Goal: Task Accomplishment & Management: Complete application form

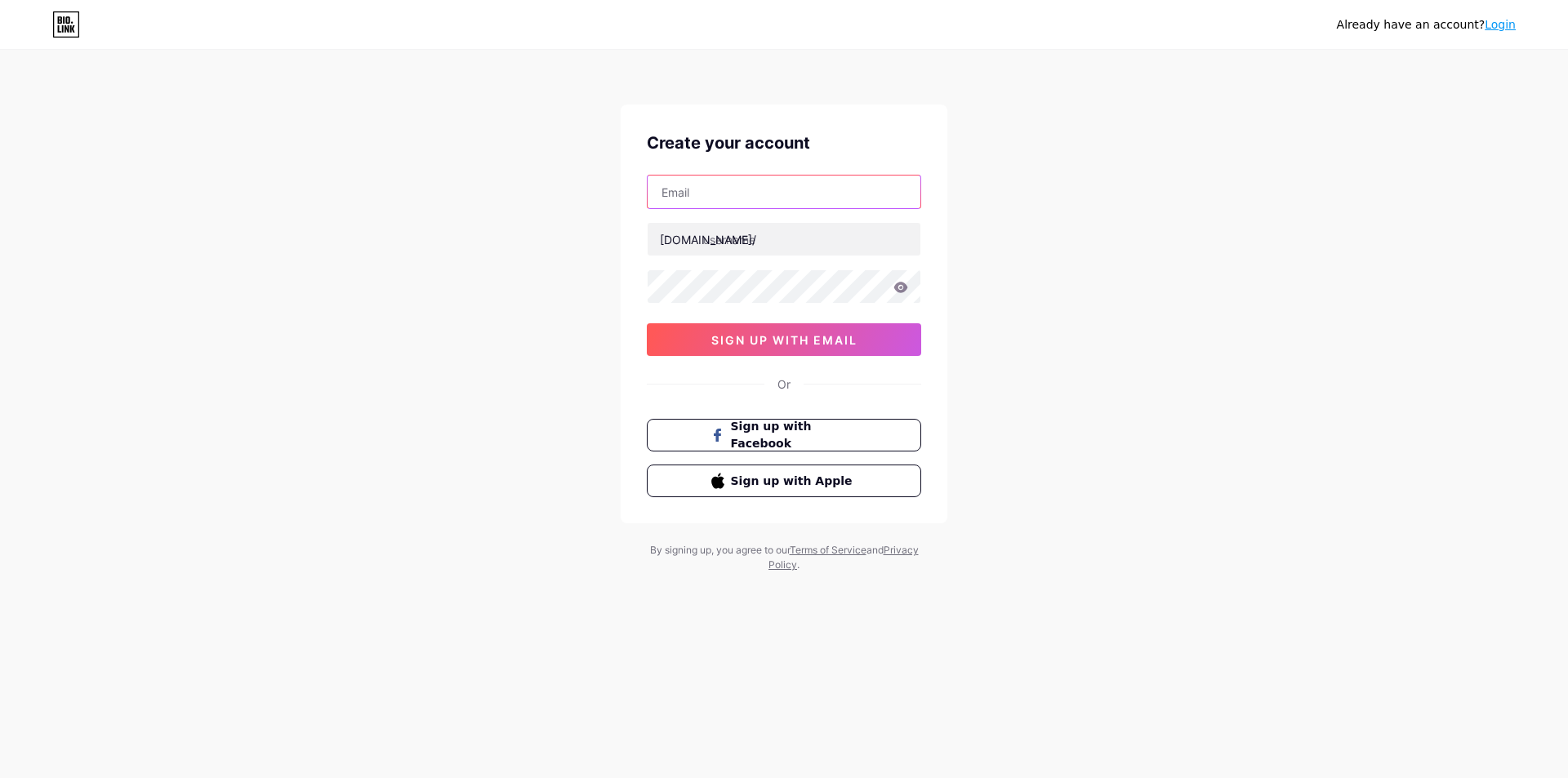
click at [716, 197] on input "text" at bounding box center [784, 192] width 272 height 33
type input "[EMAIL_ADDRESS][DOMAIN_NAME]"
click at [1108, 495] on div "Already have an account? Login Create your account [EMAIL_ADDRESS][DOMAIN_NAME]…" at bounding box center [784, 312] width 1568 height 624
click at [688, 199] on input "text" at bounding box center [784, 192] width 272 height 33
click at [687, 195] on input "text" at bounding box center [784, 192] width 272 height 33
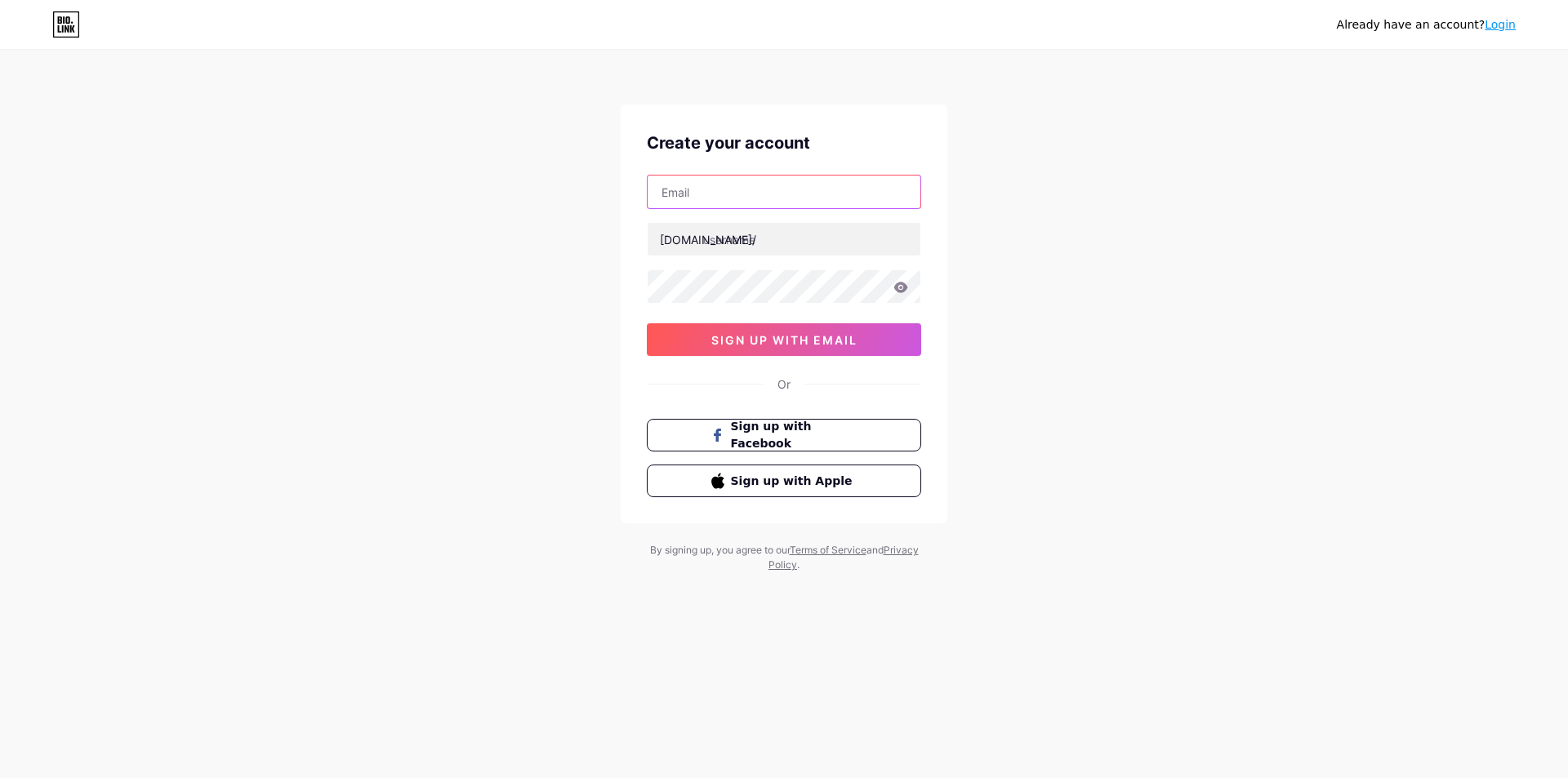
click at [687, 195] on input "text" at bounding box center [784, 192] width 272 height 33
type input "chaffie068@gmail.com"
click at [740, 231] on input "text" at bounding box center [784, 239] width 272 height 33
drag, startPoint x: 828, startPoint y: 193, endPoint x: 228, endPoint y: 137, distance: 602.6
click at [228, 137] on div "Already have an account? Login Create your account chaffie068@gmail.com bio.lin…" at bounding box center [784, 312] width 1568 height 624
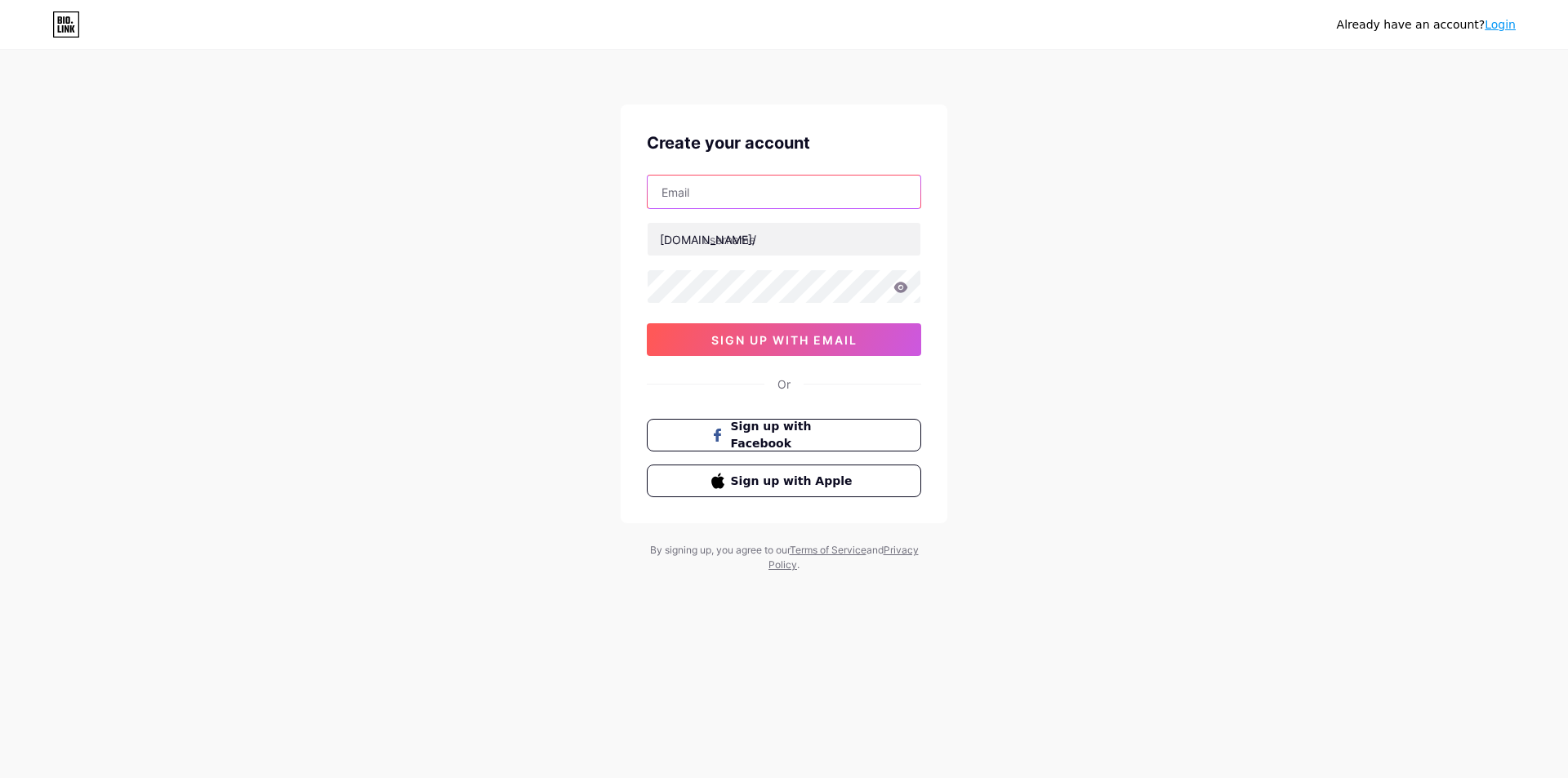
click at [773, 192] on input "text" at bounding box center [784, 192] width 272 height 33
paste input "chaffie068@gmail.com"
type input "chaffie068@gmail.com"
click at [731, 238] on input "text" at bounding box center [784, 239] width 272 height 33
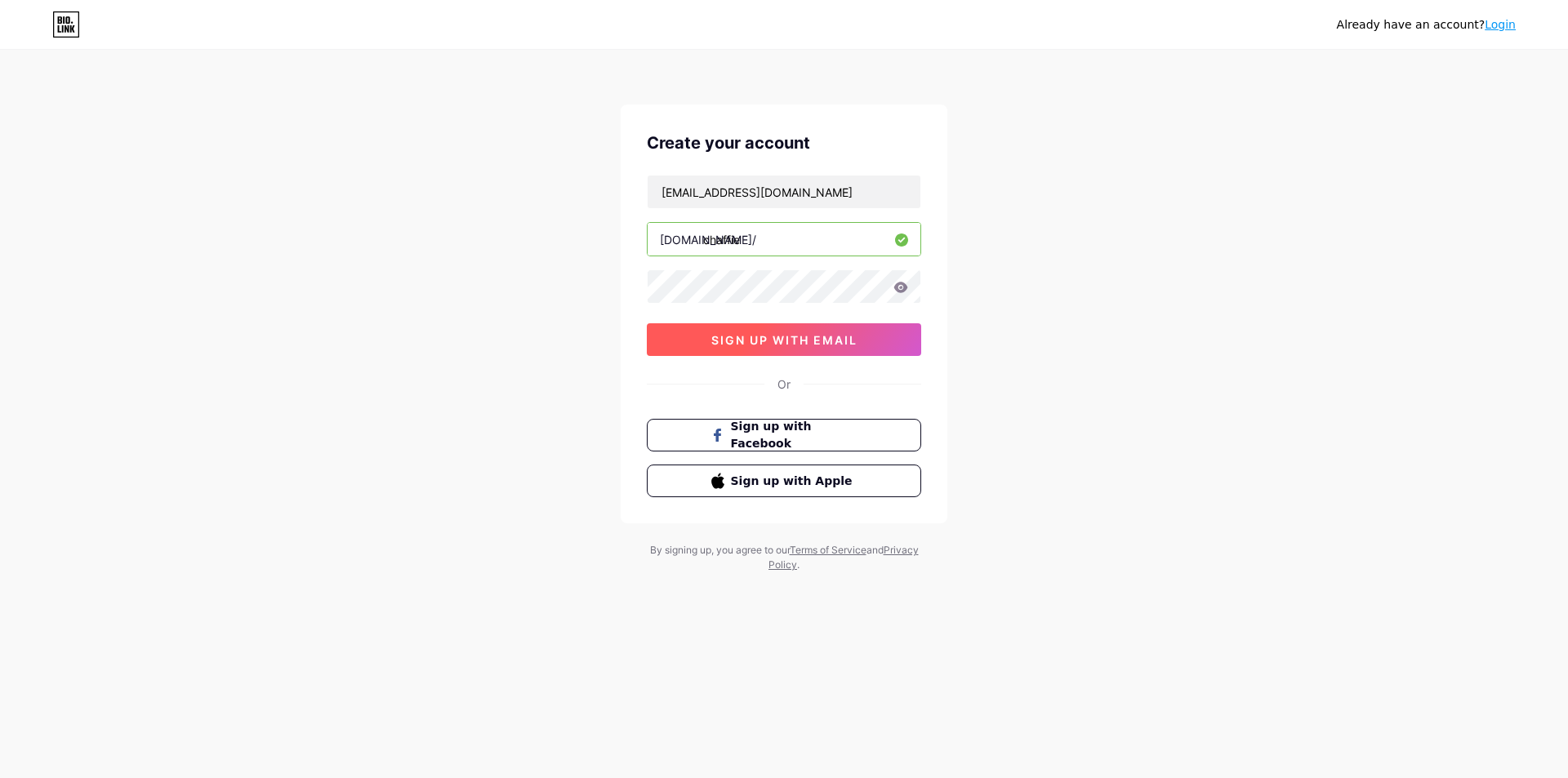
type input "chaffie"
click at [840, 333] on span "sign up with email" at bounding box center [784, 340] width 146 height 14
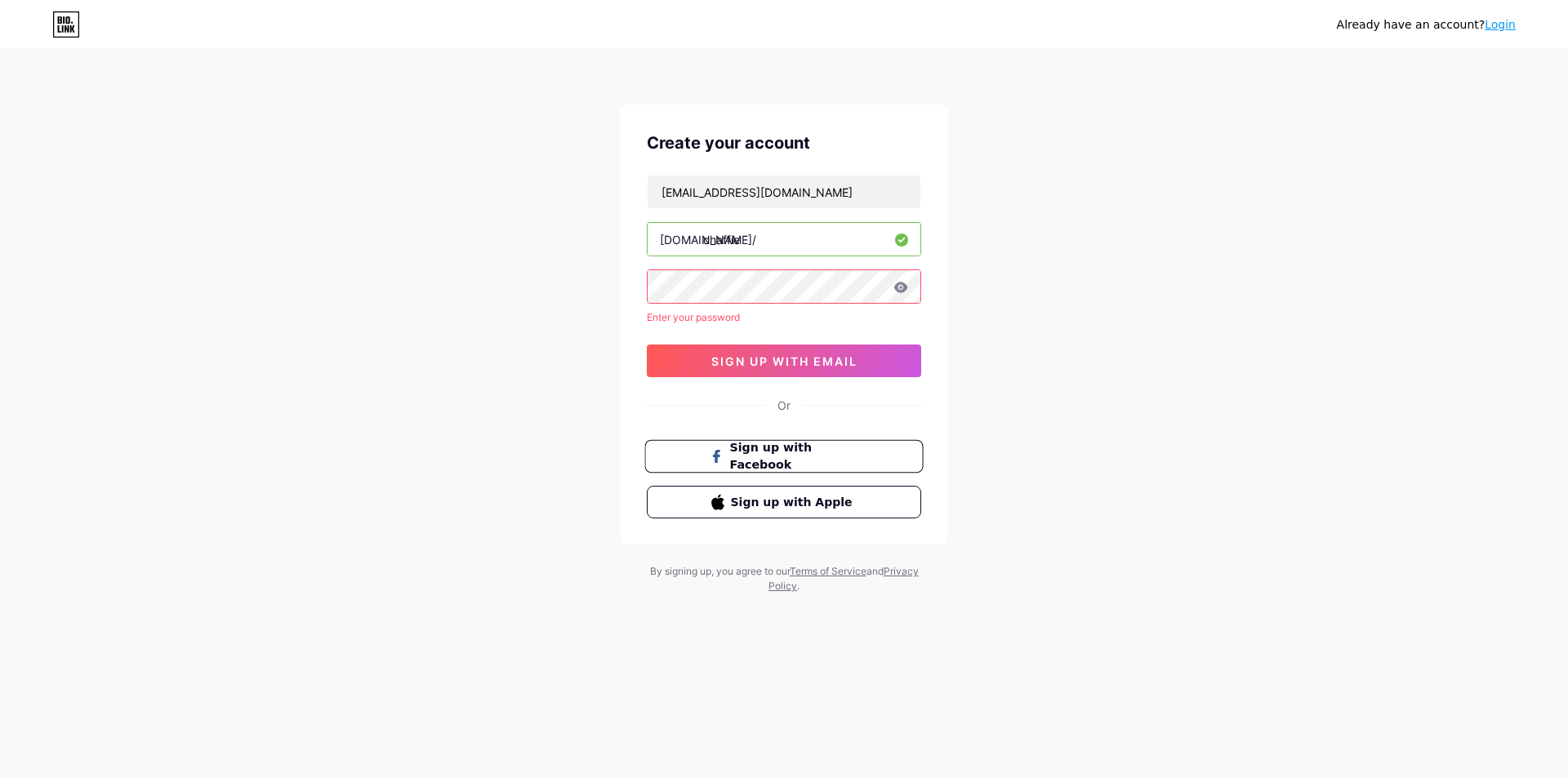
click at [776, 465] on button "Sign up with Facebook" at bounding box center [783, 457] width 278 height 34
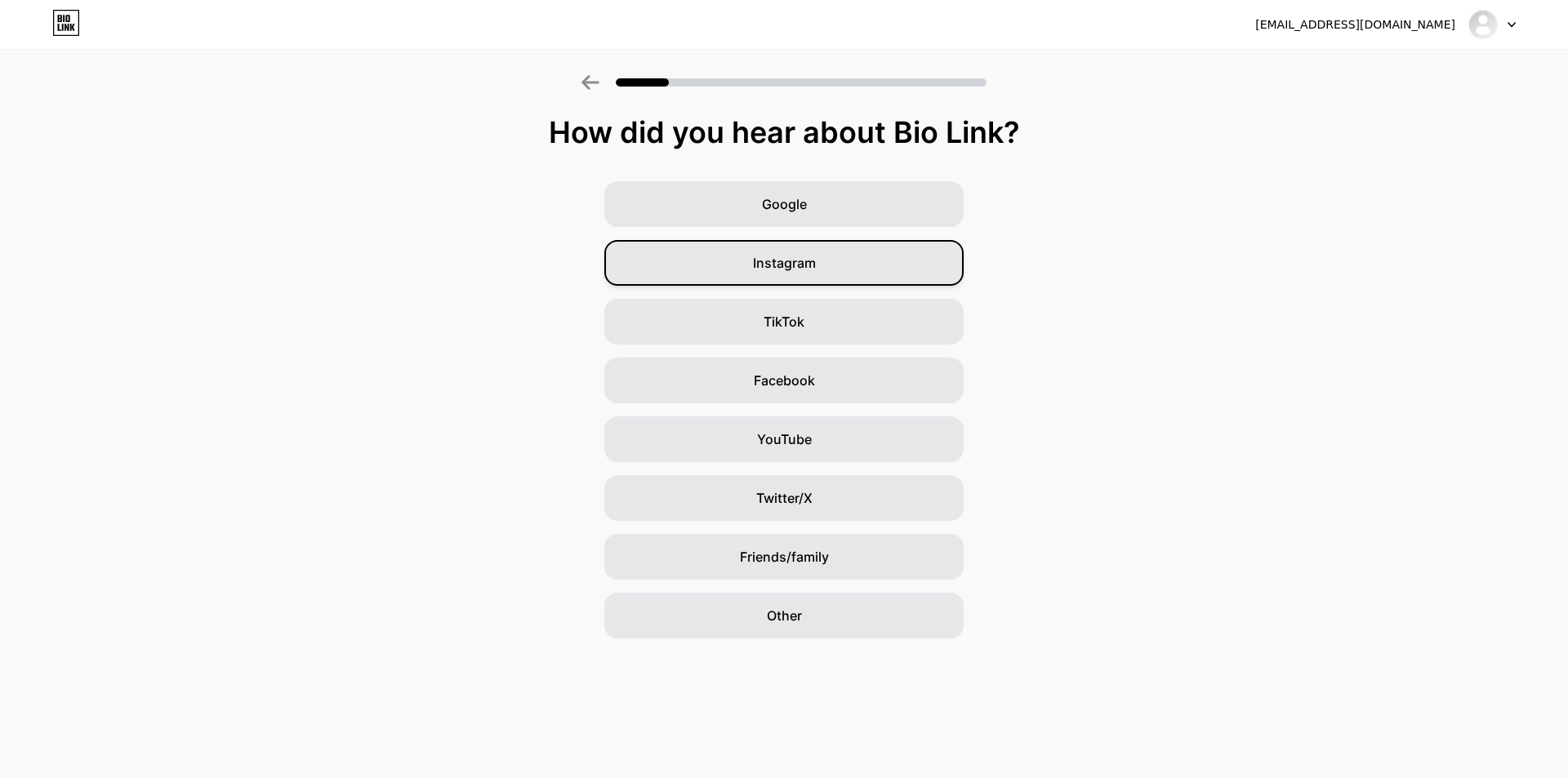
click at [898, 271] on div "Instagram" at bounding box center [784, 262] width 359 height 46
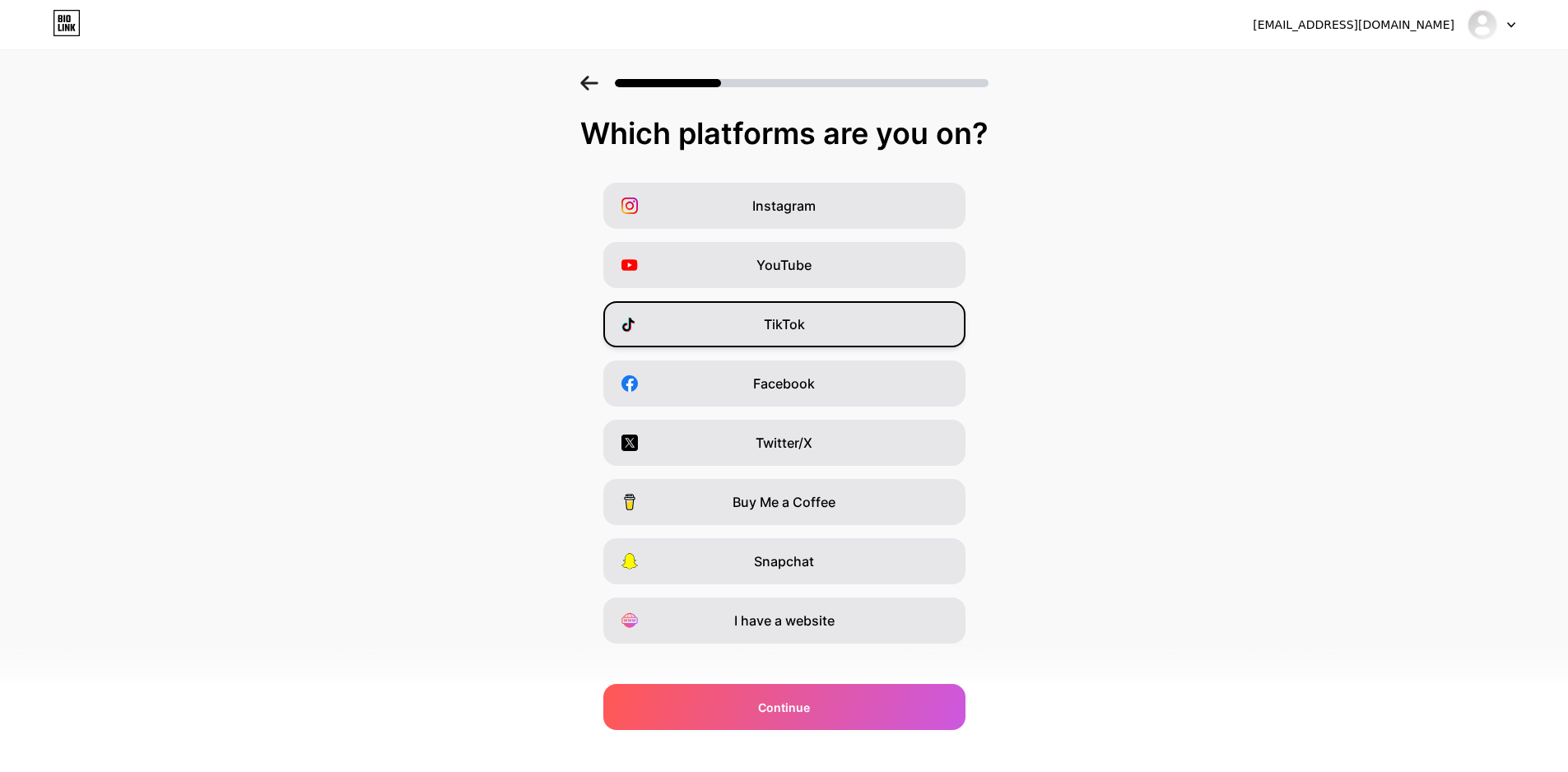
click at [825, 327] on div "TikTok" at bounding box center [784, 324] width 362 height 46
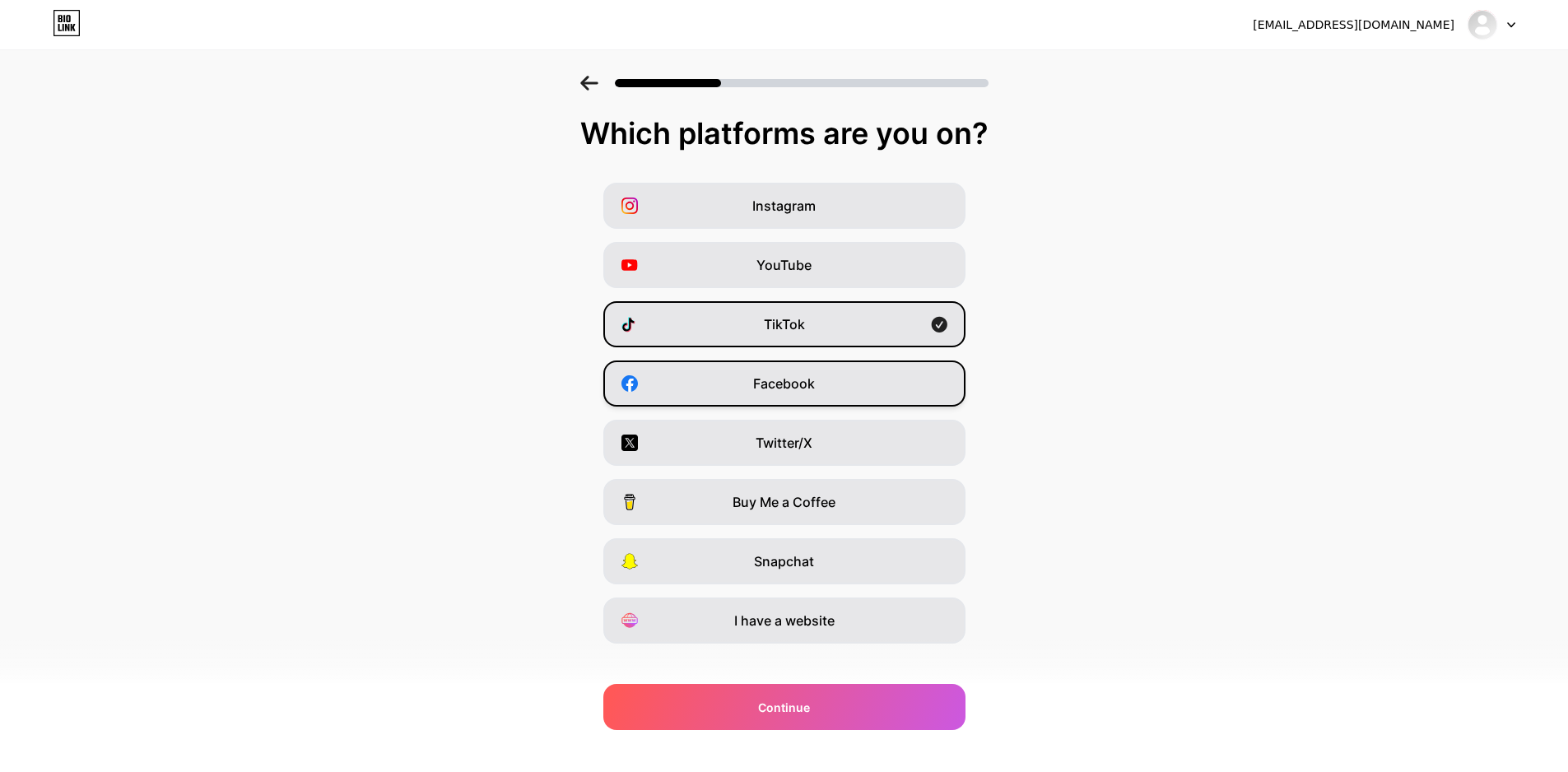
click at [825, 383] on div "Facebook" at bounding box center [784, 383] width 362 height 46
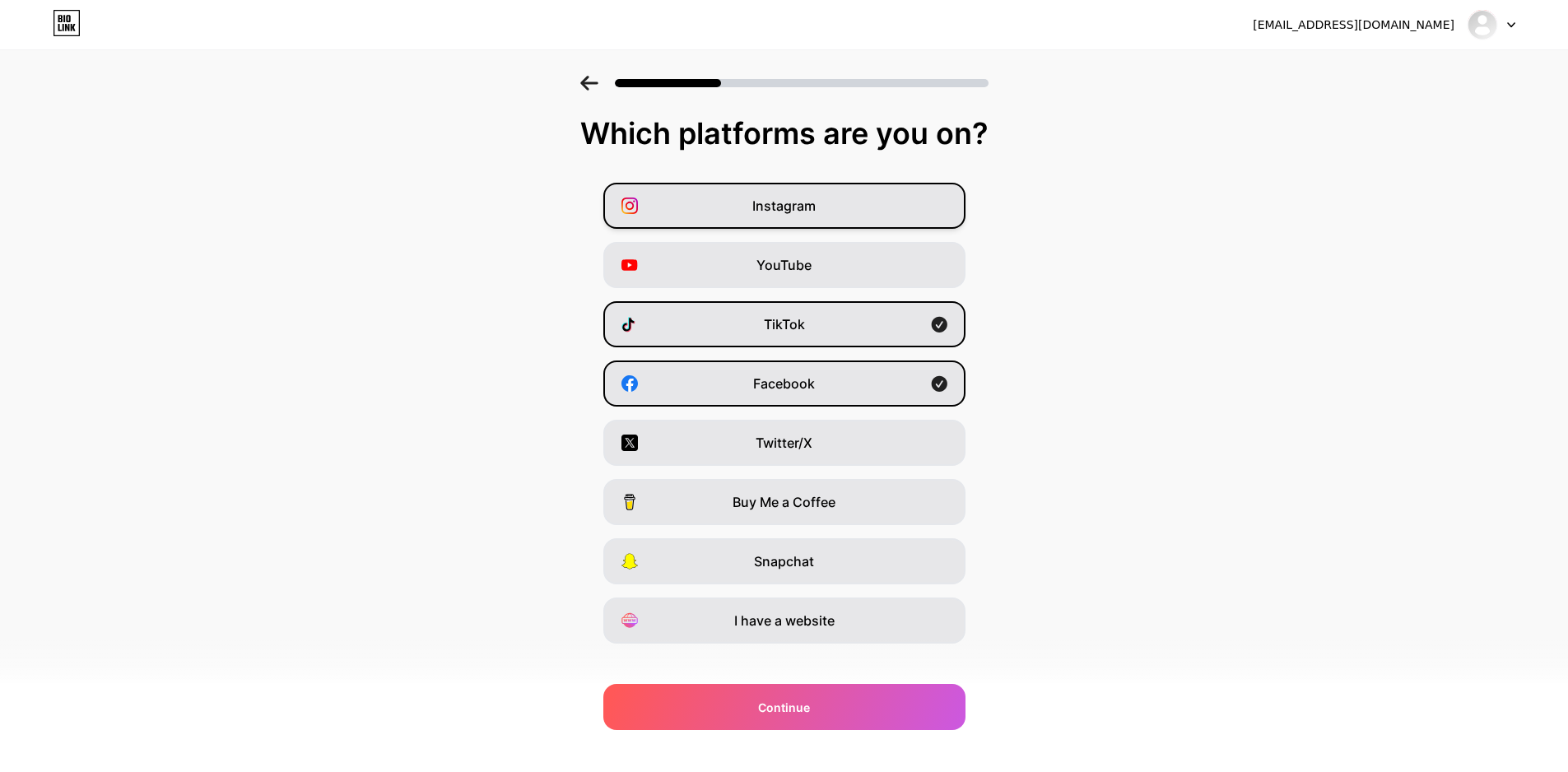
click at [826, 216] on div "Instagram" at bounding box center [784, 206] width 362 height 46
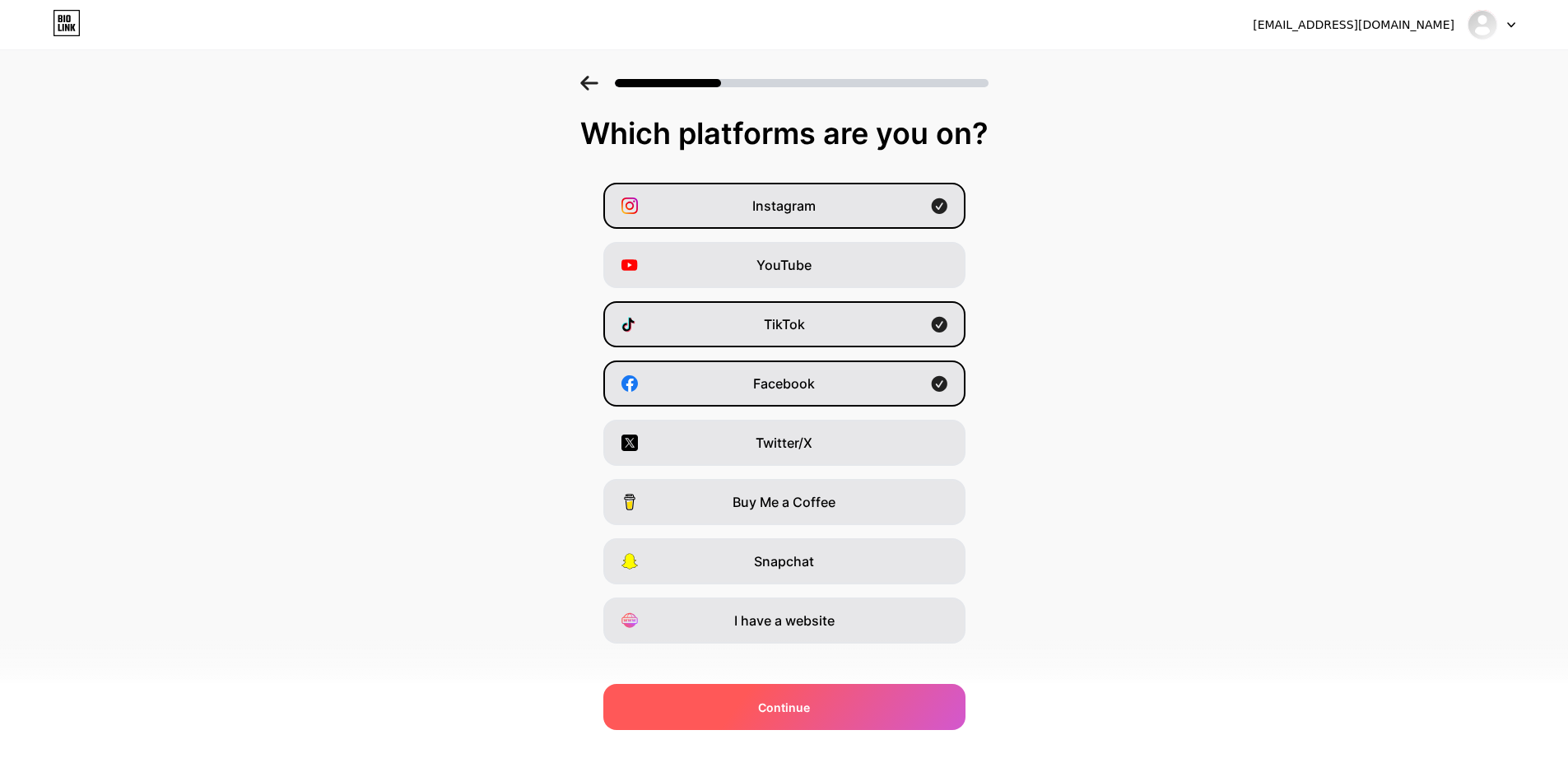
click at [877, 701] on div "Continue" at bounding box center [784, 707] width 362 height 46
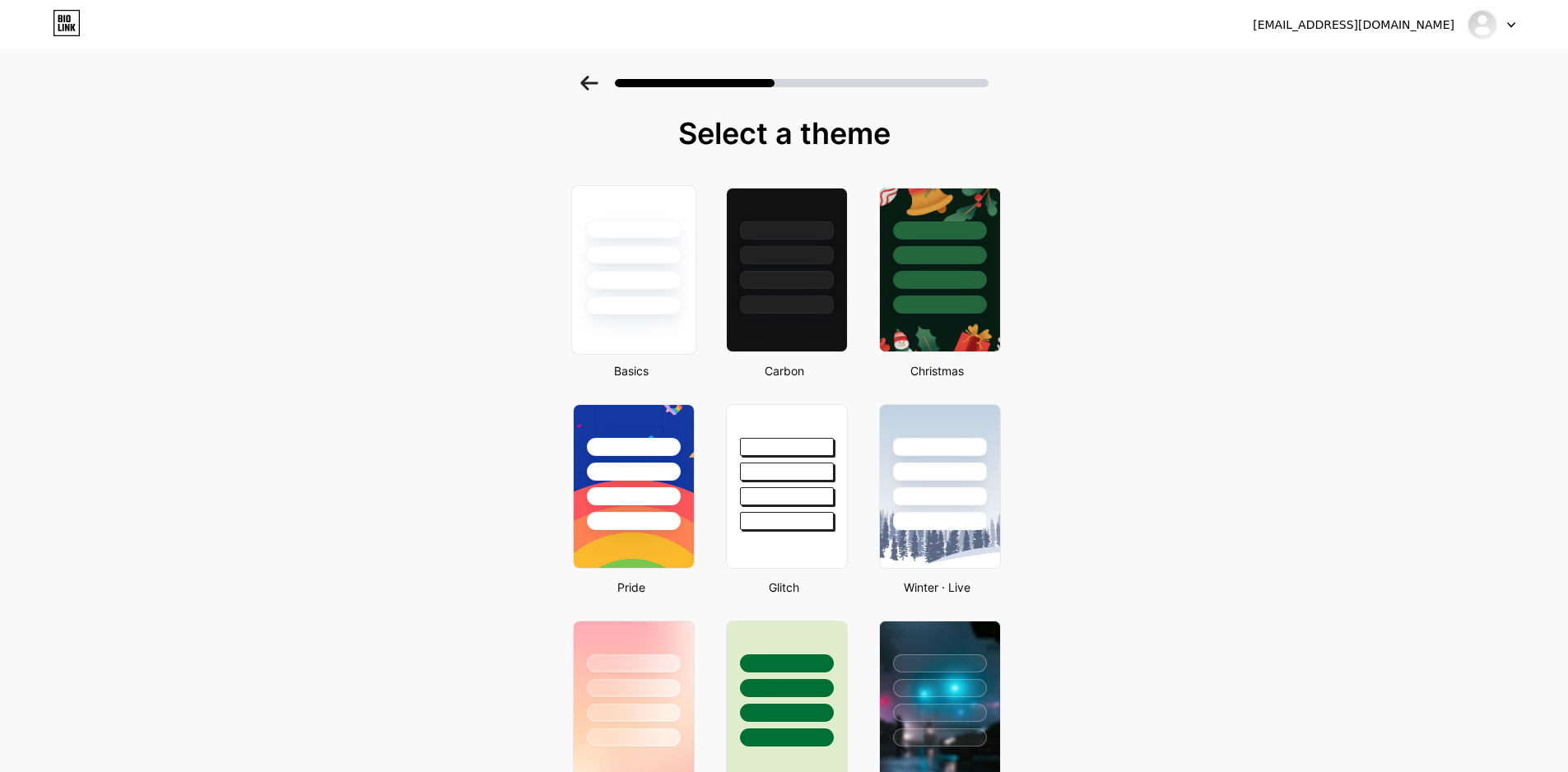
click at [667, 312] on div at bounding box center [633, 306] width 96 height 19
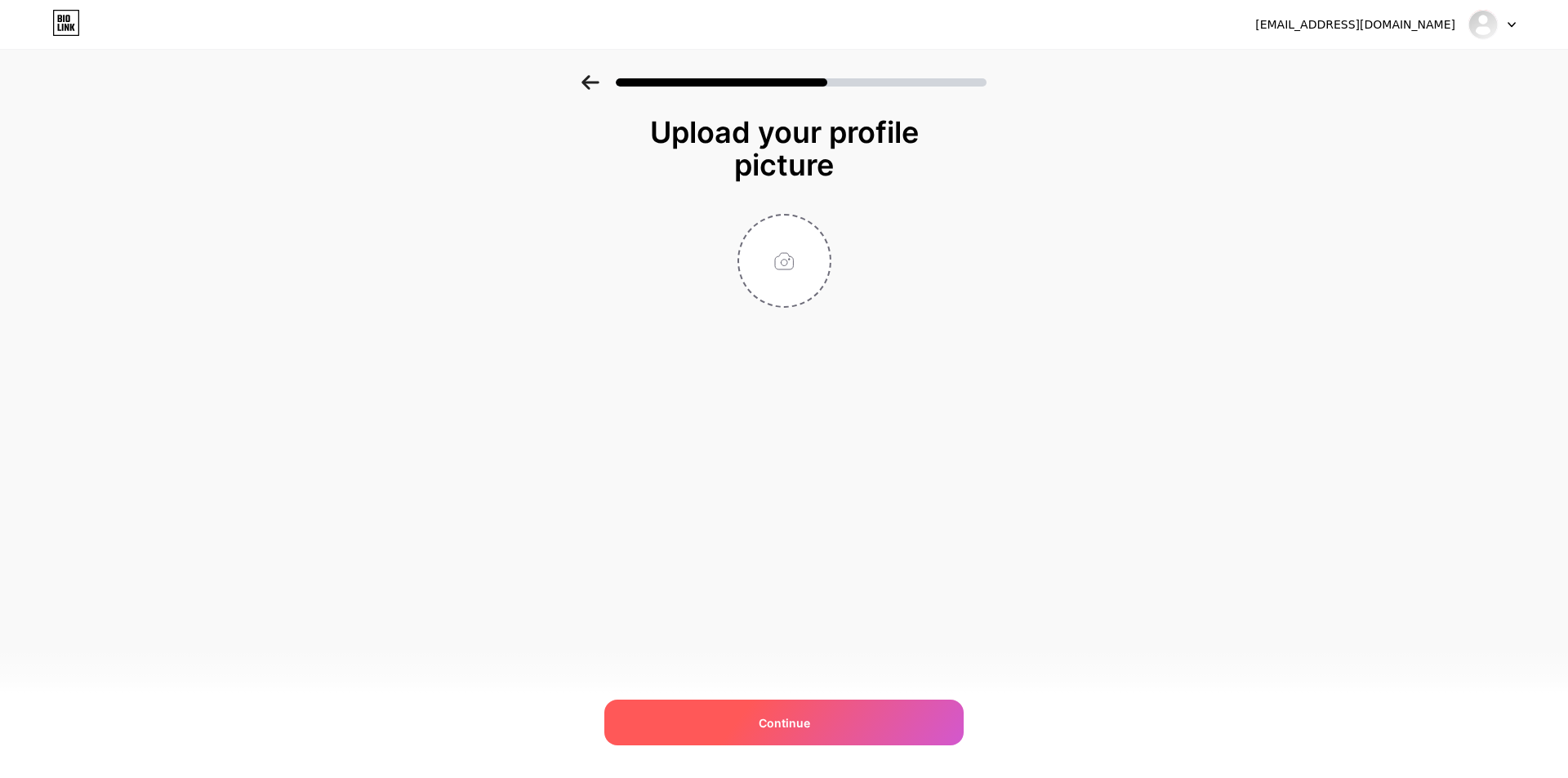
click at [813, 722] on div "Continue" at bounding box center [784, 722] width 359 height 46
click at [814, 719] on div "Continue" at bounding box center [784, 722] width 359 height 46
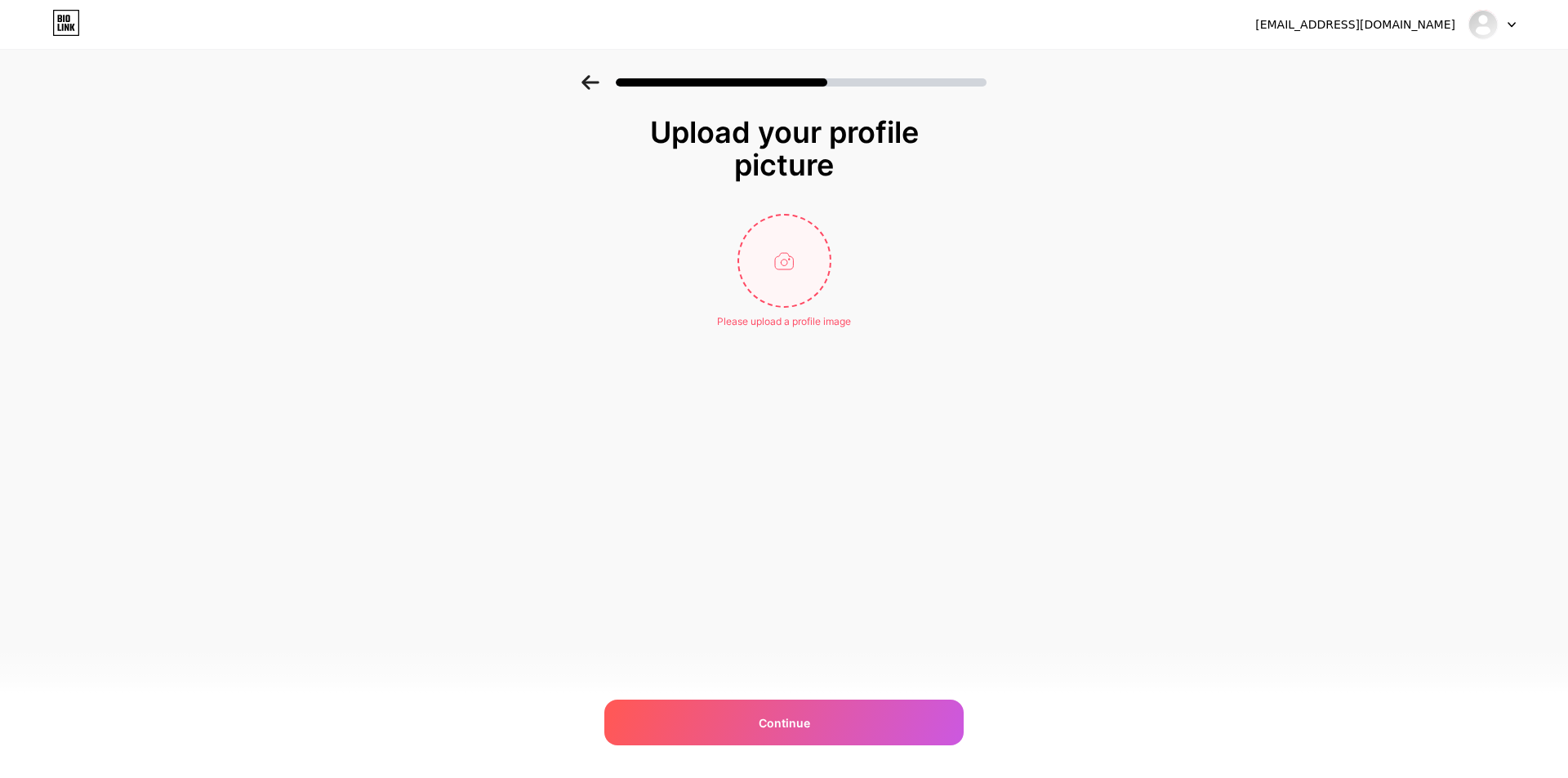
click at [800, 253] on input "file" at bounding box center [784, 260] width 91 height 91
type input "C:\fakepath\Azul, Torcida, A [PERSON_NAME] PNG, A [PERSON_NAME] Azul Imagens Ve…"
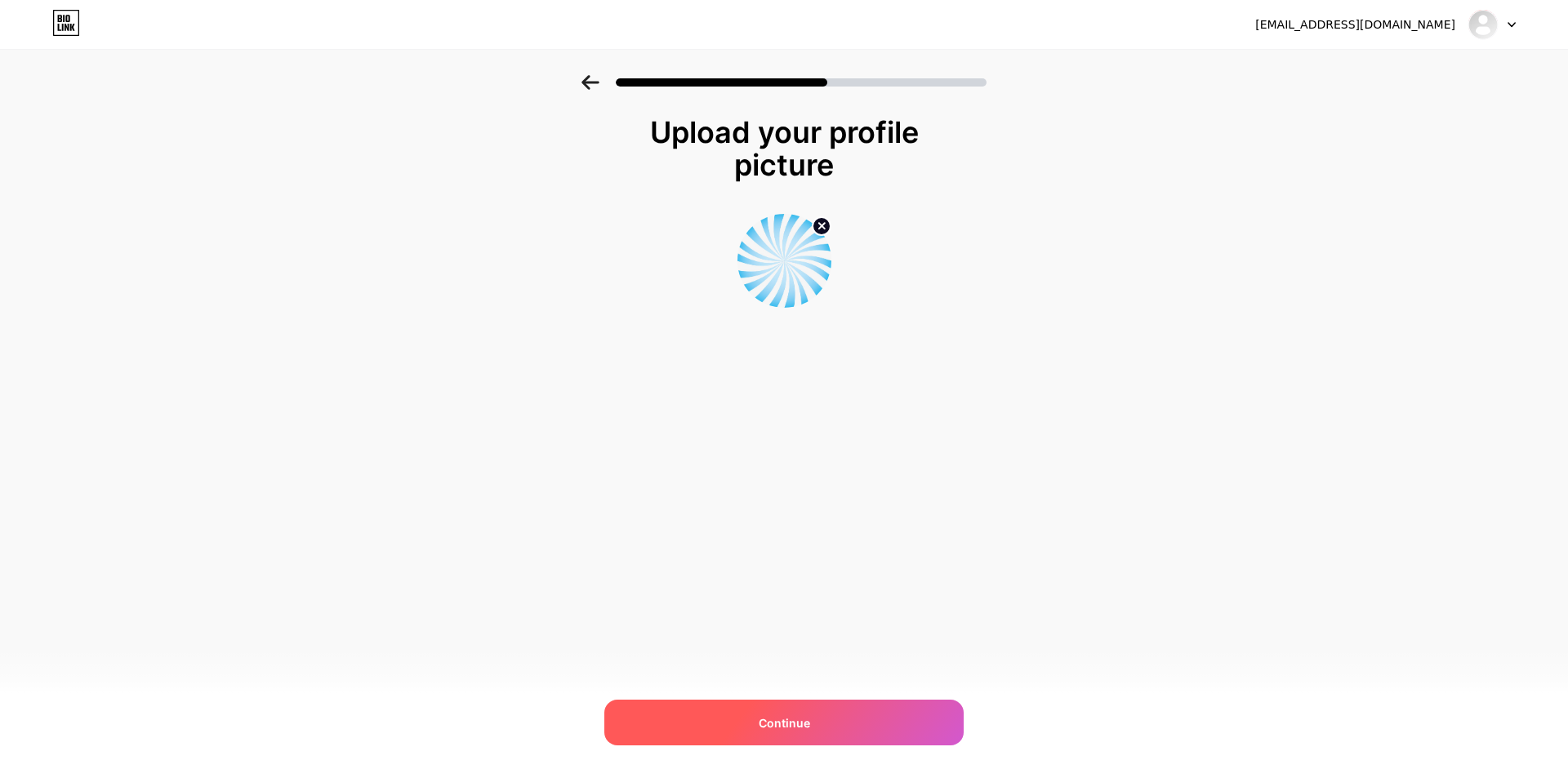
click at [750, 717] on div "Continue" at bounding box center [784, 722] width 359 height 46
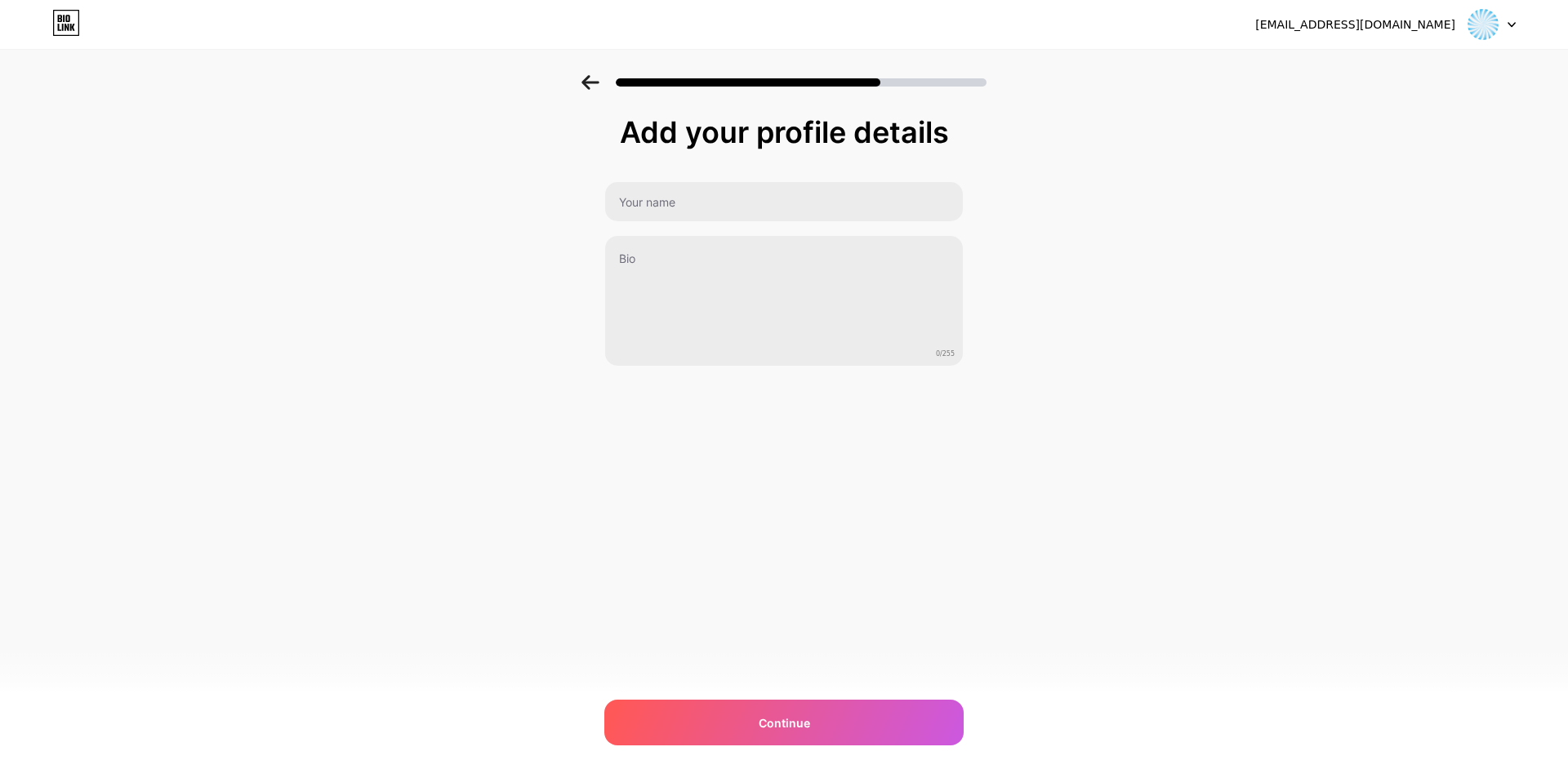
click at [750, 717] on div "Continue" at bounding box center [784, 722] width 359 height 46
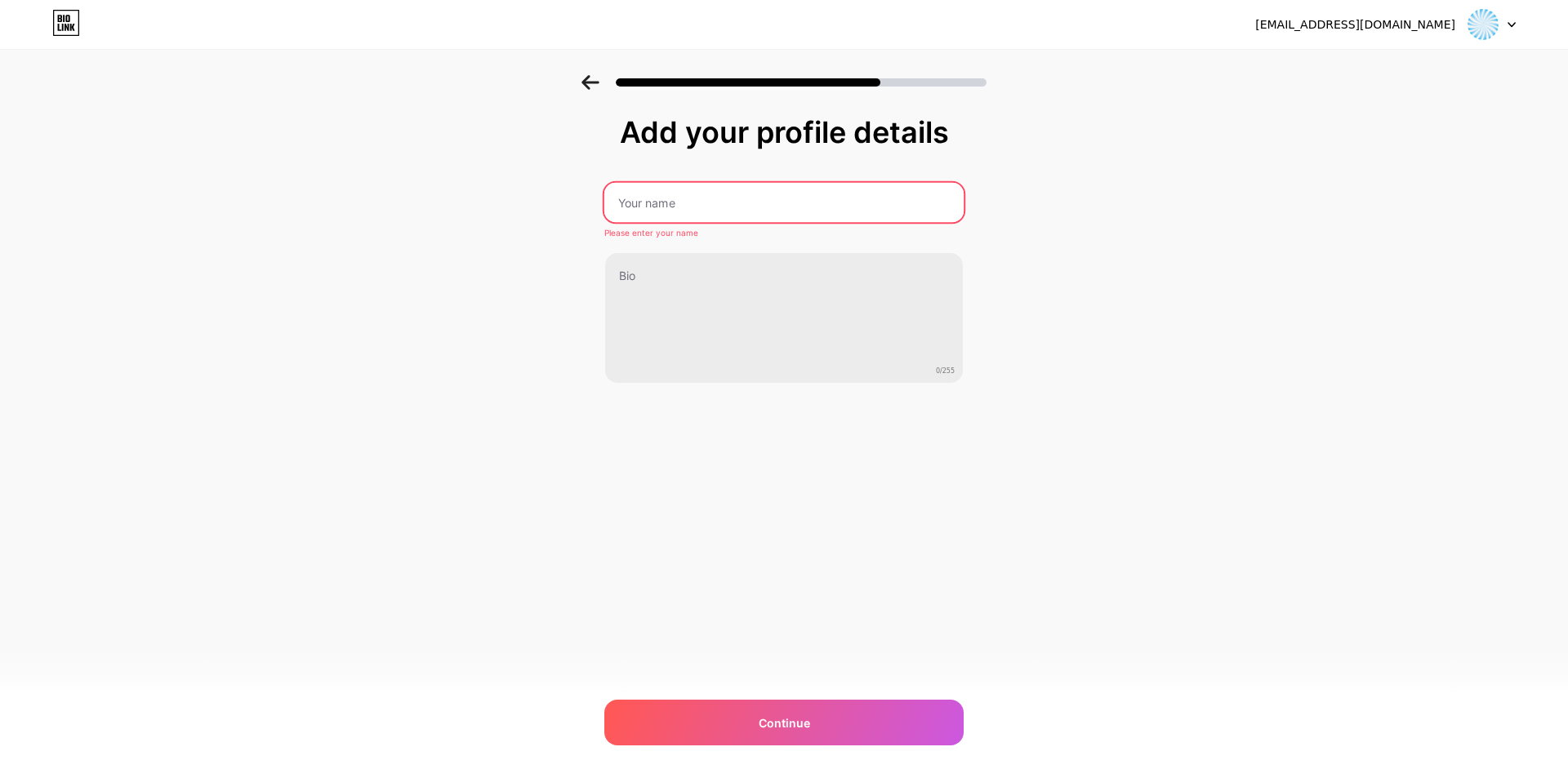
click at [709, 203] on input "text" at bounding box center [784, 202] width 359 height 39
type input "IBRAHIMI"
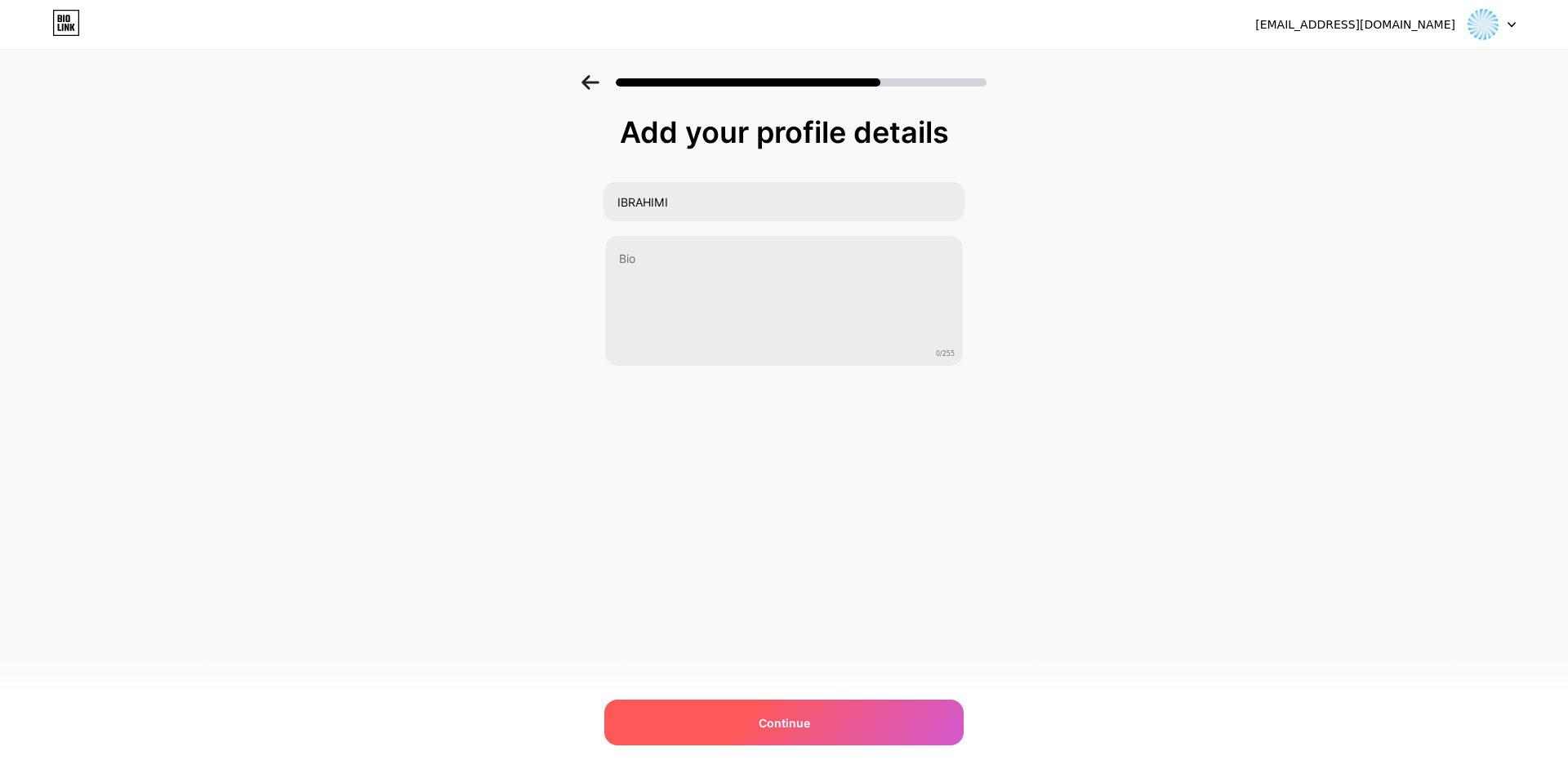
click at [801, 722] on span "Continue" at bounding box center [784, 723] width 51 height 17
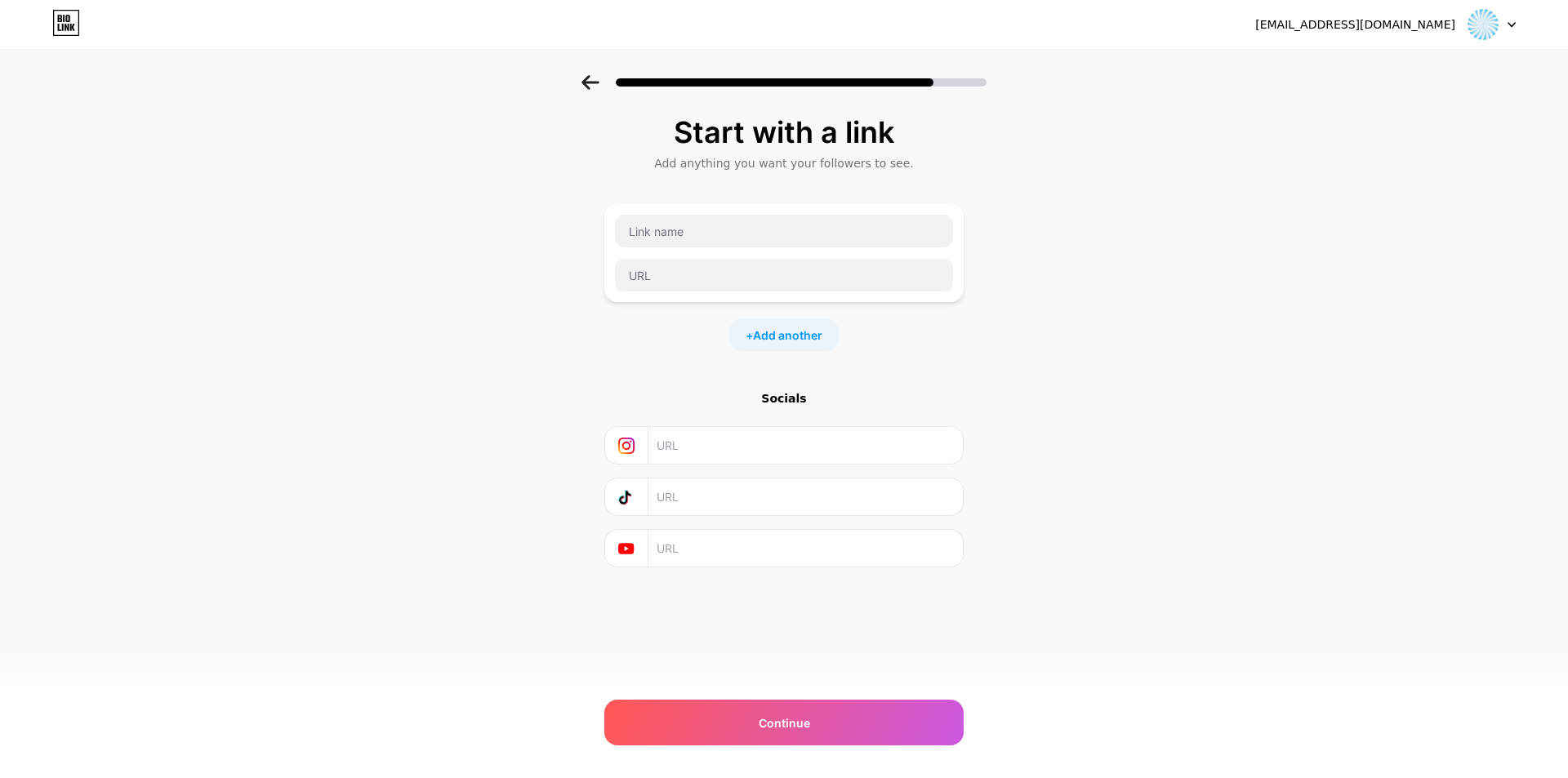
click at [725, 439] on input "text" at bounding box center [804, 445] width 297 height 37
click at [820, 724] on div "Continue" at bounding box center [784, 722] width 359 height 46
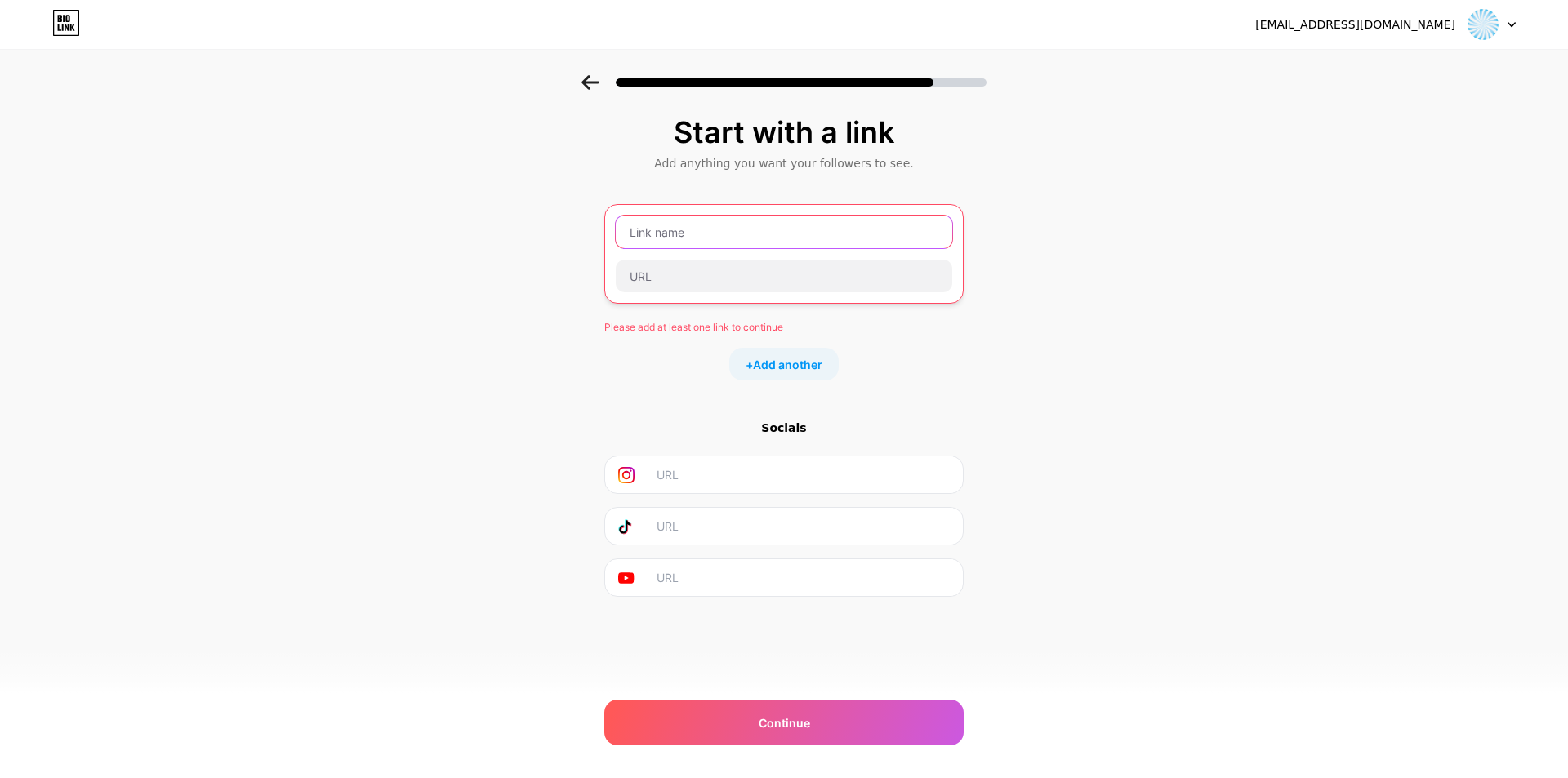
click at [699, 228] on input "text" at bounding box center [784, 231] width 336 height 33
click at [698, 228] on input "text" at bounding box center [784, 231] width 336 height 33
click at [696, 231] on input "text" at bounding box center [784, 231] width 336 height 33
type input "ibrahimi"
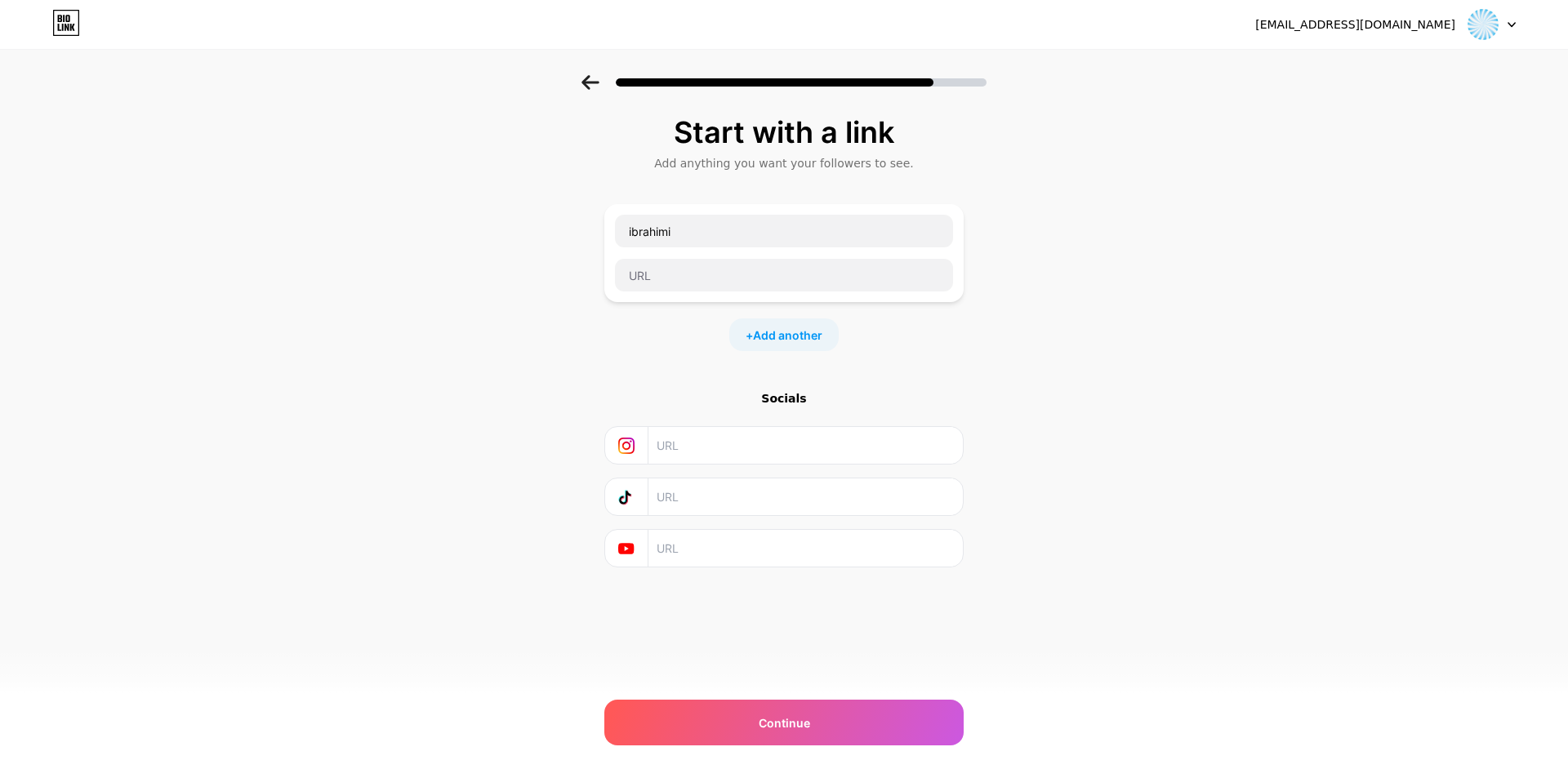
click at [872, 753] on div "moulessehoulkhadir@gmail.com Logout Link Copied Start with a link Add anything …" at bounding box center [784, 389] width 1568 height 778
click at [853, 728] on div "Continue" at bounding box center [784, 722] width 359 height 46
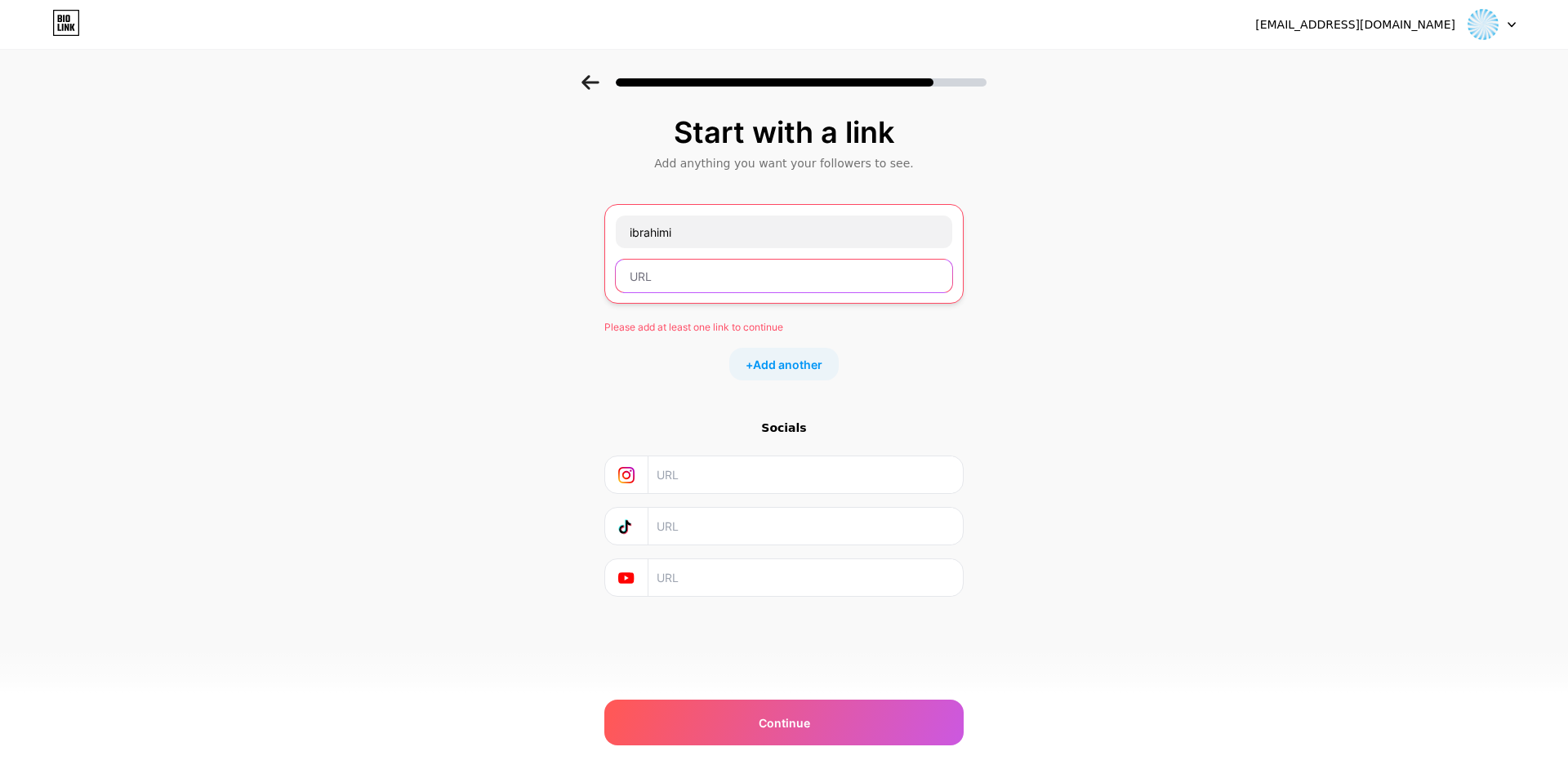
click at [681, 280] on input "text" at bounding box center [784, 275] width 336 height 33
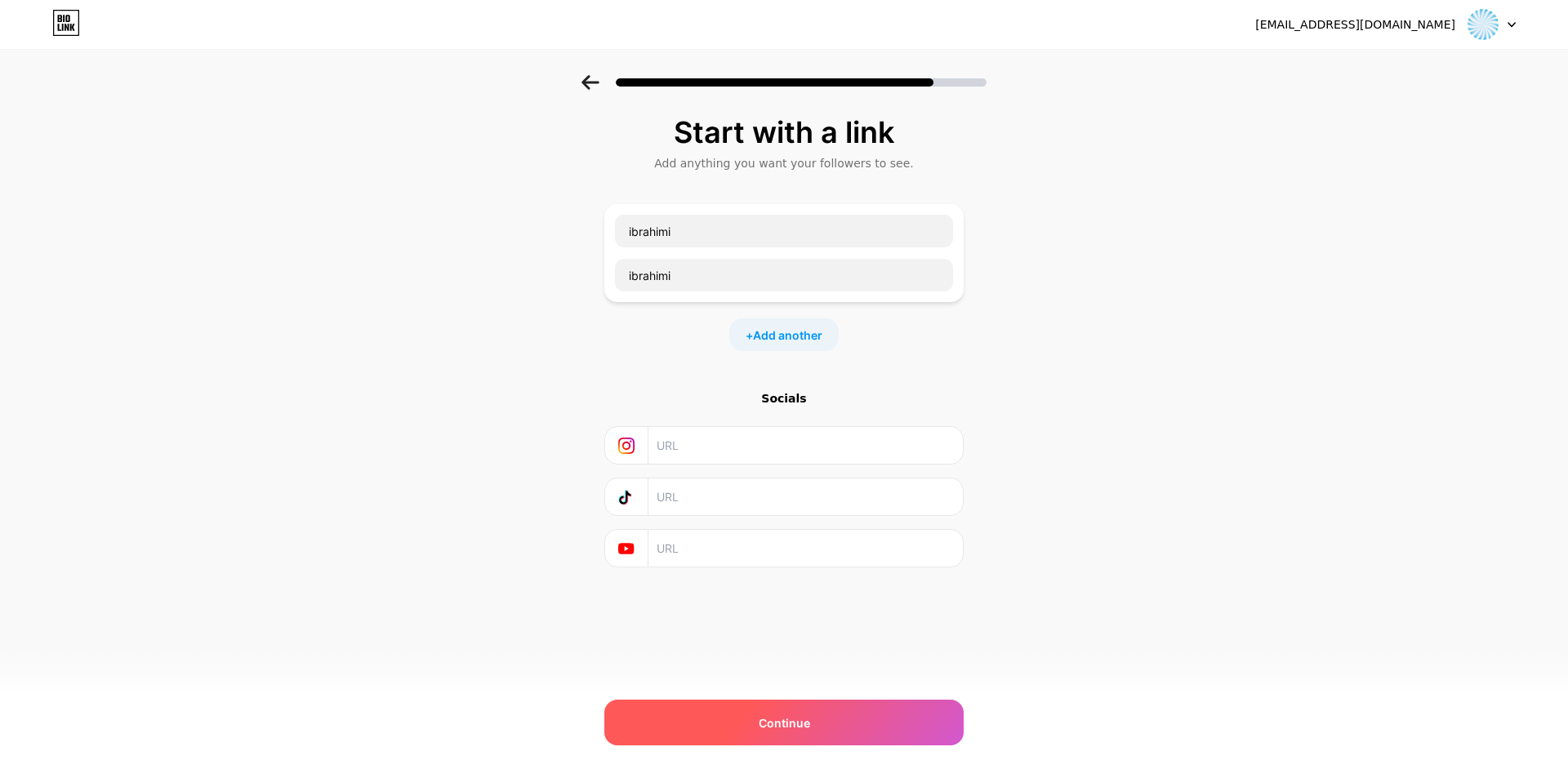
click at [828, 738] on div "Continue" at bounding box center [784, 722] width 359 height 46
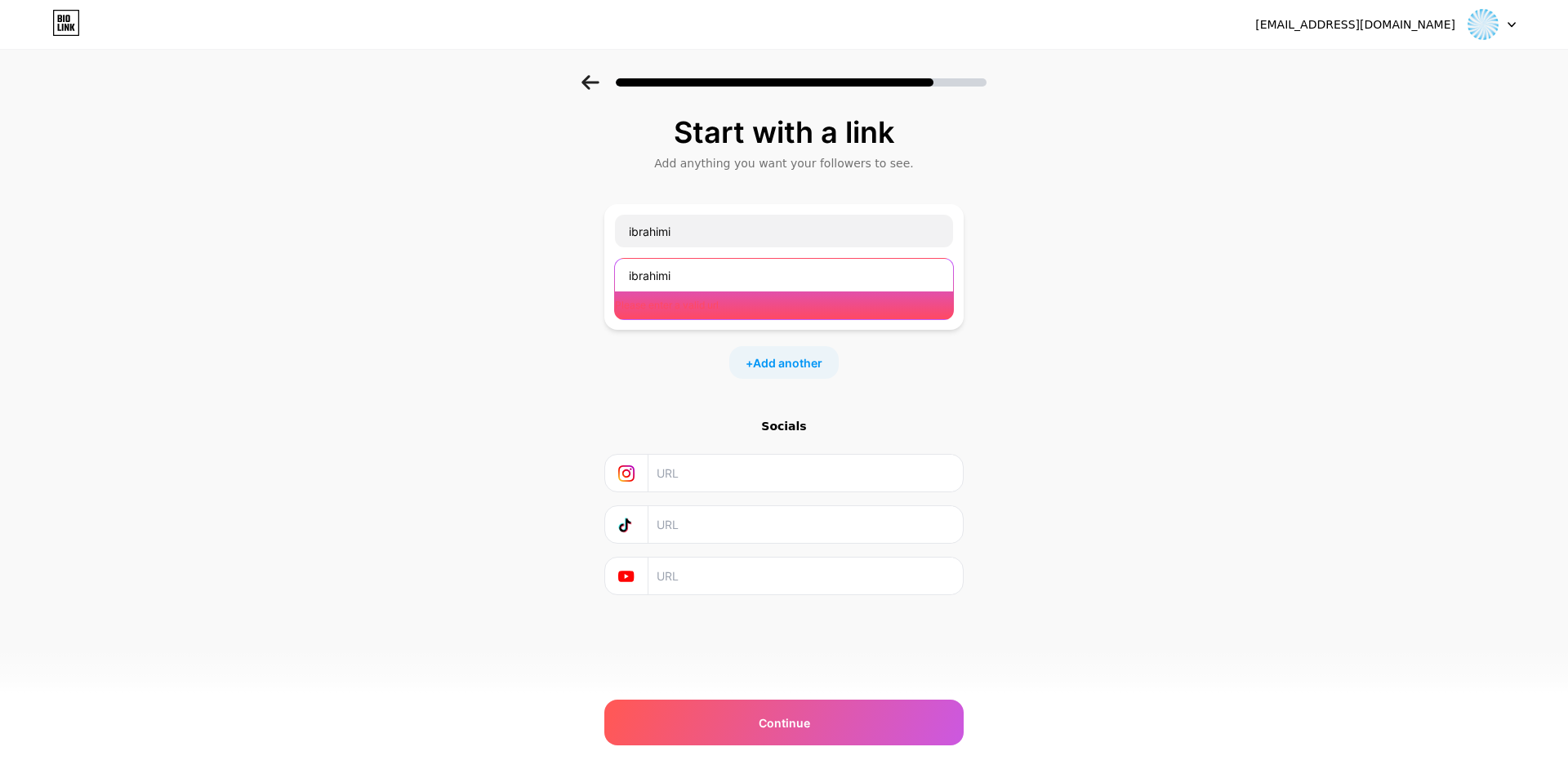
drag, startPoint x: 733, startPoint y: 288, endPoint x: 510, endPoint y: 290, distance: 223.0
click at [510, 290] on div "Start with a link Add anything you want your followers to see. ibrahimi ibrahim…" at bounding box center [784, 375] width 1568 height 602
paste input "[EMAIL_ADDRESS][DOMAIN_NAME]"
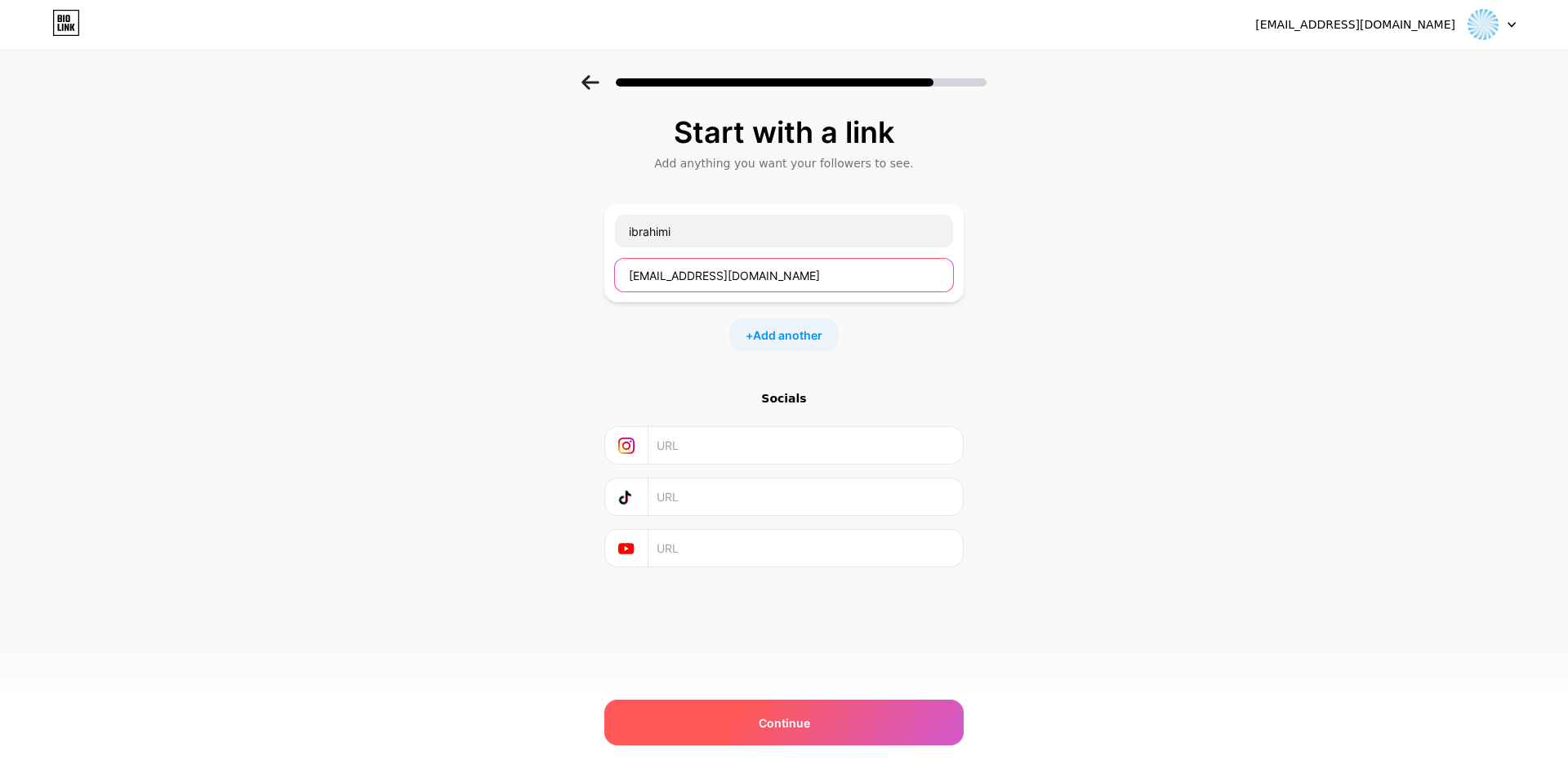
type input "[EMAIL_ADDRESS][DOMAIN_NAME]"
click at [821, 701] on div "Continue" at bounding box center [784, 722] width 359 height 46
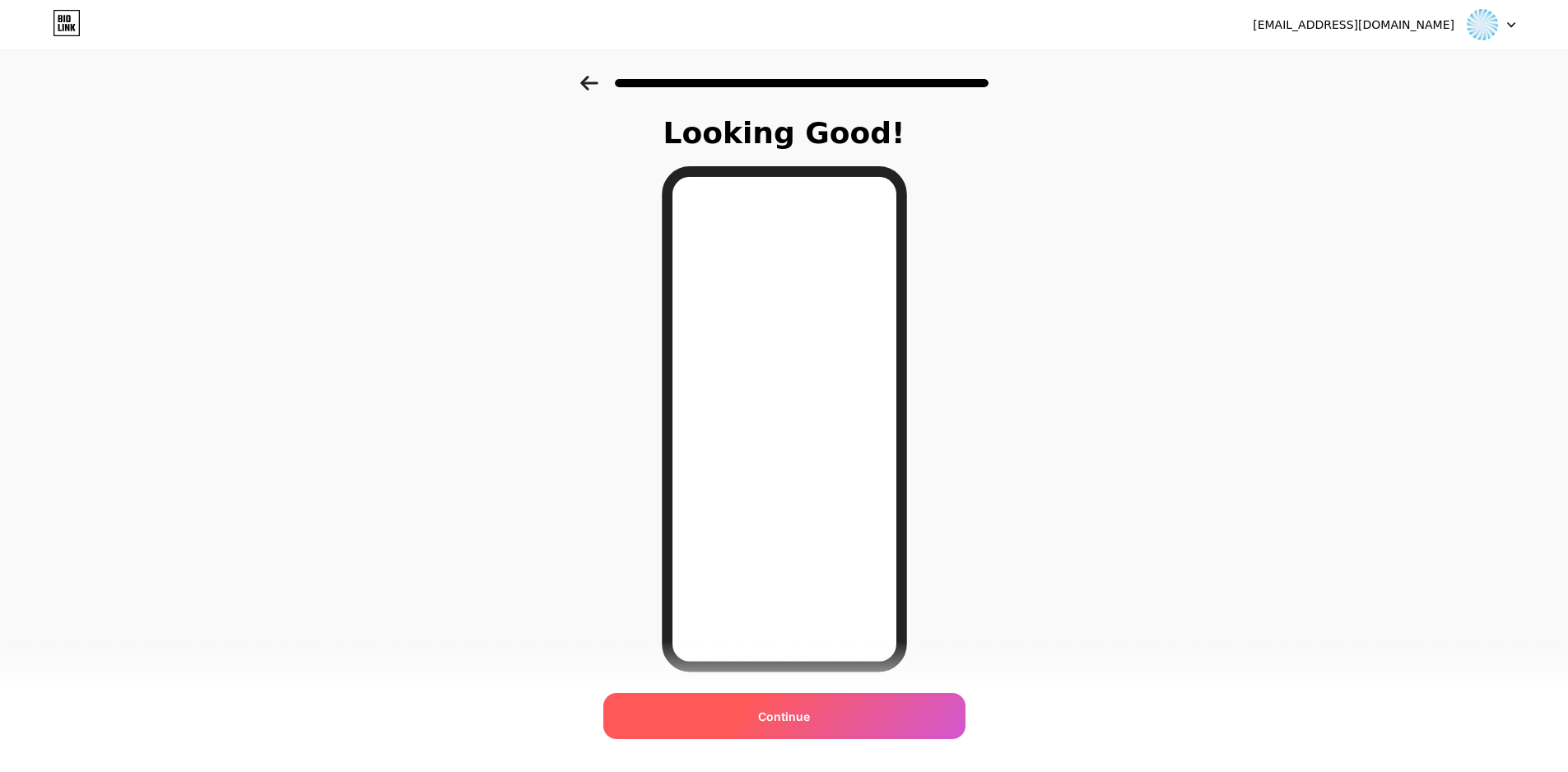
click at [809, 718] on span "Continue" at bounding box center [783, 716] width 52 height 17
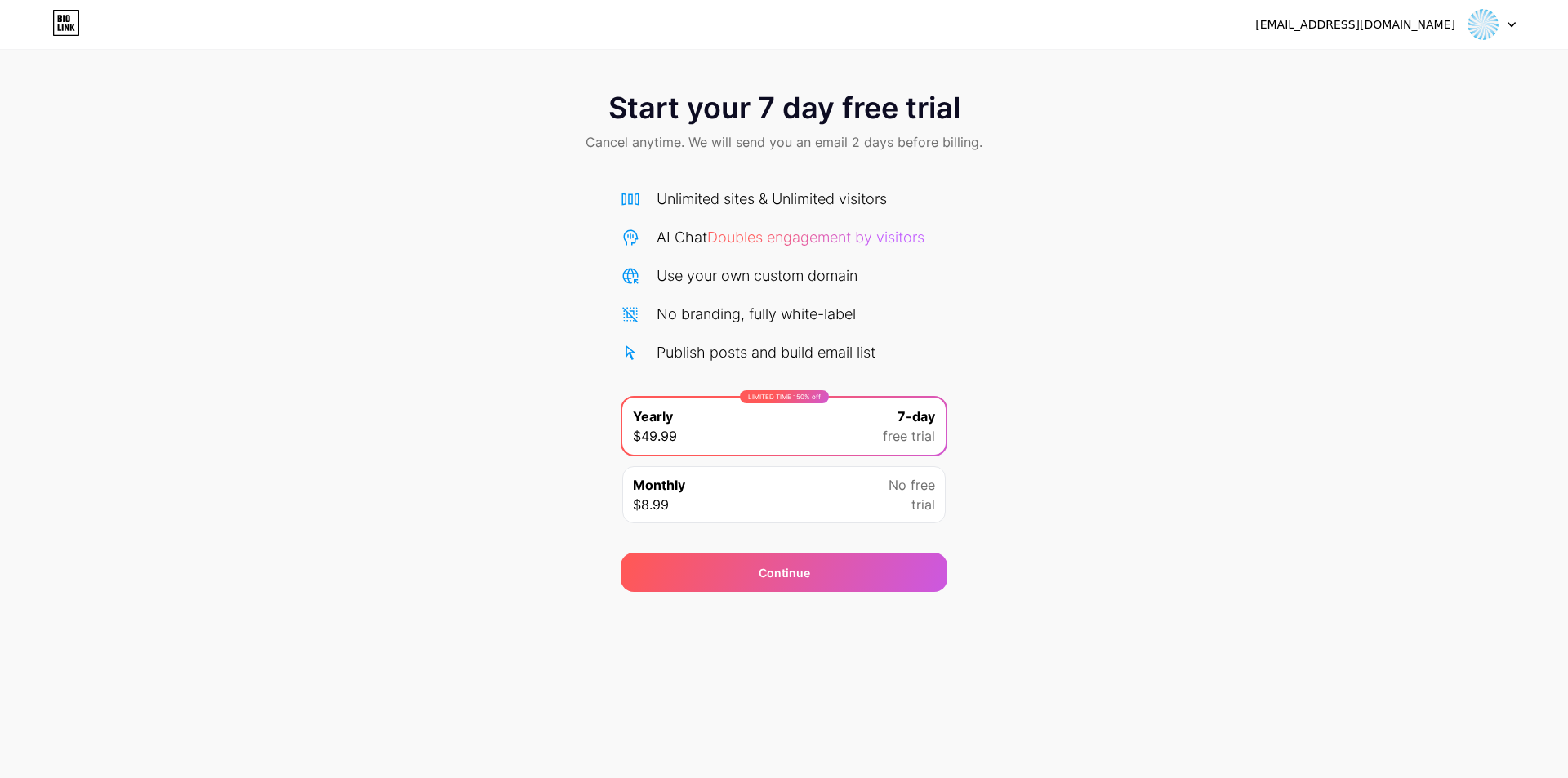
click at [981, 609] on div "moulessehoulkhadir@gmail.com Logout Link Copied Start your 7 day free trial Can…" at bounding box center [784, 389] width 1568 height 778
click at [874, 576] on div "Continue" at bounding box center [784, 572] width 327 height 39
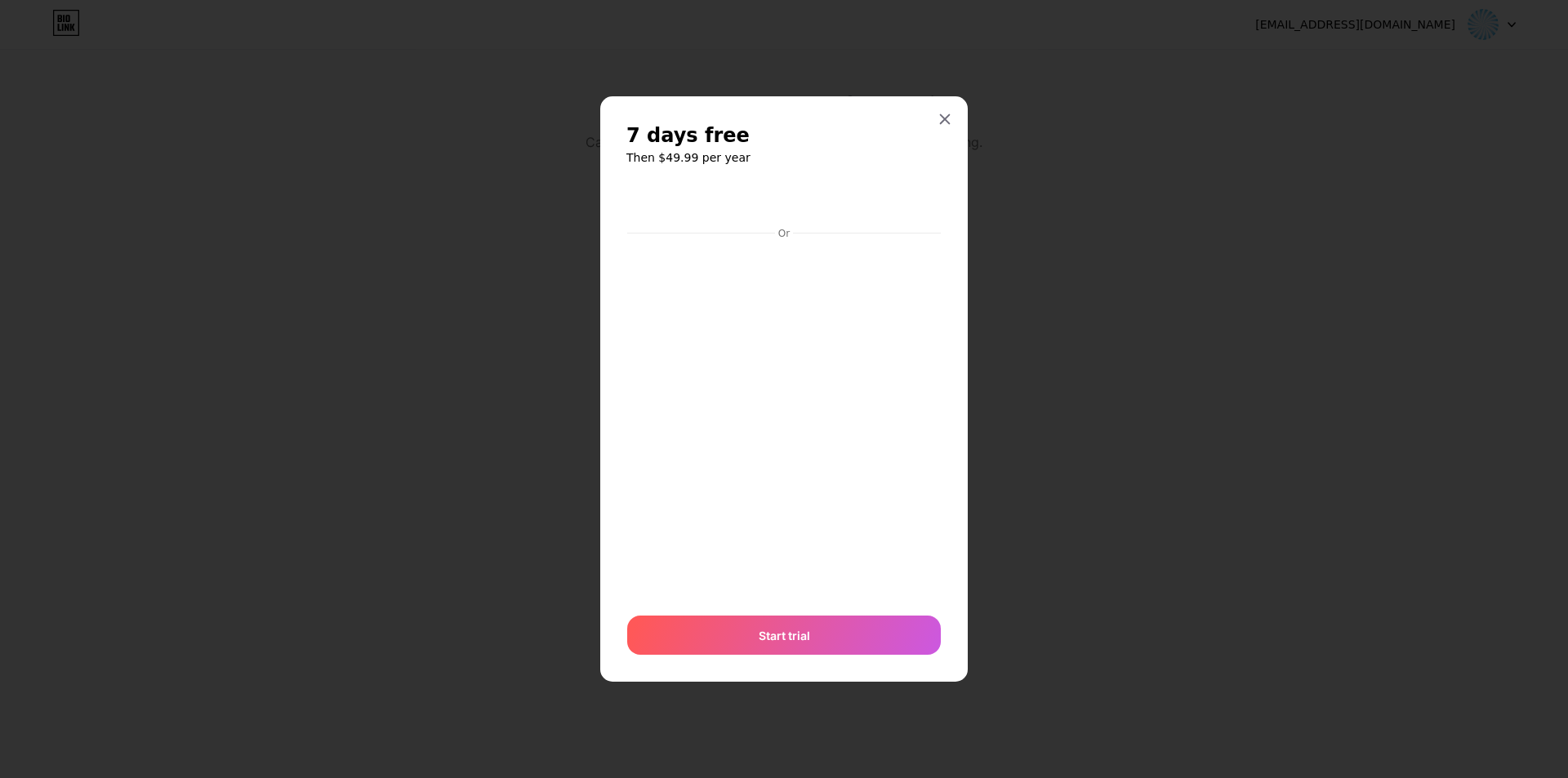
click at [962, 113] on div "7 days free Then $49.99 per year Or Start trial" at bounding box center [784, 389] width 367 height 586
click at [945, 120] on icon at bounding box center [945, 119] width 13 height 13
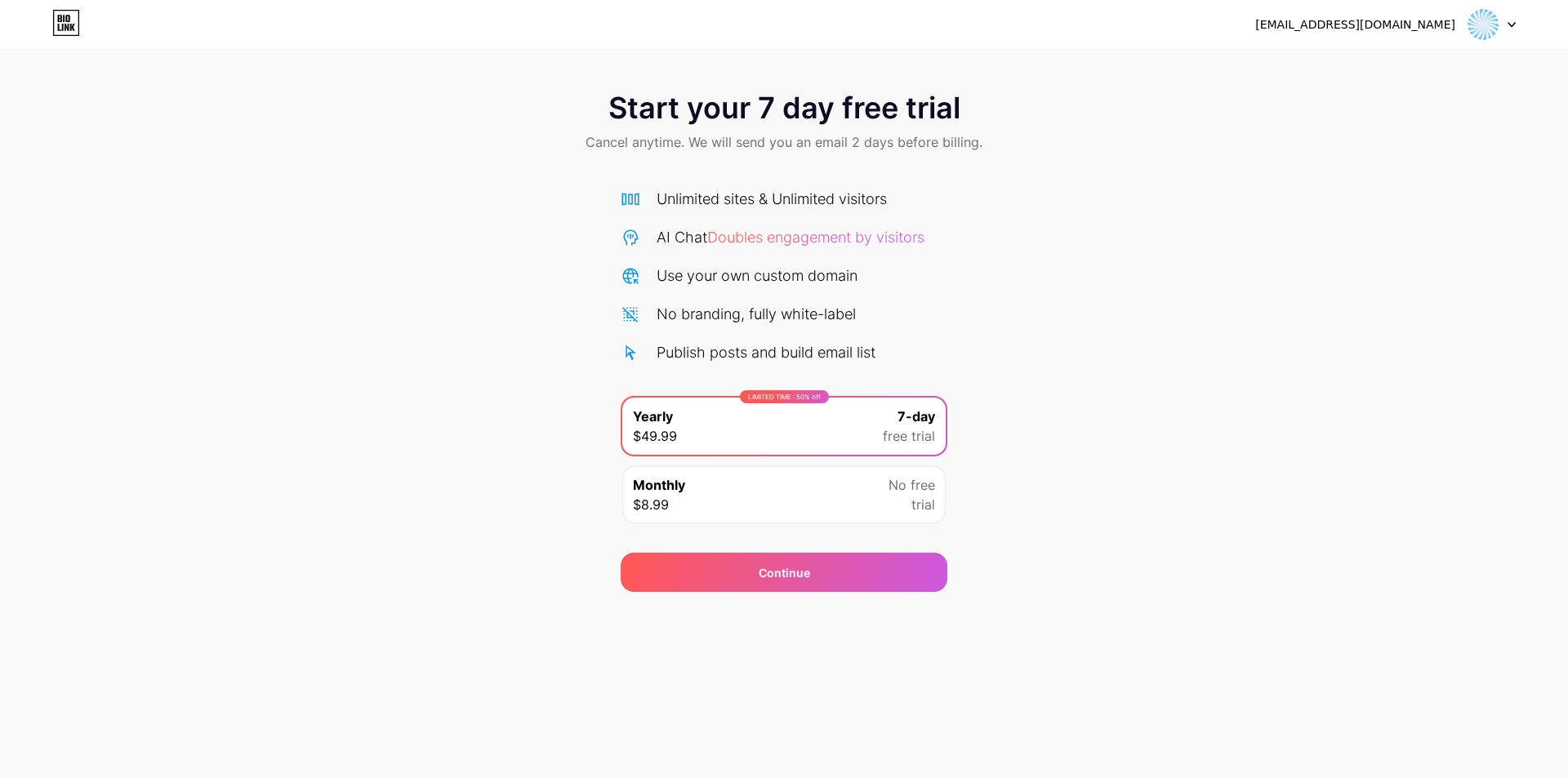
click at [71, 24] on icon at bounding box center [72, 27] width 5 height 7
click at [1510, 29] on div at bounding box center [1491, 23] width 48 height 29
click at [67, 26] on icon at bounding box center [66, 27] width 4 height 7
click at [828, 245] on span "Doubles engagement by visitors" at bounding box center [815, 237] width 217 height 17
click at [753, 578] on div "Continue" at bounding box center [784, 572] width 327 height 39
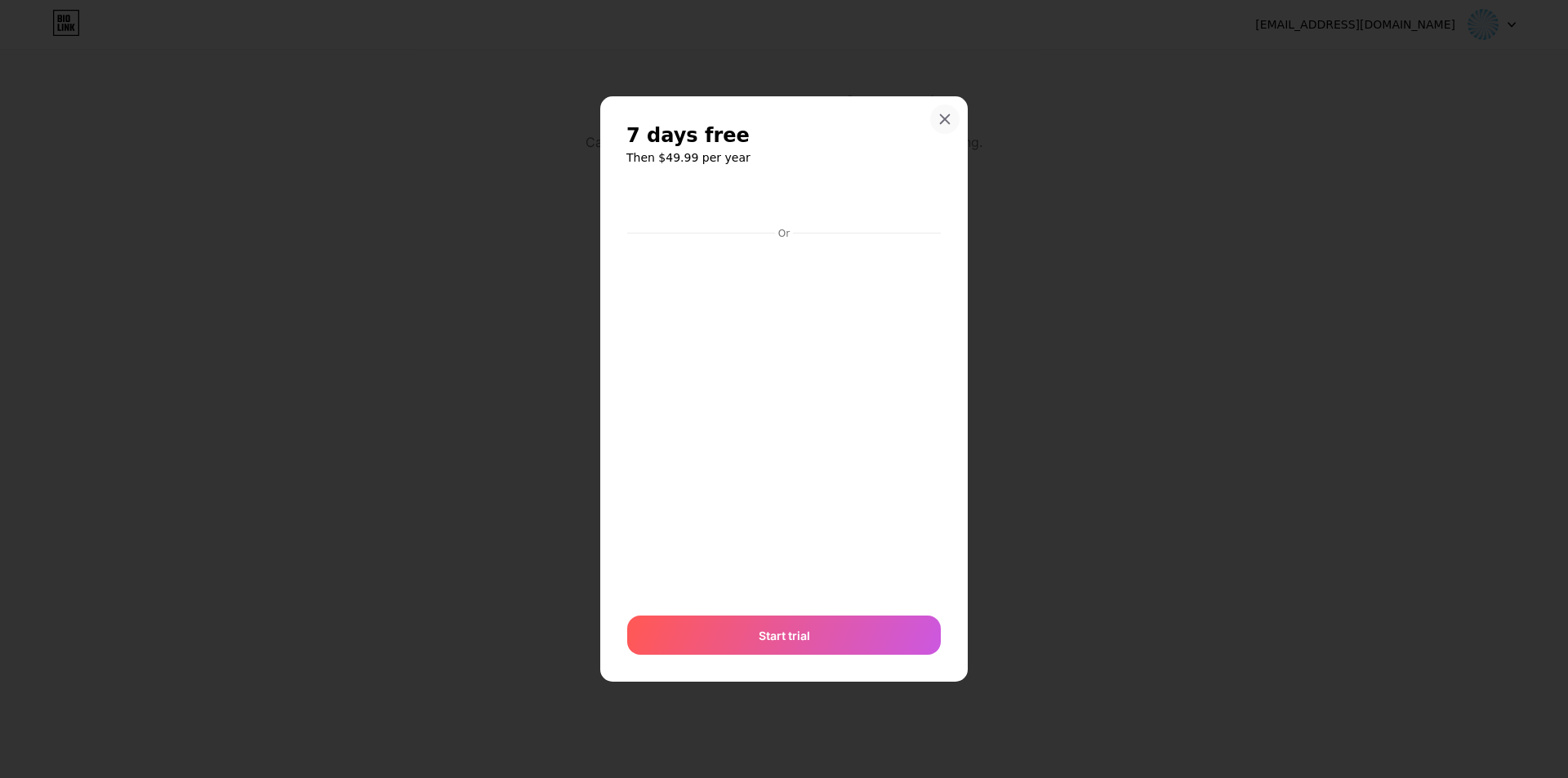
click at [942, 118] on icon at bounding box center [945, 119] width 13 height 13
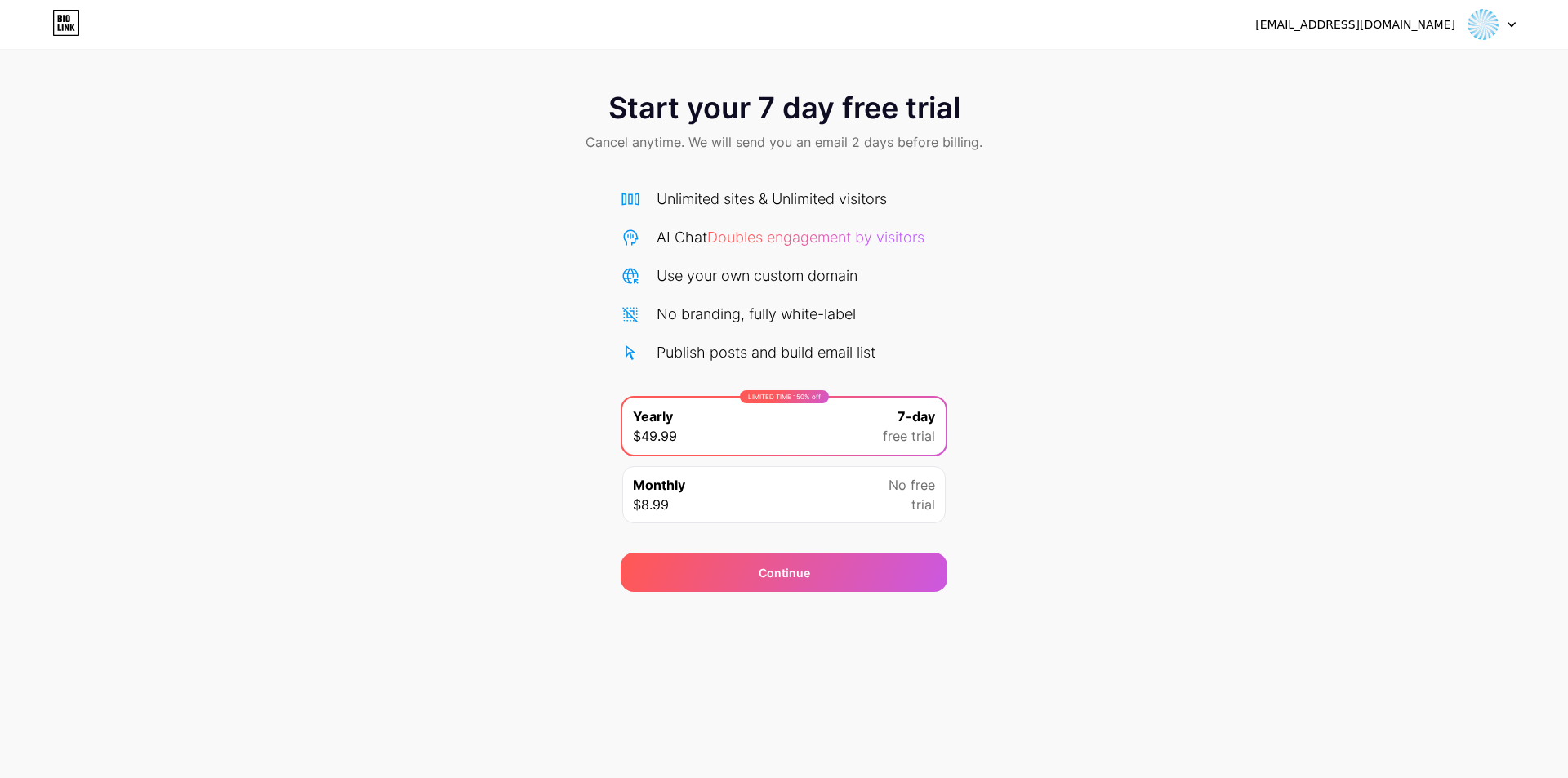
click at [1415, 36] on div "[EMAIL_ADDRESS][DOMAIN_NAME]" at bounding box center [1385, 23] width 260 height 29
click at [1459, 16] on div "moulessehoulkhadir@gmail.com" at bounding box center [1385, 23] width 260 height 29
click at [1513, 19] on div at bounding box center [1491, 23] width 48 height 29
click at [1435, 61] on li "Logout" at bounding box center [1414, 66] width 202 height 44
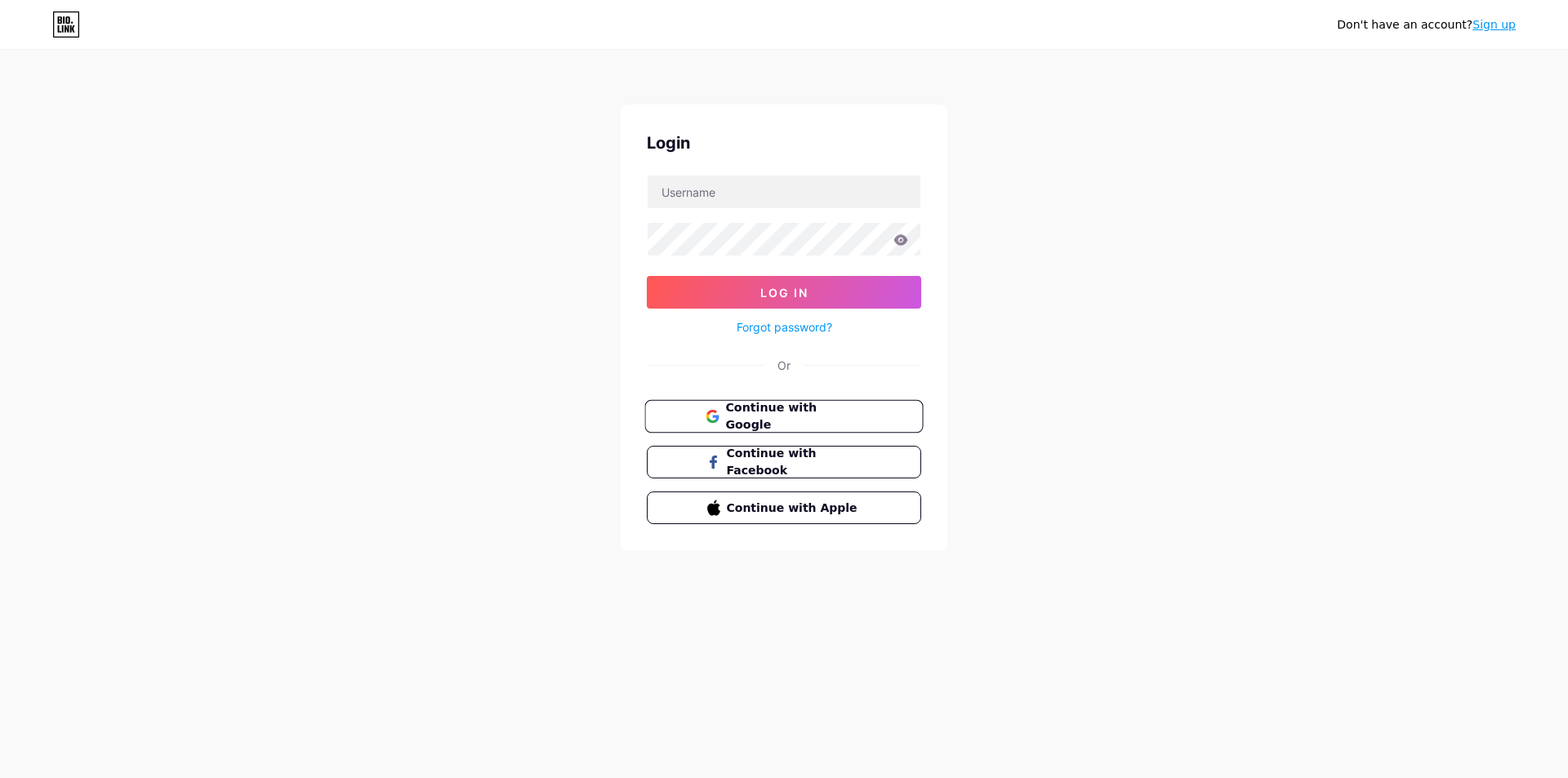
click at [875, 411] on button "Continue with Google" at bounding box center [783, 417] width 278 height 34
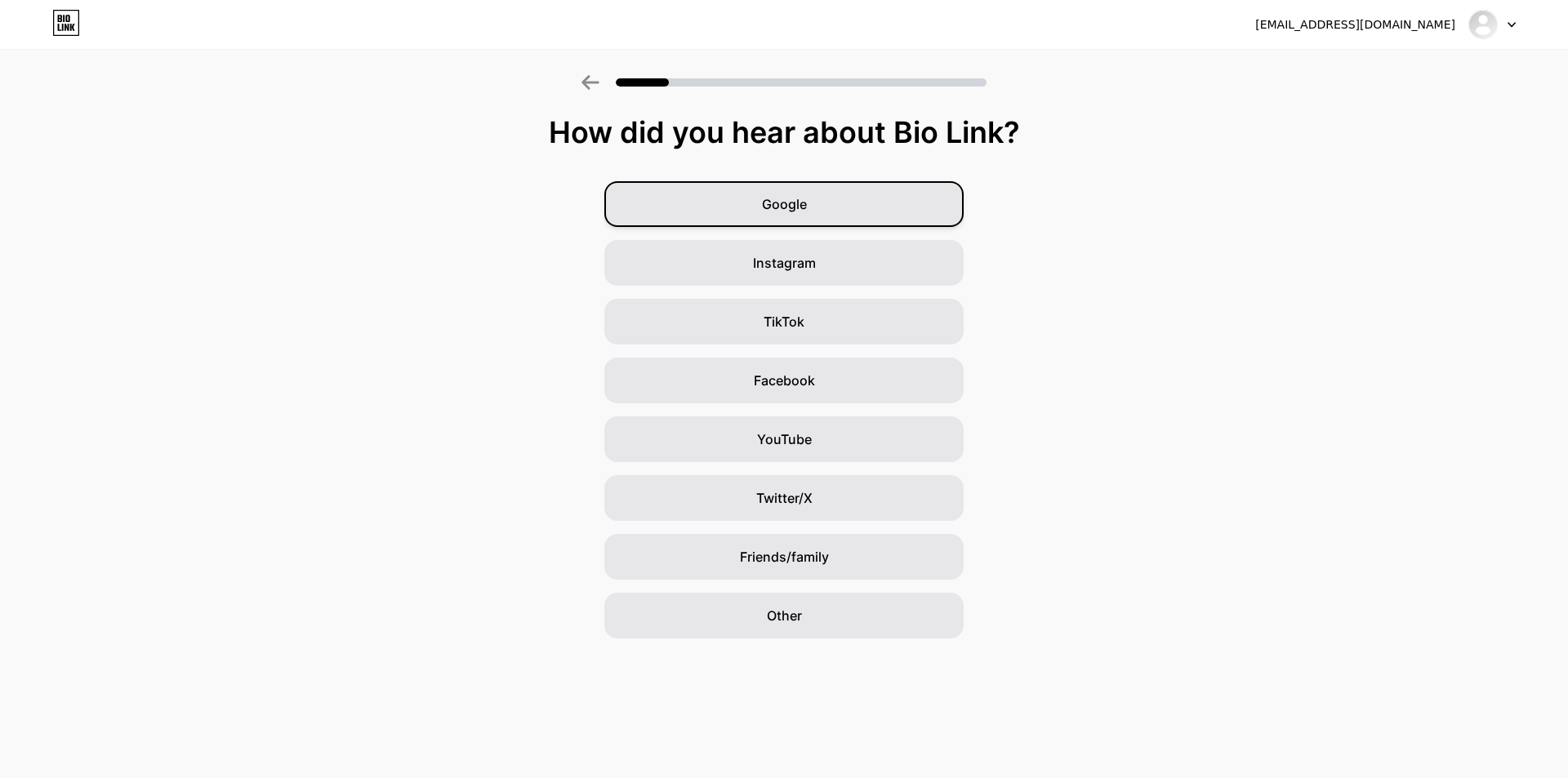
click at [868, 195] on div "Google" at bounding box center [784, 204] width 359 height 46
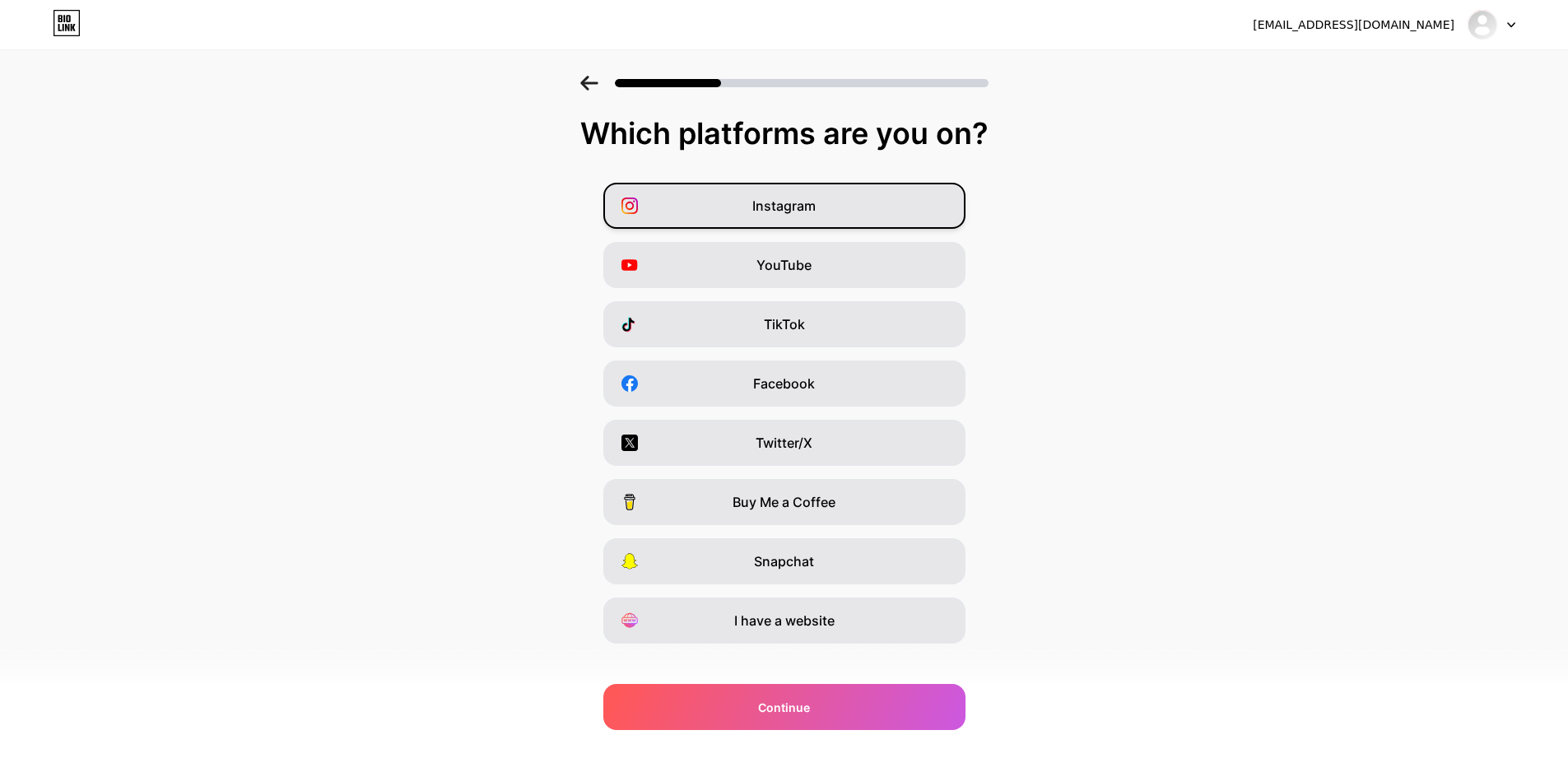
click at [862, 197] on div "Instagram" at bounding box center [784, 206] width 362 height 46
click at [827, 254] on div "YouTube" at bounding box center [784, 264] width 362 height 46
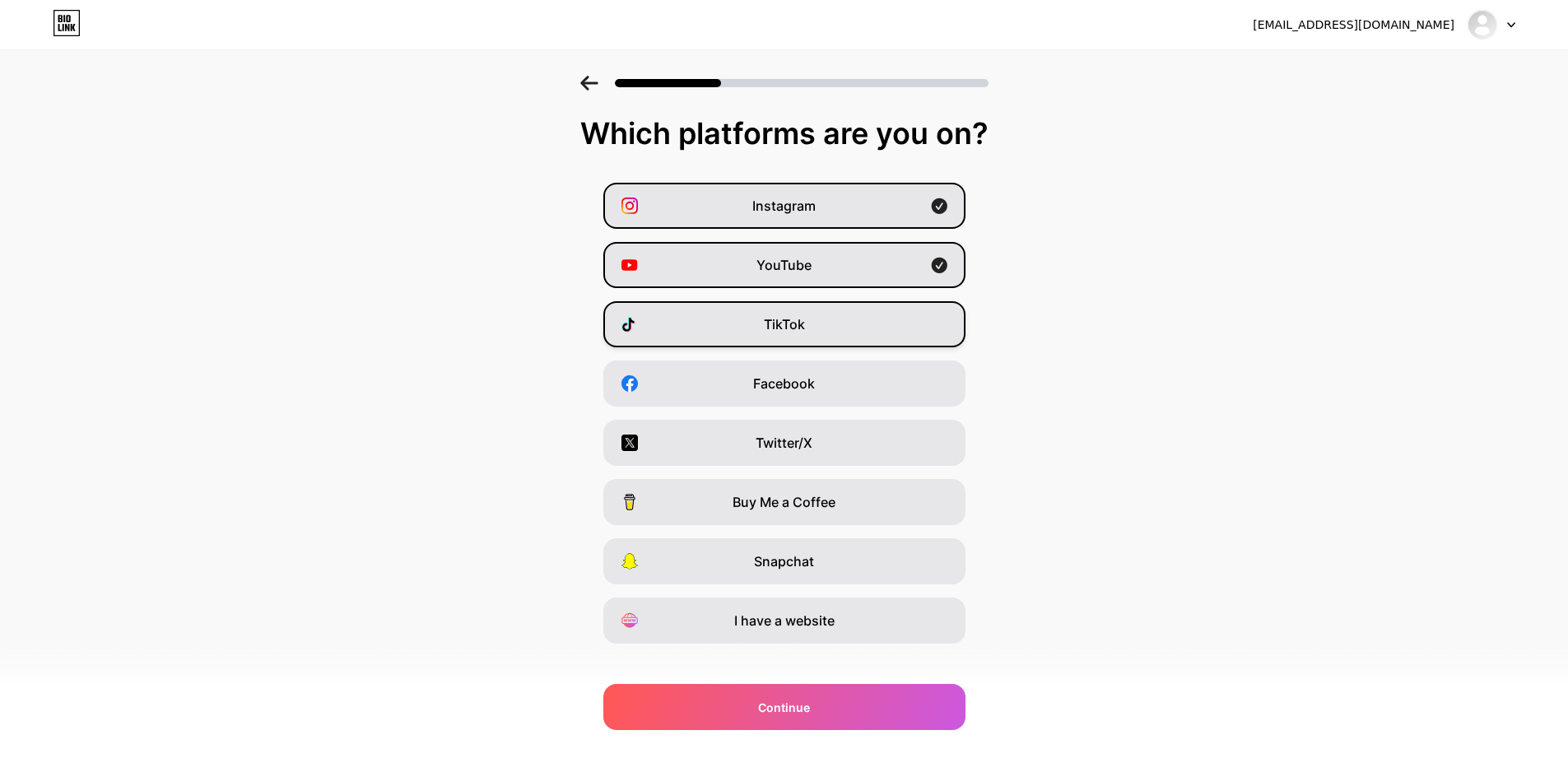
click at [854, 322] on div "TikTok" at bounding box center [784, 324] width 362 height 46
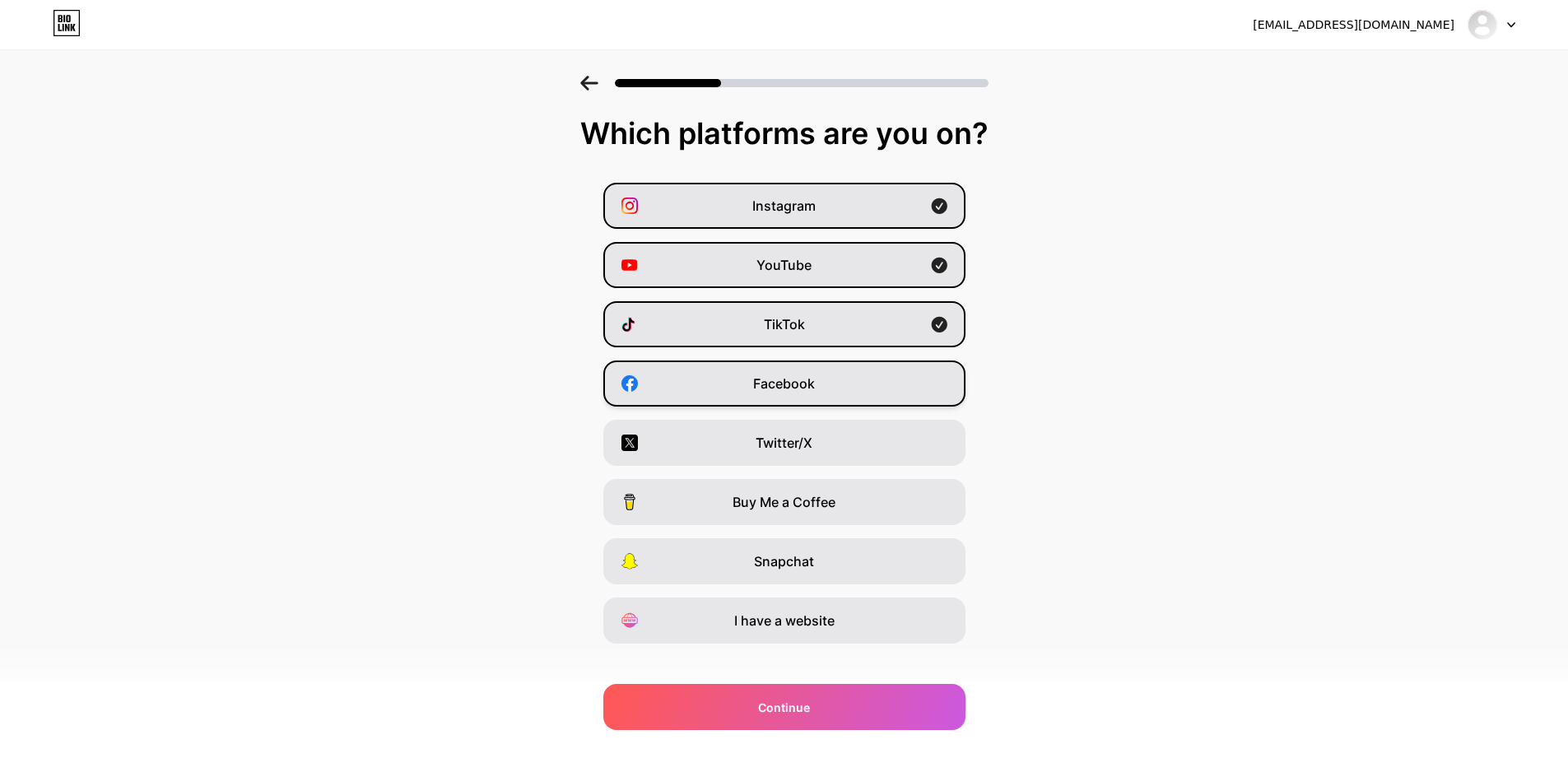
click at [856, 369] on div "Facebook" at bounding box center [784, 383] width 362 height 46
click at [866, 441] on div "Twitter/X" at bounding box center [784, 443] width 362 height 46
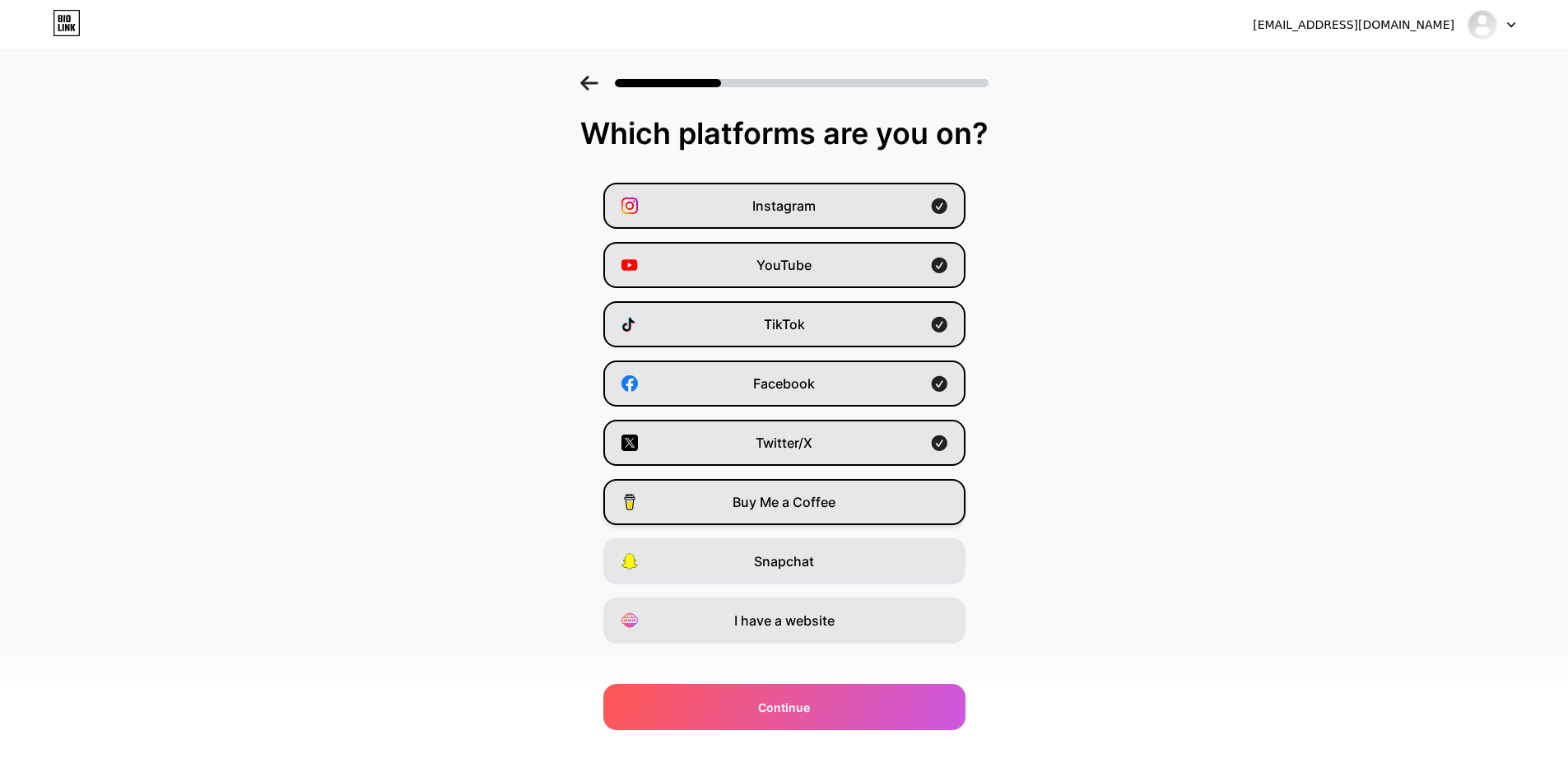
click at [868, 510] on div "Buy Me a Coffee" at bounding box center [784, 502] width 362 height 46
click at [870, 557] on div "Snapchat" at bounding box center [784, 561] width 362 height 46
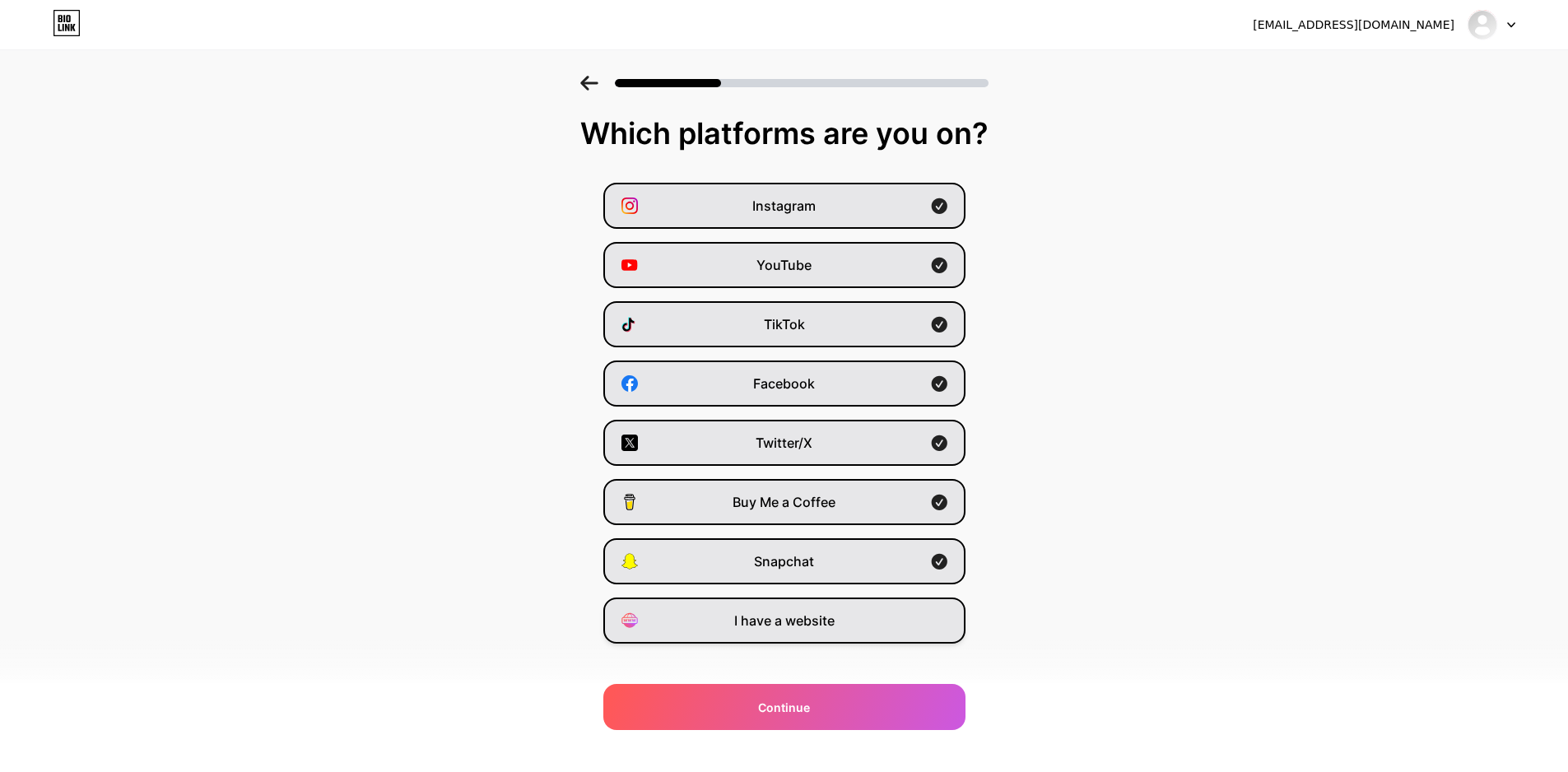
click at [885, 618] on div "I have a website" at bounding box center [784, 620] width 362 height 46
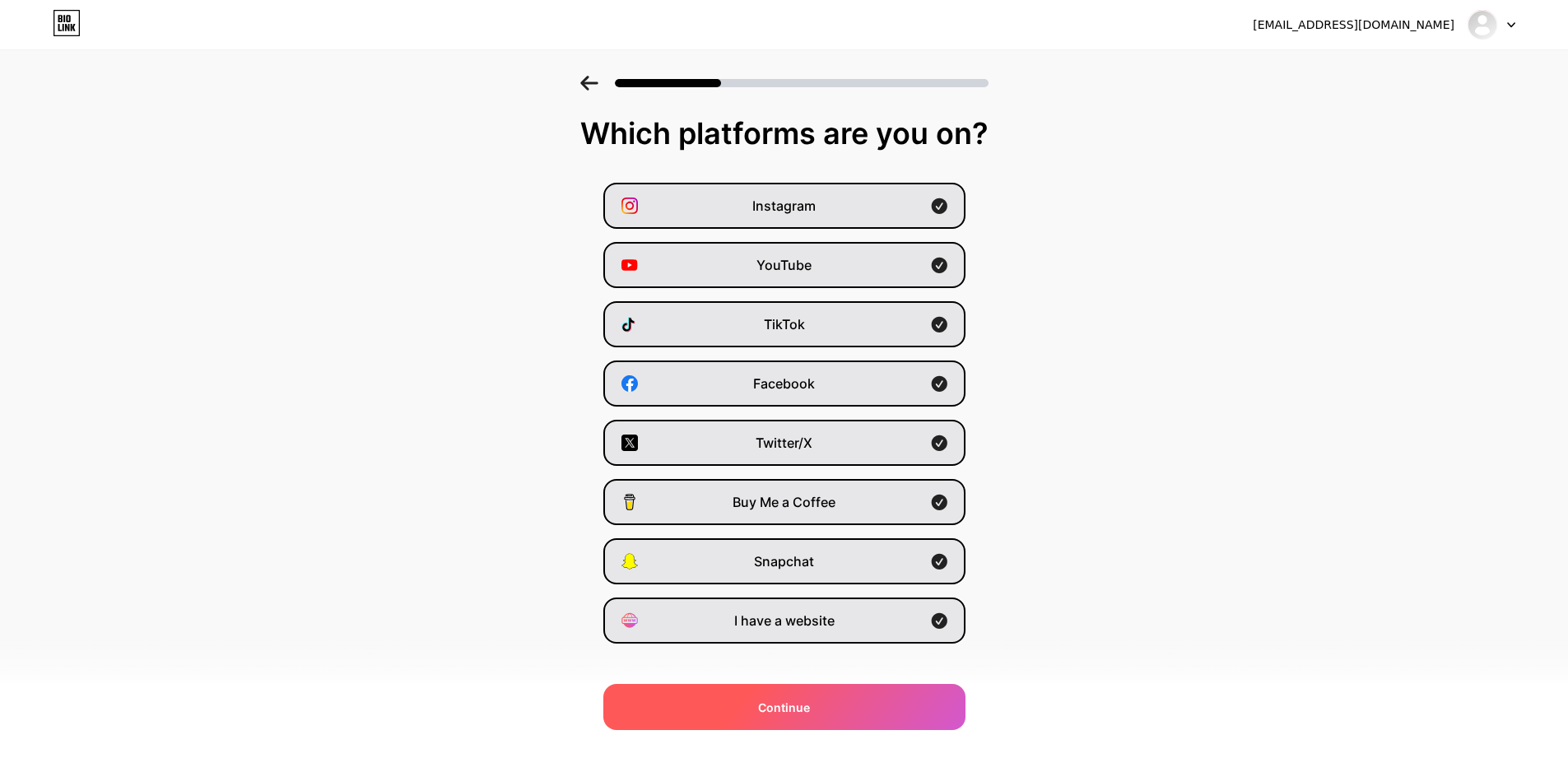
click at [842, 713] on div "Continue" at bounding box center [784, 707] width 362 height 46
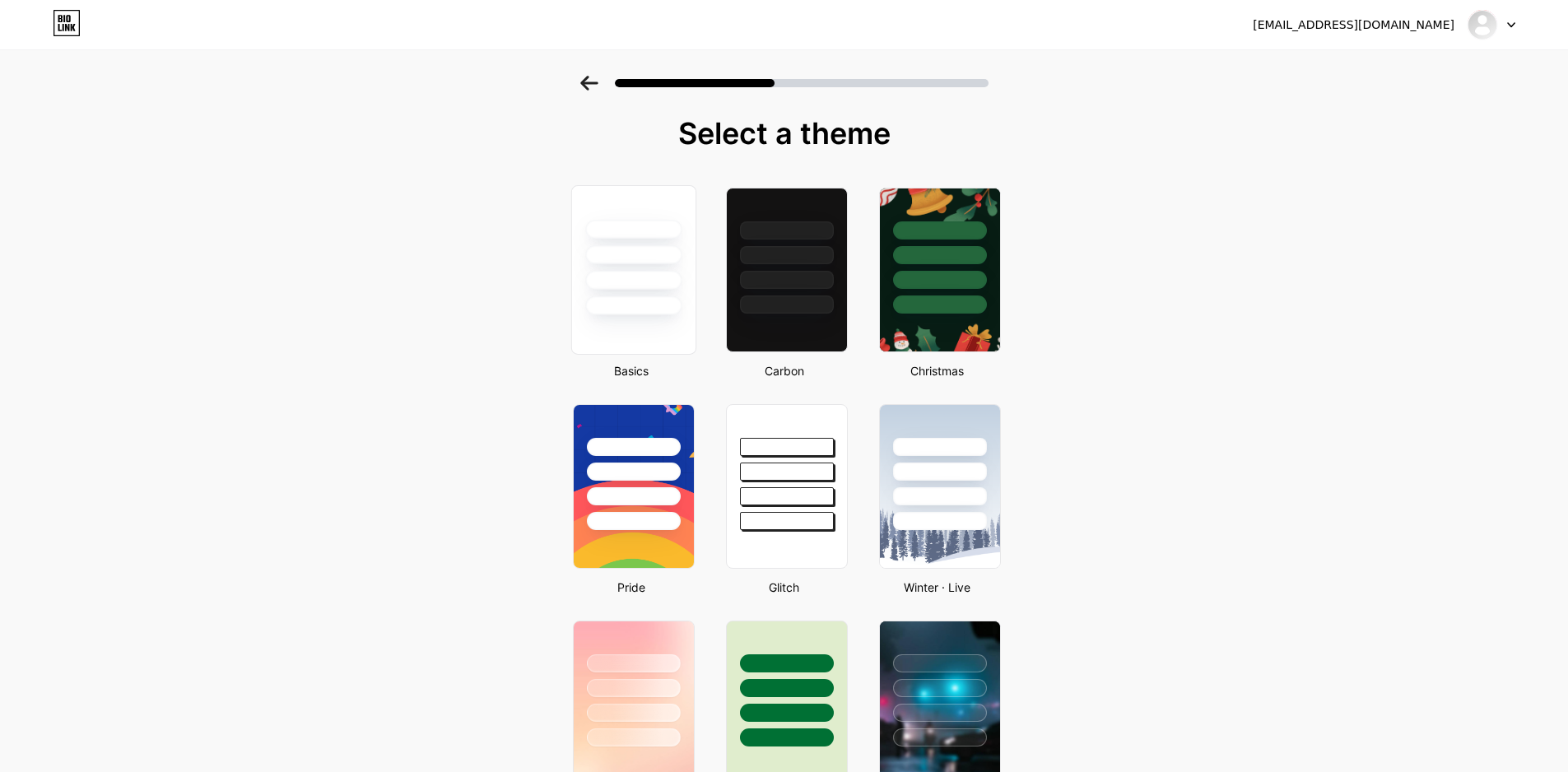
click at [657, 246] on div at bounding box center [633, 255] width 96 height 19
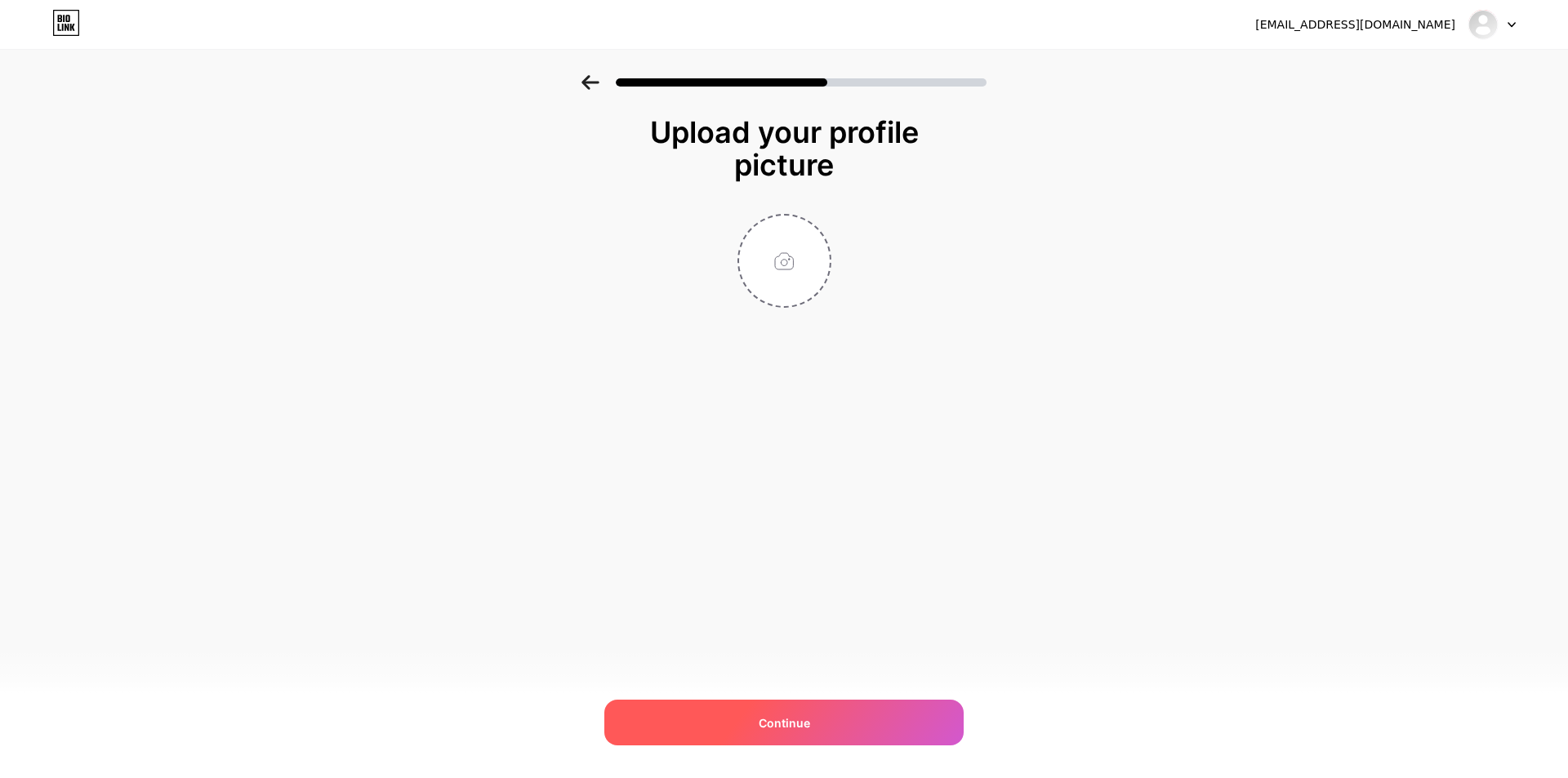
click at [852, 709] on div "Continue" at bounding box center [784, 722] width 359 height 46
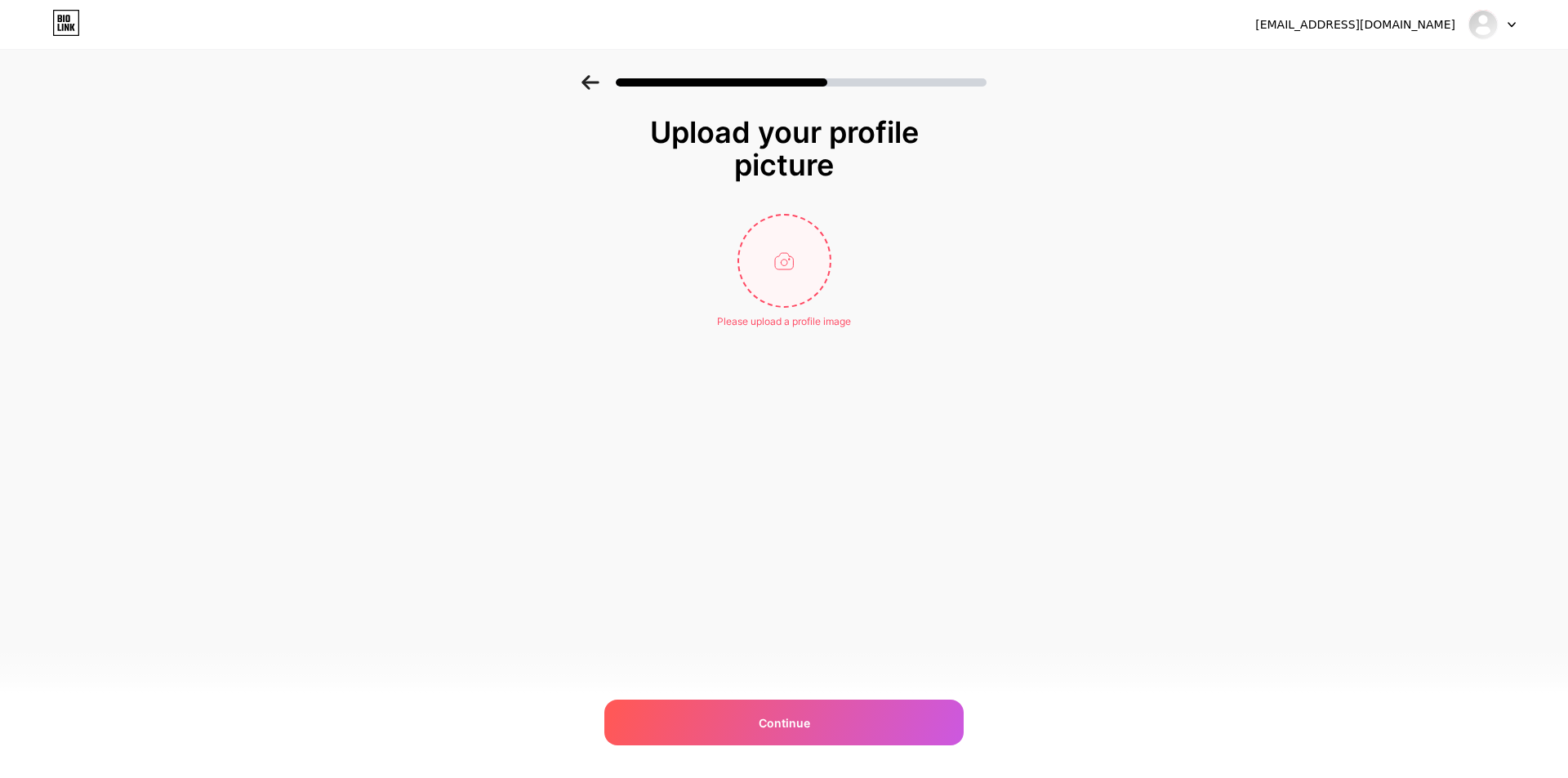
click at [755, 224] on input "file" at bounding box center [784, 260] width 91 height 91
type input "C:\fakepath\Azul, Torcida, A [PERSON_NAME] PNG, A [PERSON_NAME] Azul Imagens Ve…"
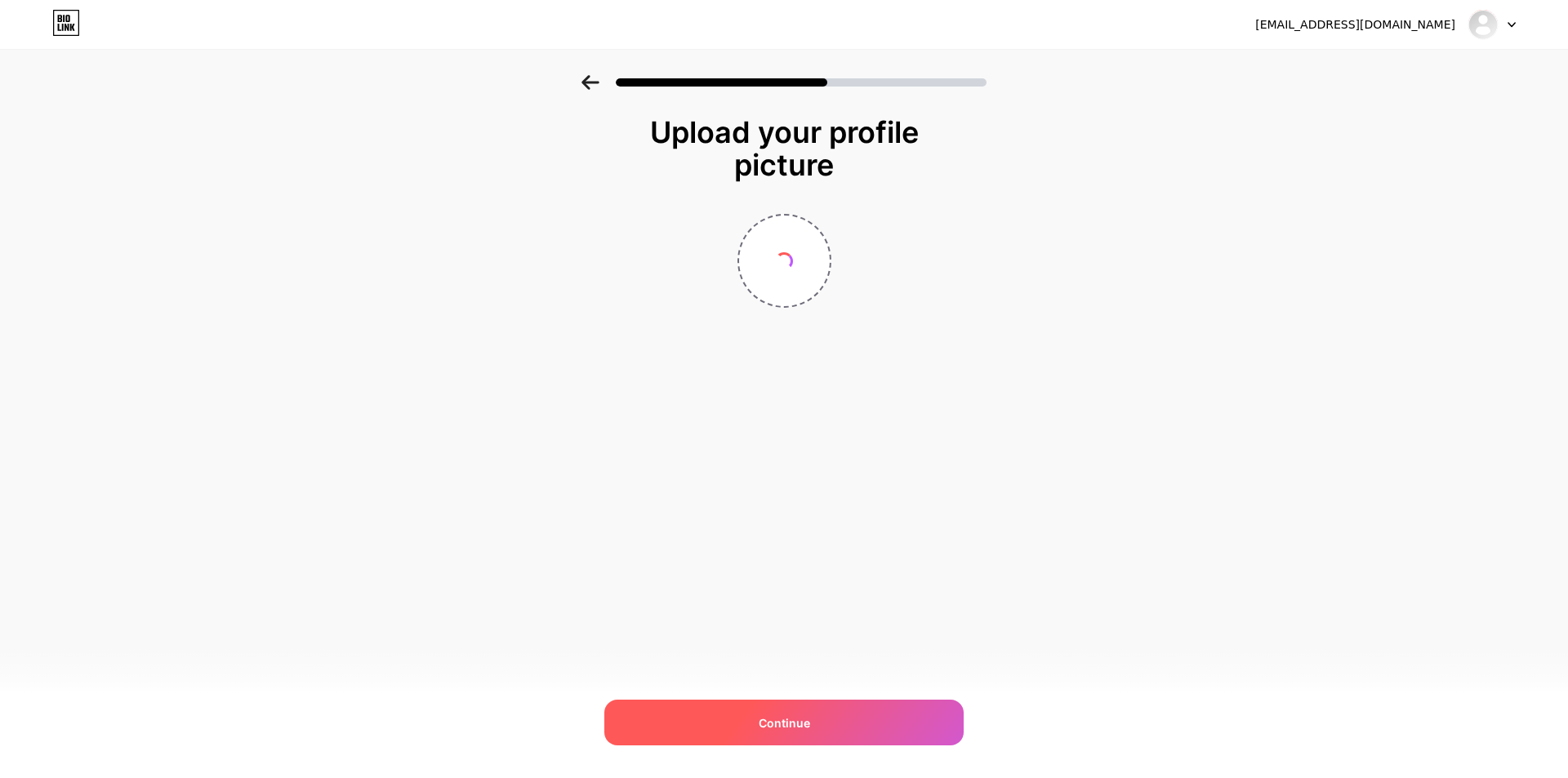
click at [809, 736] on div "Continue" at bounding box center [784, 722] width 359 height 46
click at [810, 733] on div "Continue" at bounding box center [784, 722] width 359 height 46
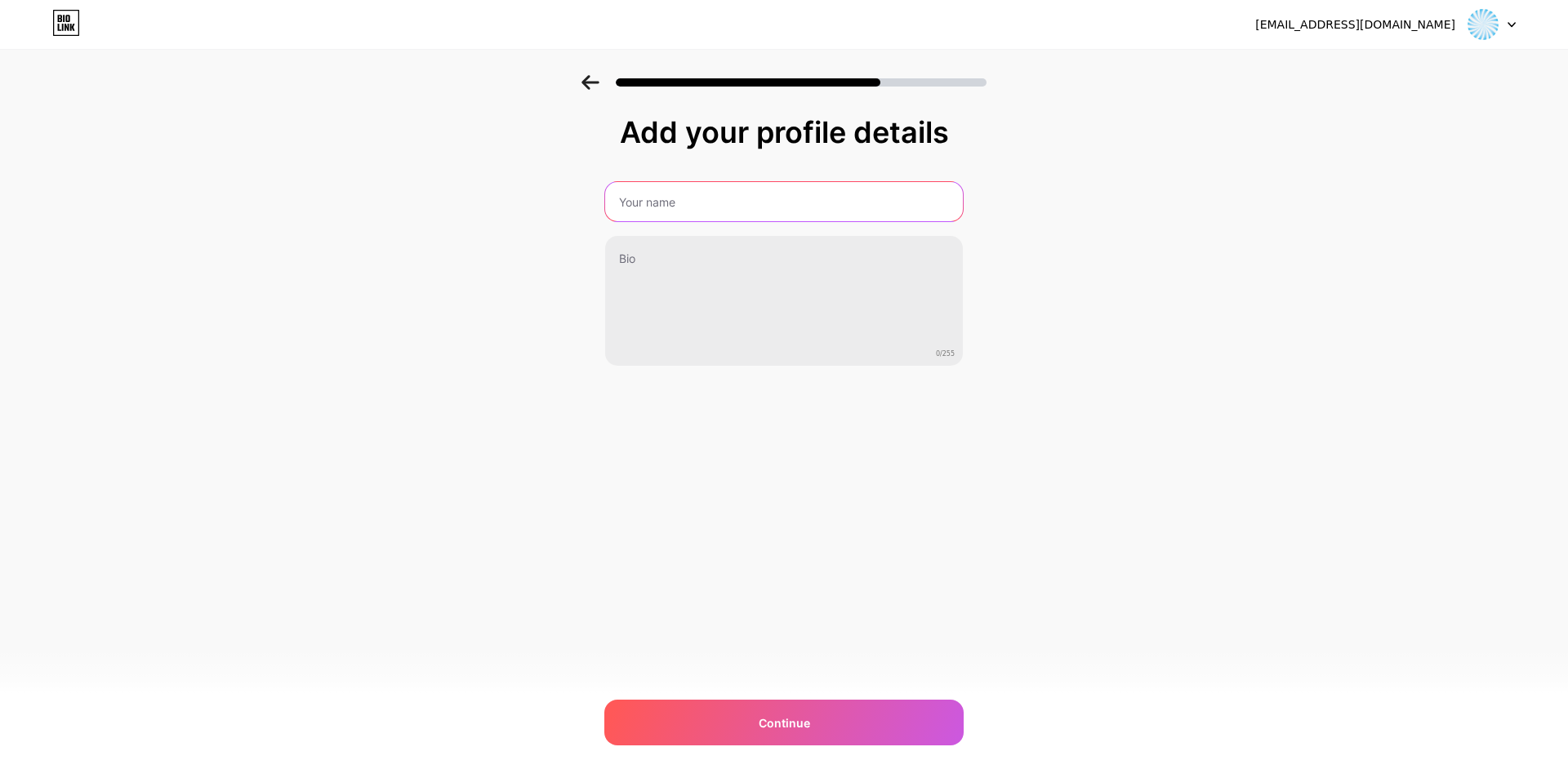
click at [705, 214] on input "text" at bounding box center [784, 202] width 358 height 39
type input "IBRAHIMI"
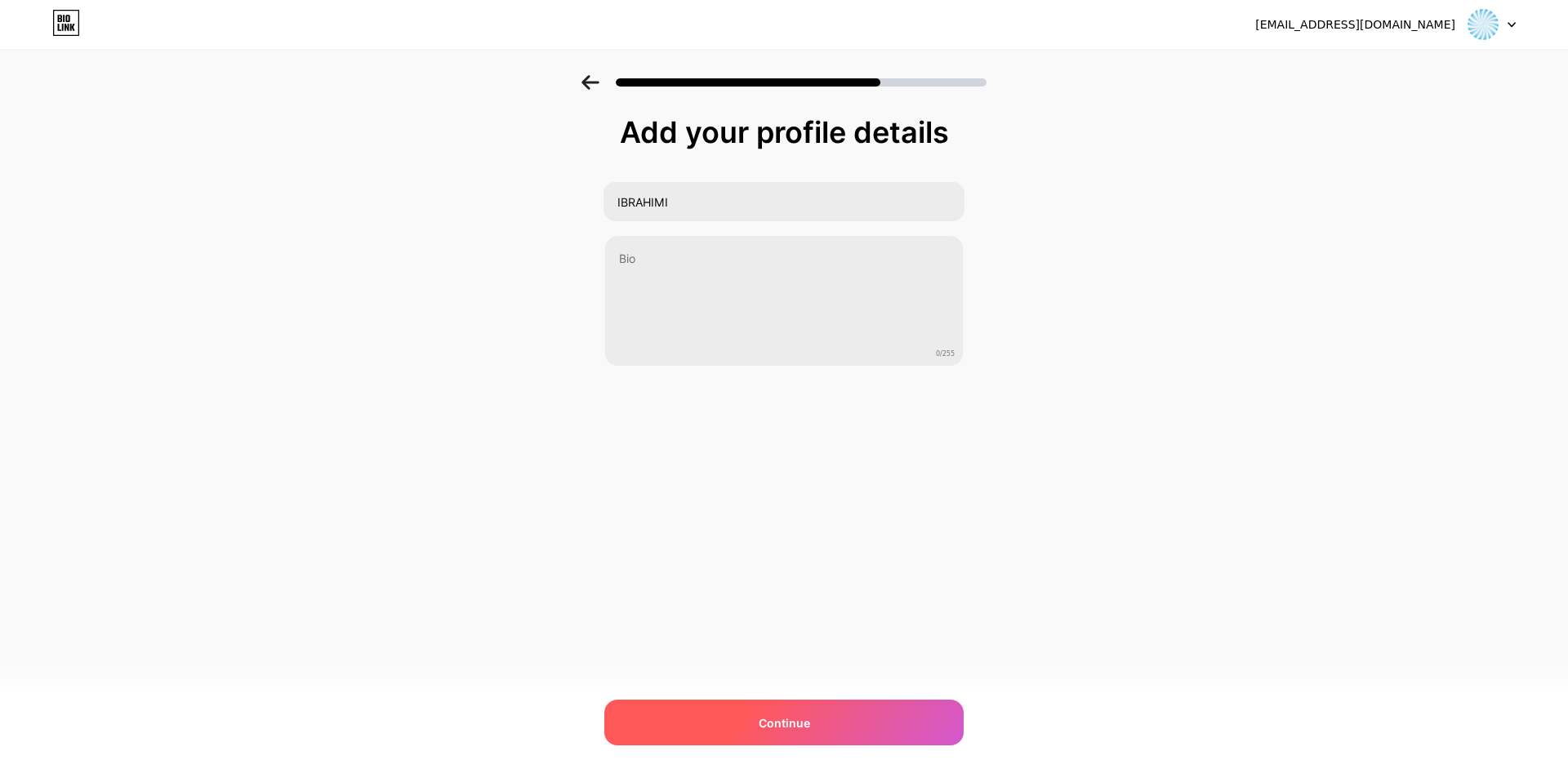
click at [843, 710] on div "Continue" at bounding box center [784, 722] width 359 height 46
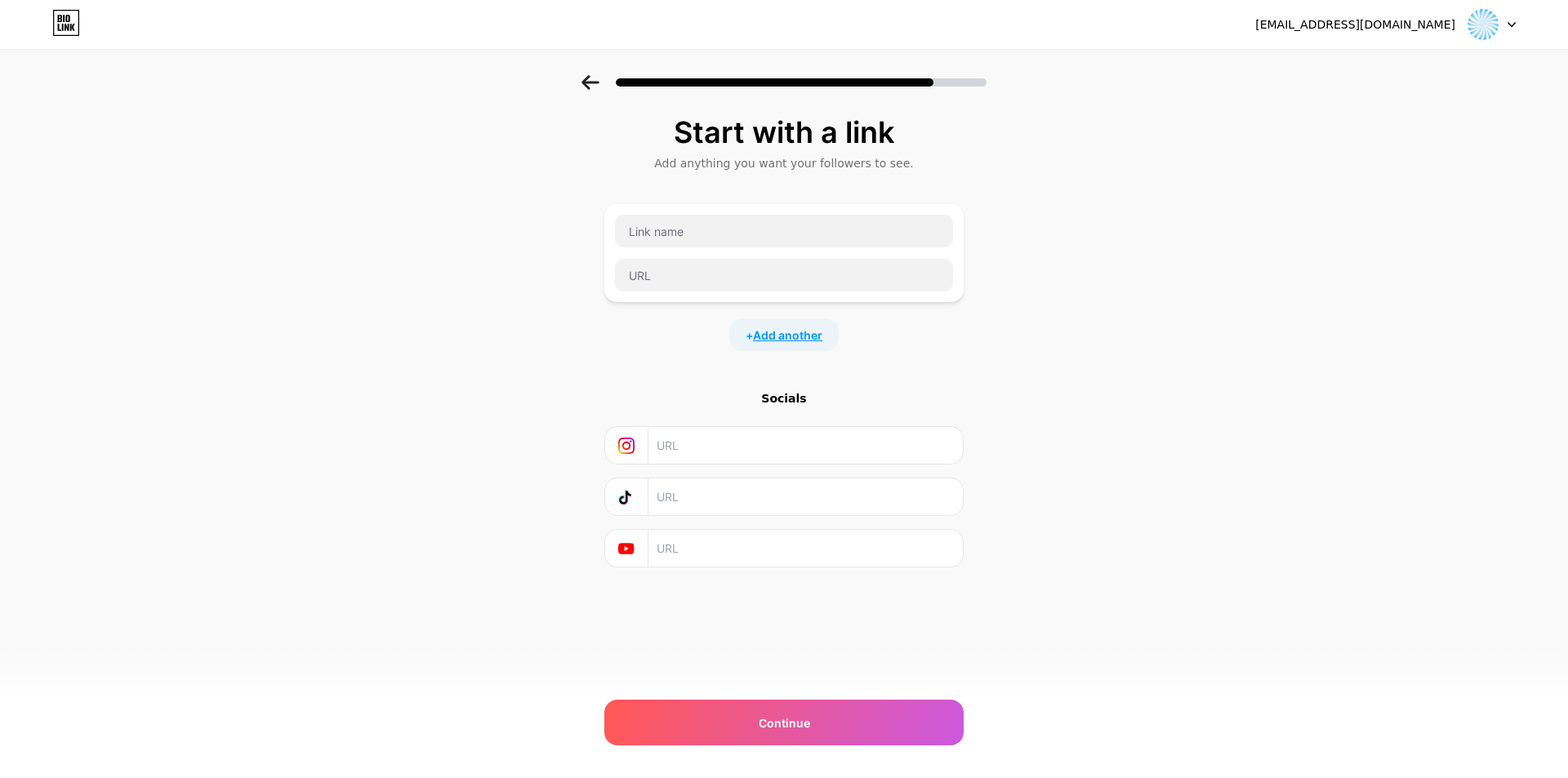
click at [797, 335] on span "Add another" at bounding box center [787, 335] width 69 height 17
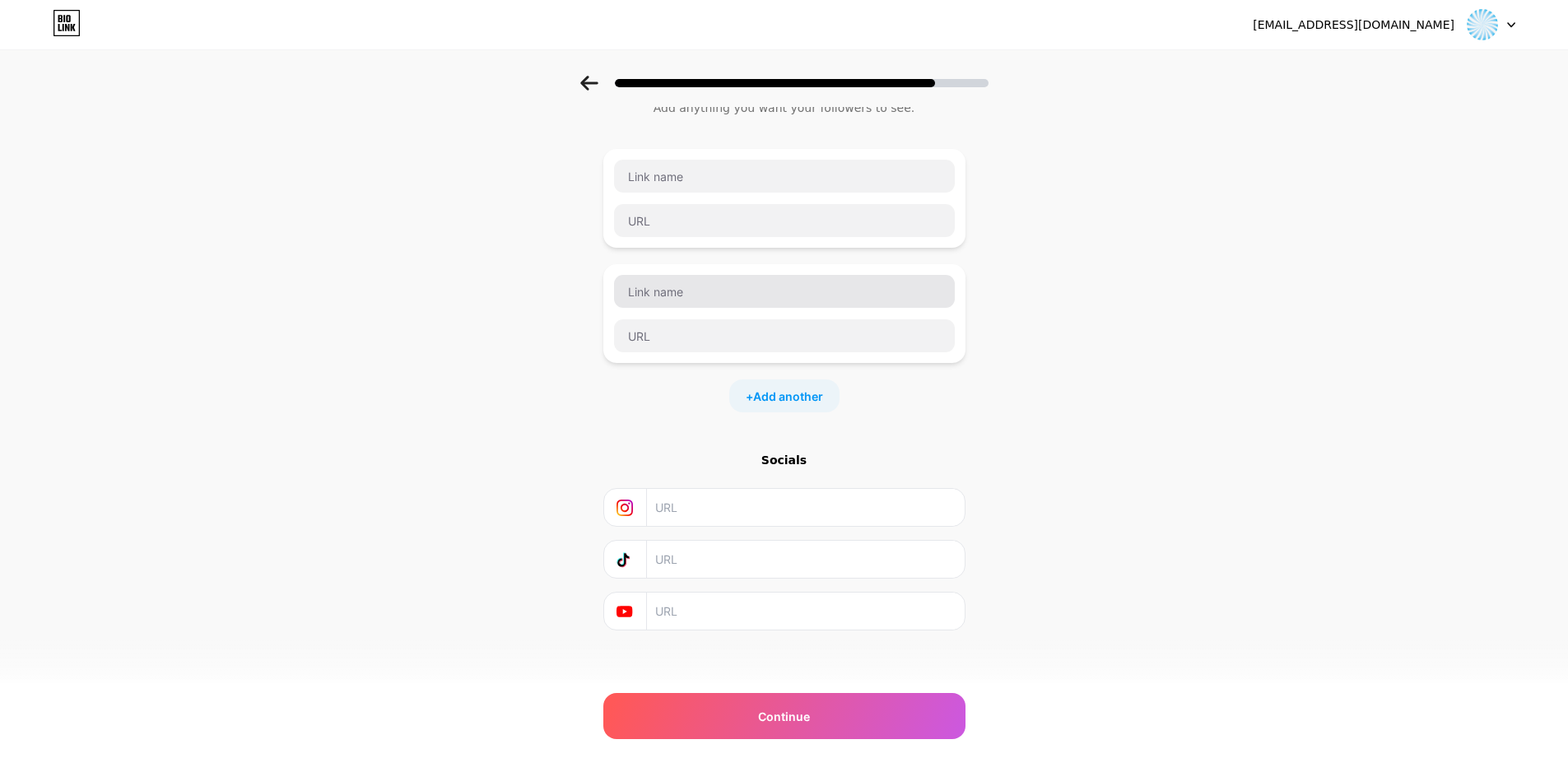
scroll to position [63, 0]
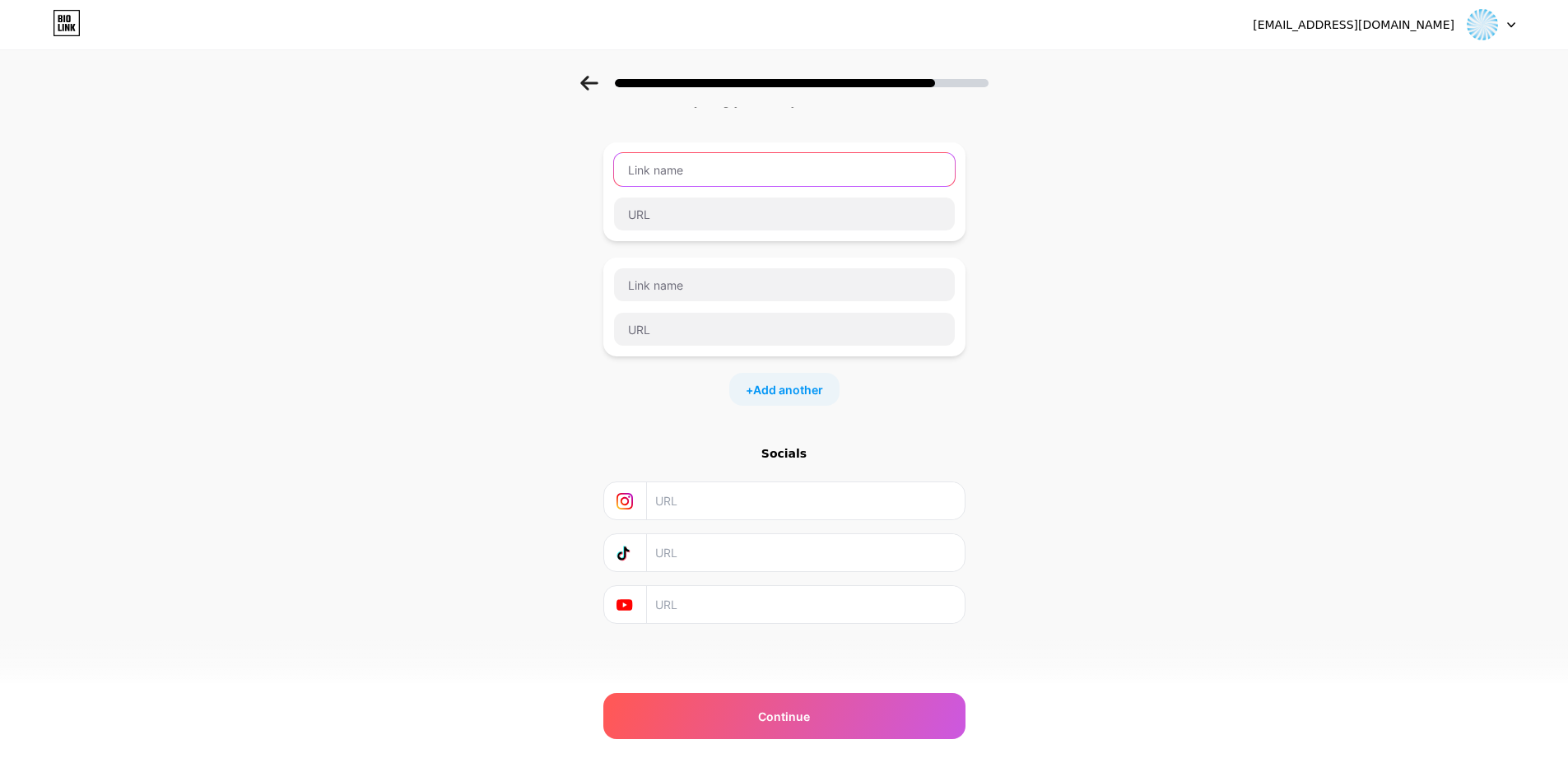
click at [711, 178] on input "text" at bounding box center [784, 169] width 341 height 33
click at [796, 394] on span "Add another" at bounding box center [788, 390] width 70 height 17
click at [703, 167] on input "text" at bounding box center [784, 169] width 341 height 33
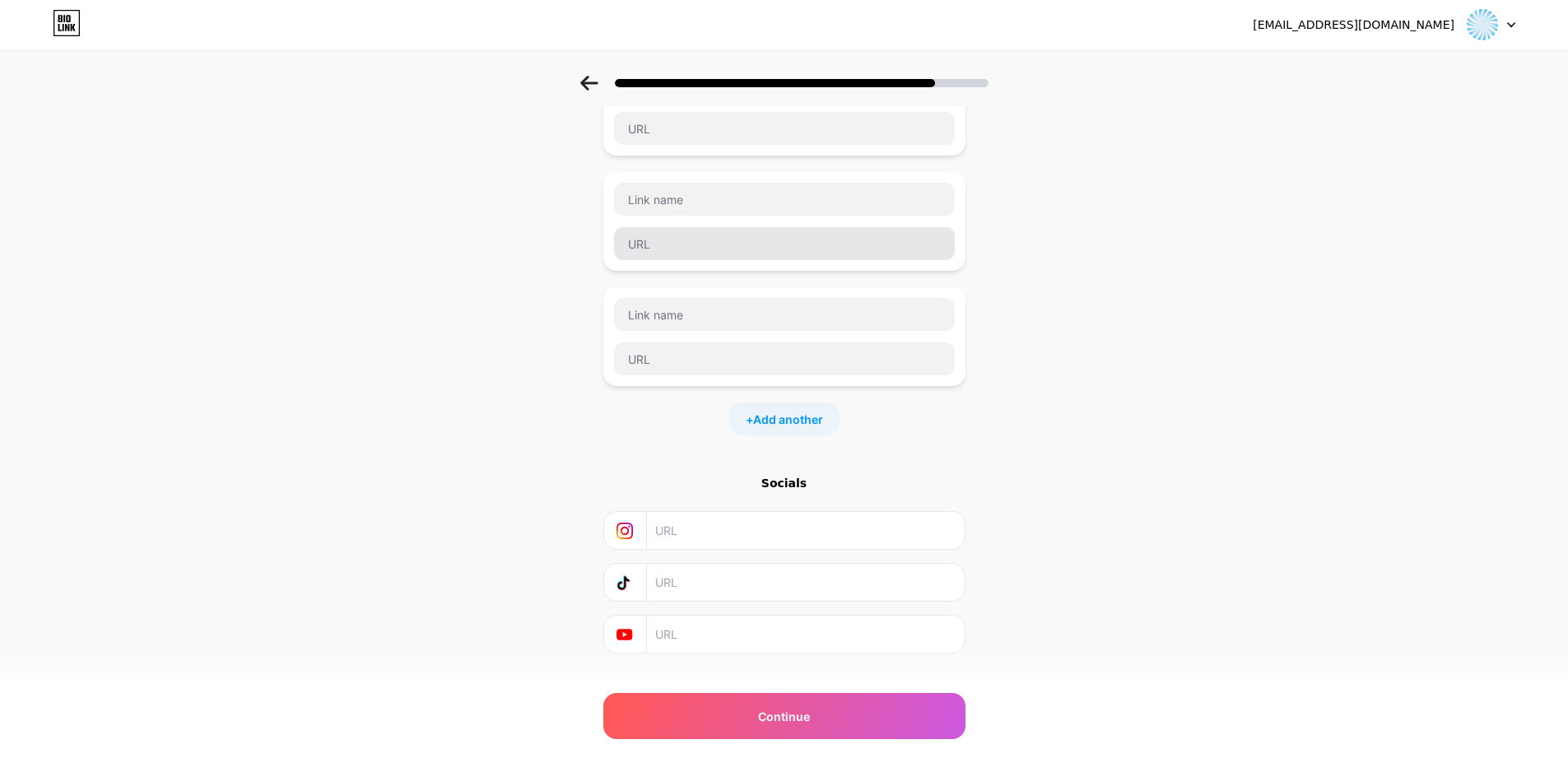
scroll to position [178, 0]
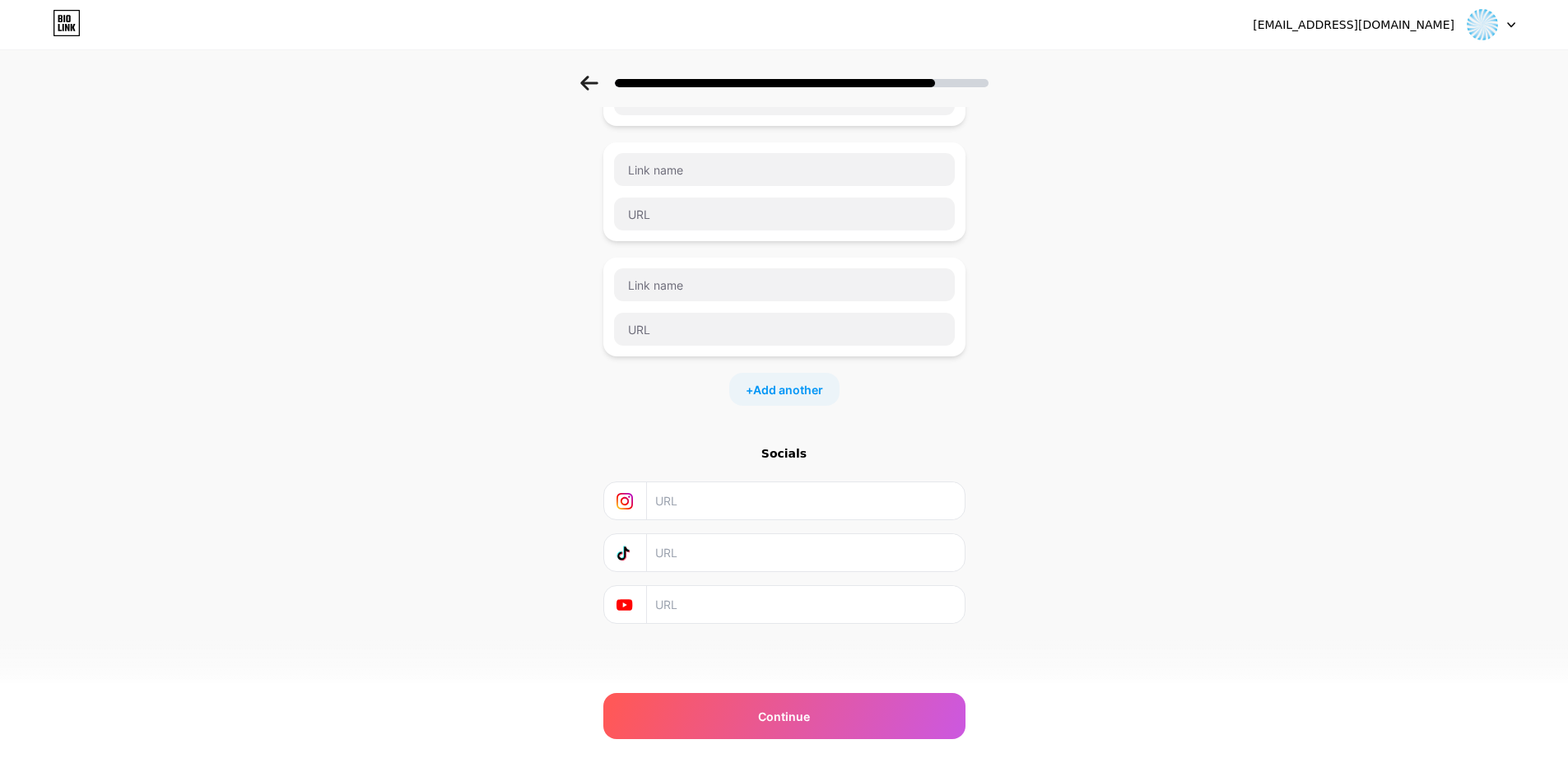
click at [759, 491] on input "text" at bounding box center [804, 500] width 299 height 37
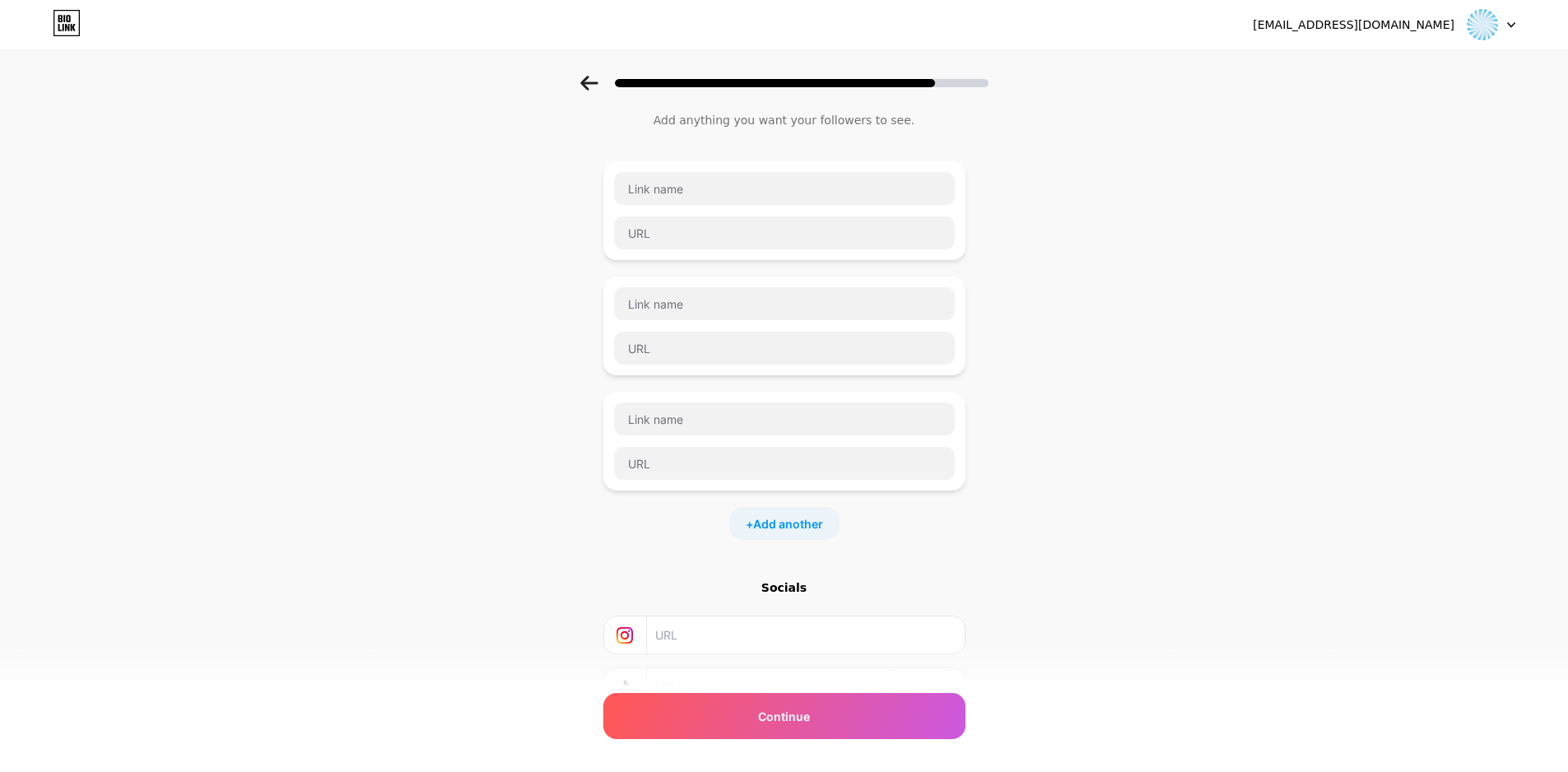
scroll to position [0, 0]
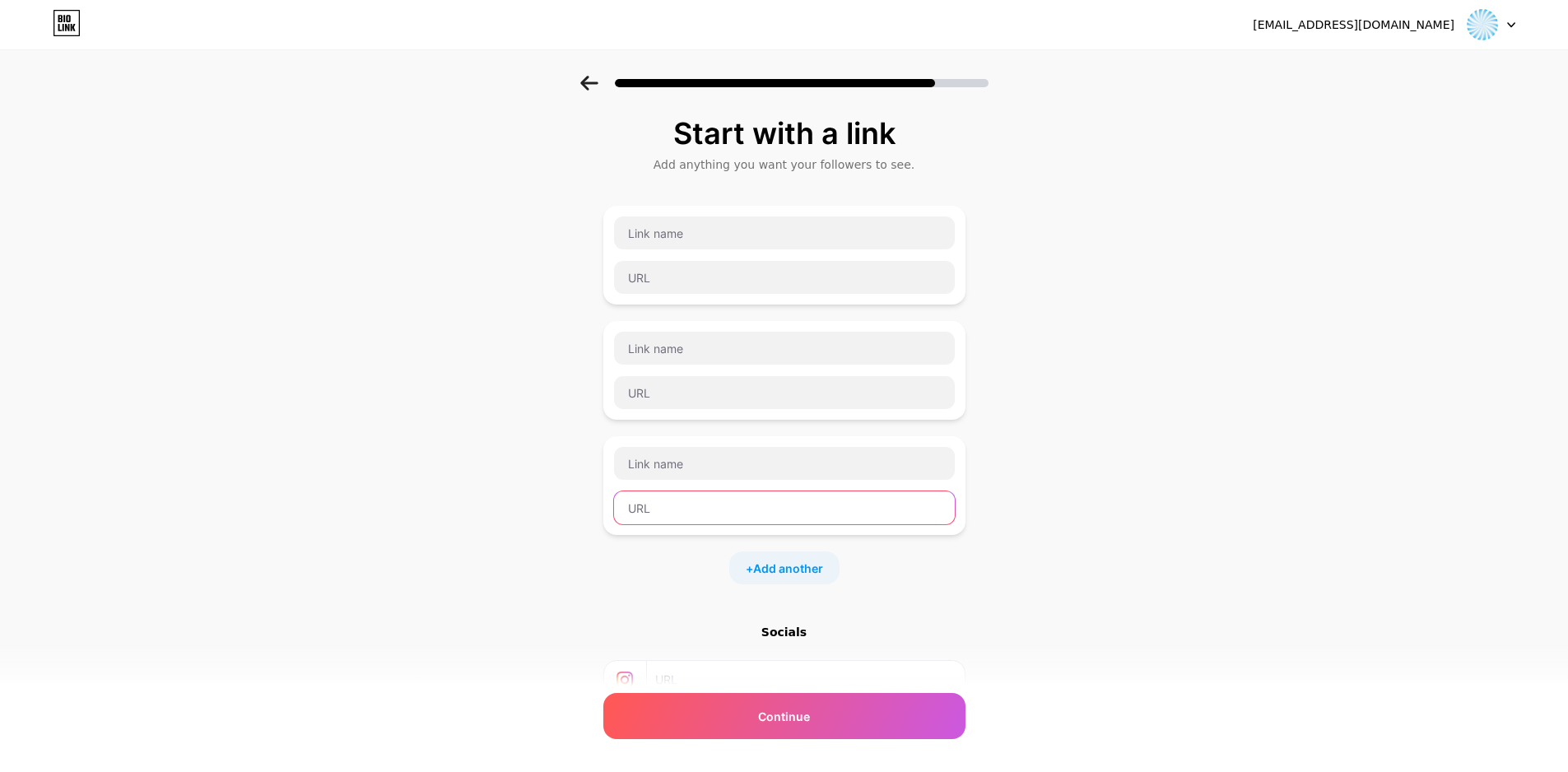
click at [769, 510] on input "text" at bounding box center [784, 508] width 341 height 33
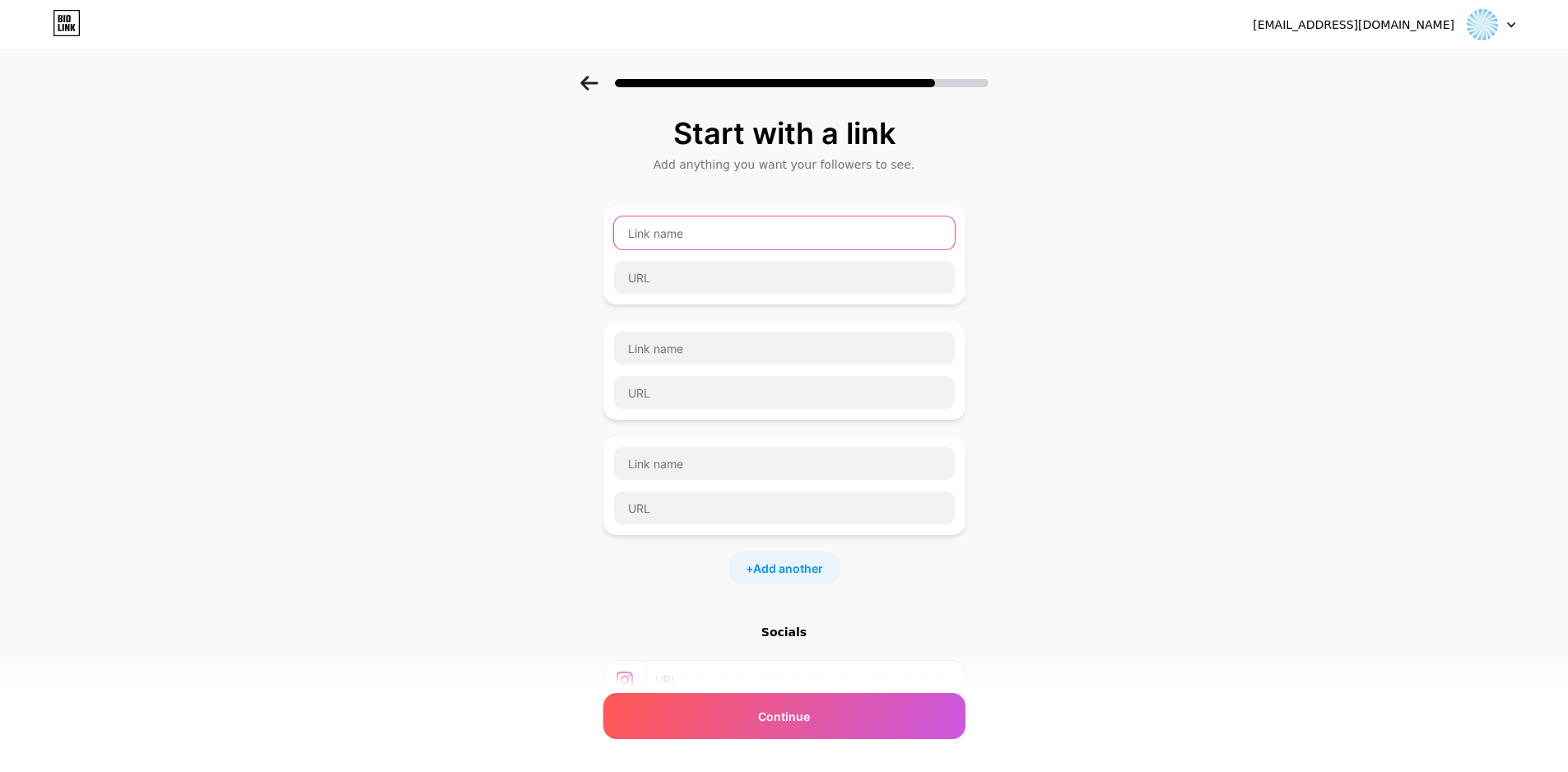
click at [659, 227] on input "text" at bounding box center [784, 232] width 341 height 33
drag, startPoint x: 661, startPoint y: 232, endPoint x: 589, endPoint y: 609, distance: 383.8
click at [589, 609] on div "Start with a link Add anything you want your followers to see. + Add another So…" at bounding box center [784, 479] width 1568 height 809
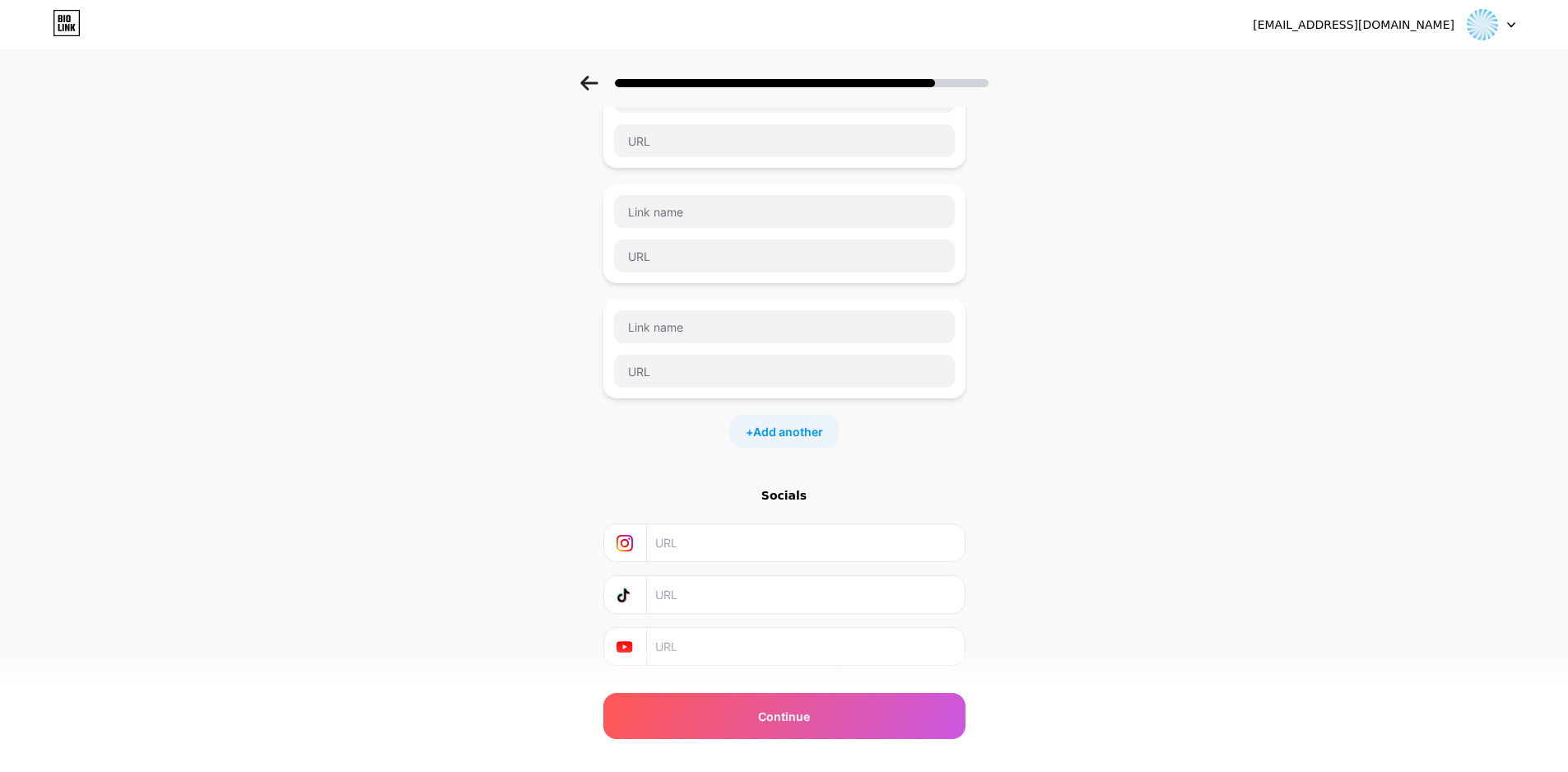
scroll to position [178, 0]
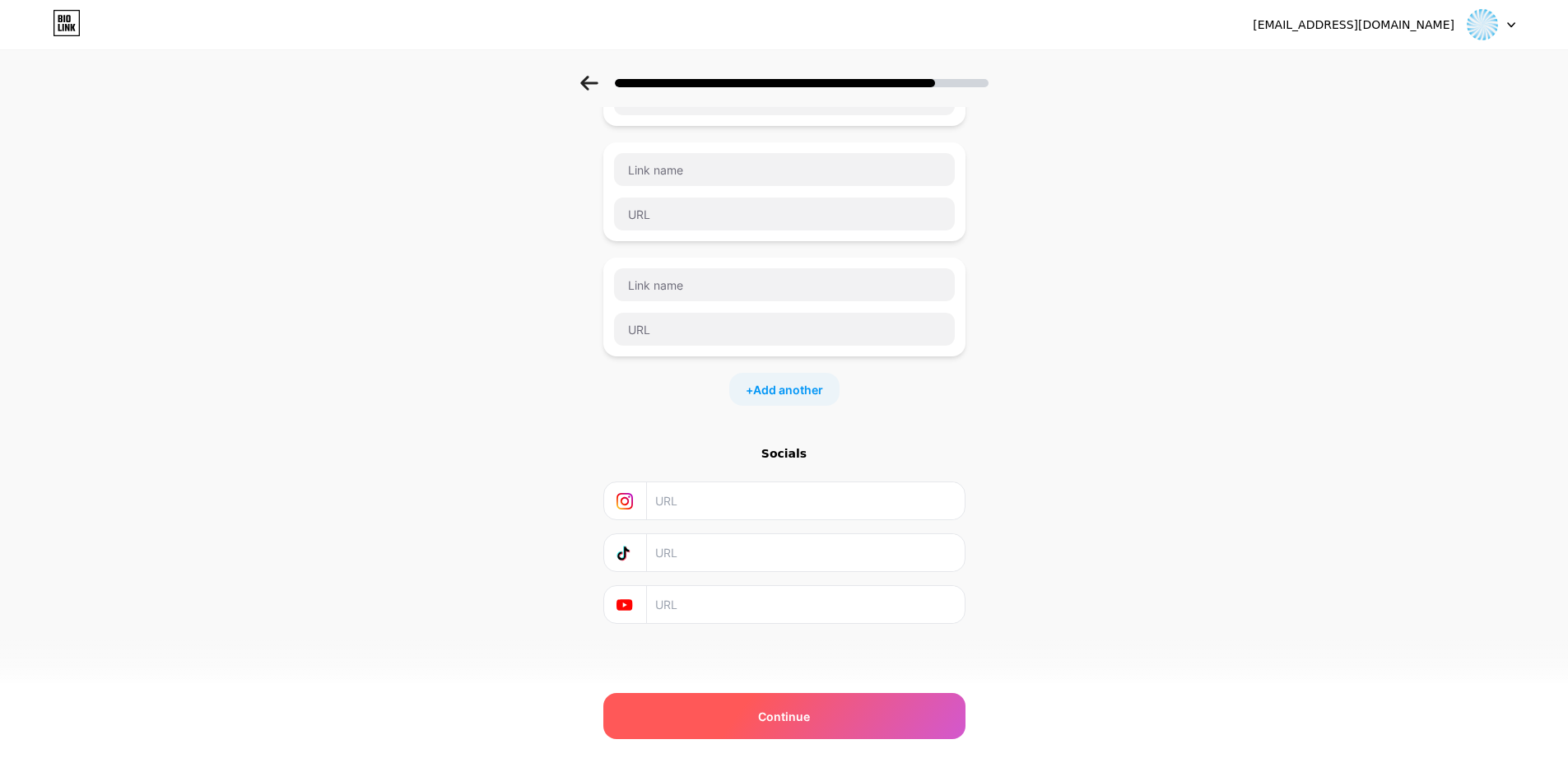
click at [751, 718] on div "Continue" at bounding box center [784, 715] width 362 height 46
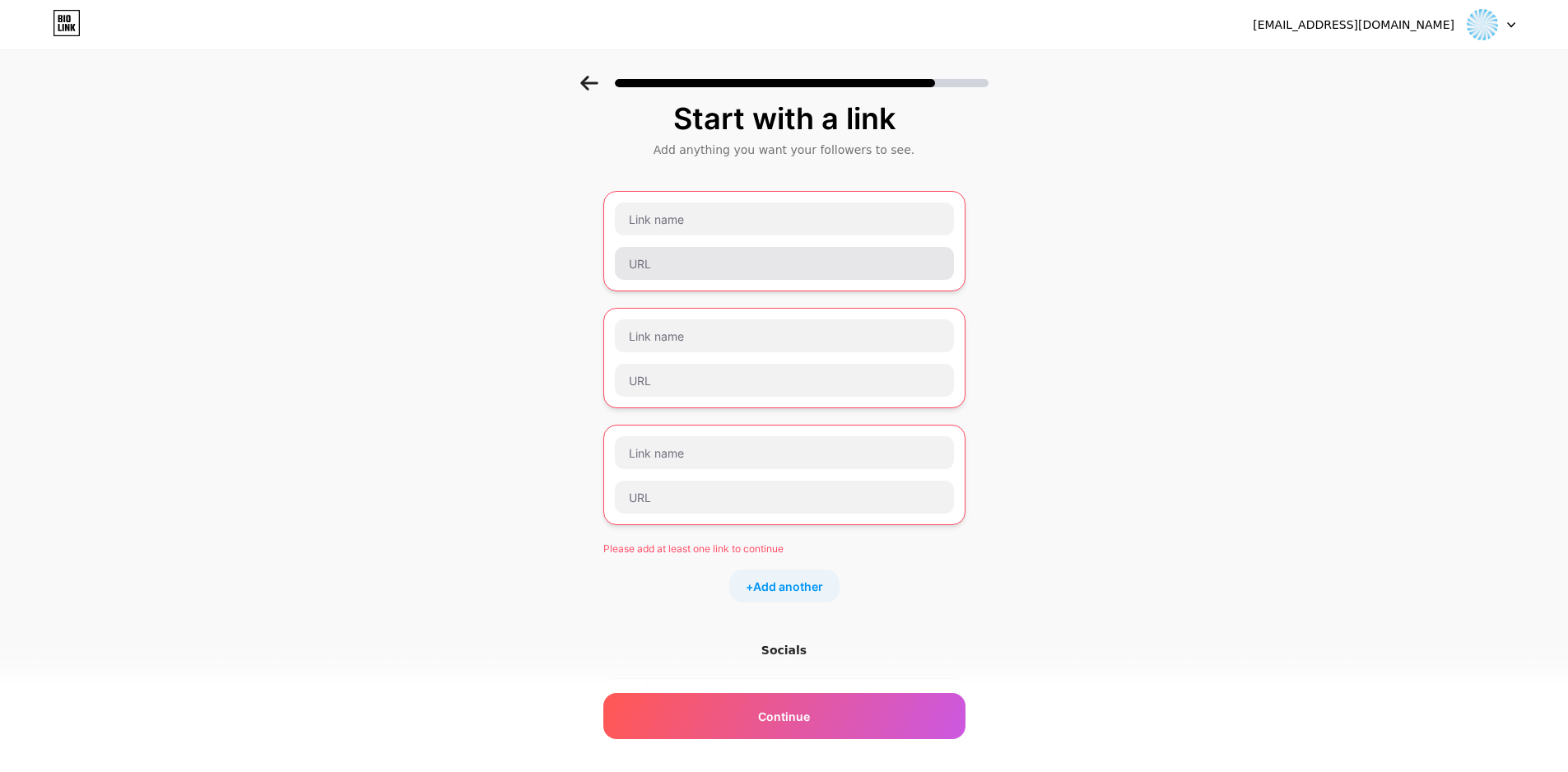
scroll to position [14, 0]
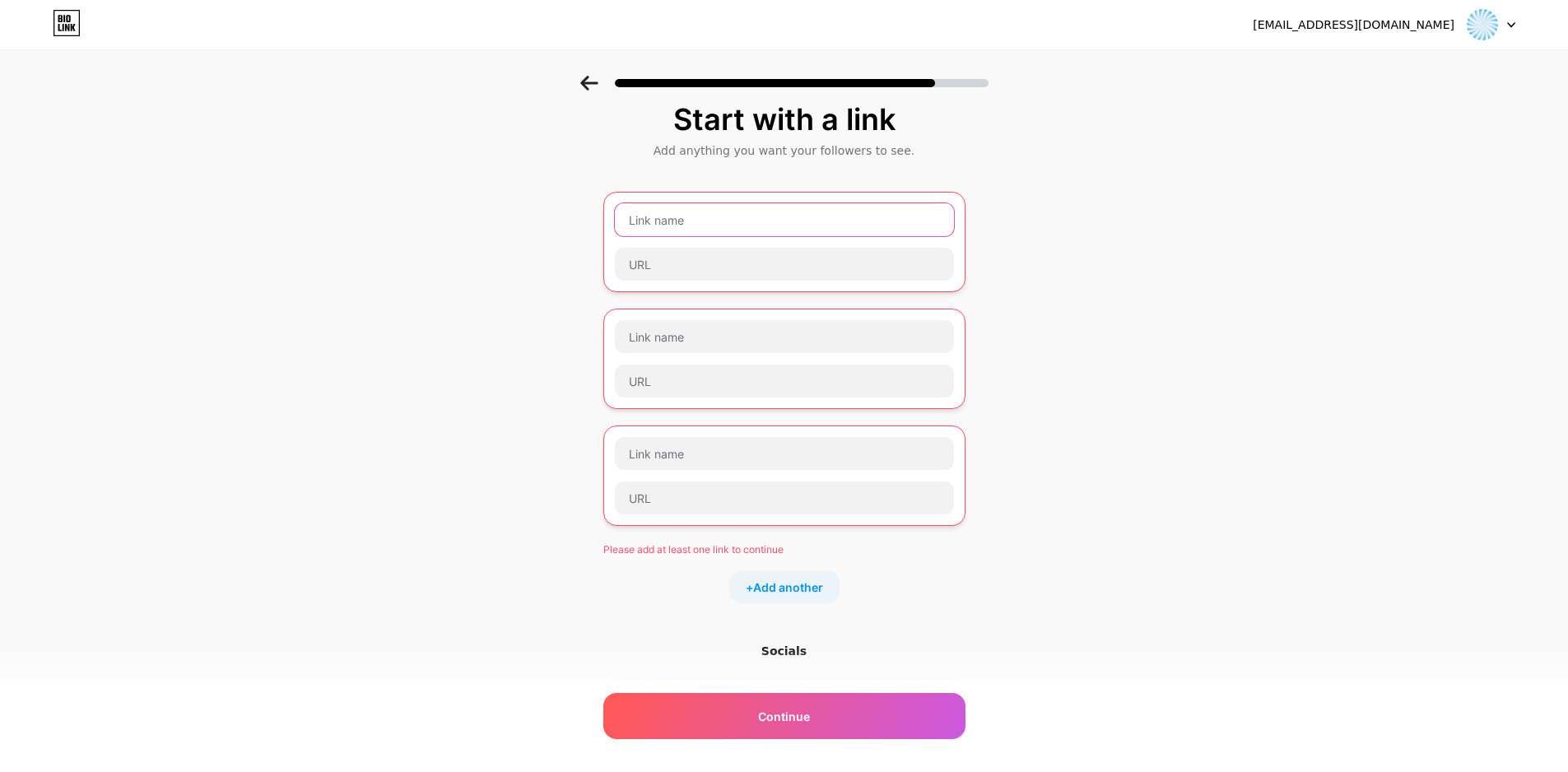
click at [648, 227] on input "text" at bounding box center [784, 219] width 339 height 33
drag, startPoint x: 648, startPoint y: 227, endPoint x: 634, endPoint y: 270, distance: 45.2
click at [634, 270] on input "text" at bounding box center [784, 264] width 339 height 33
paste input "[EMAIL_ADDRESS][DOMAIN_NAME]"
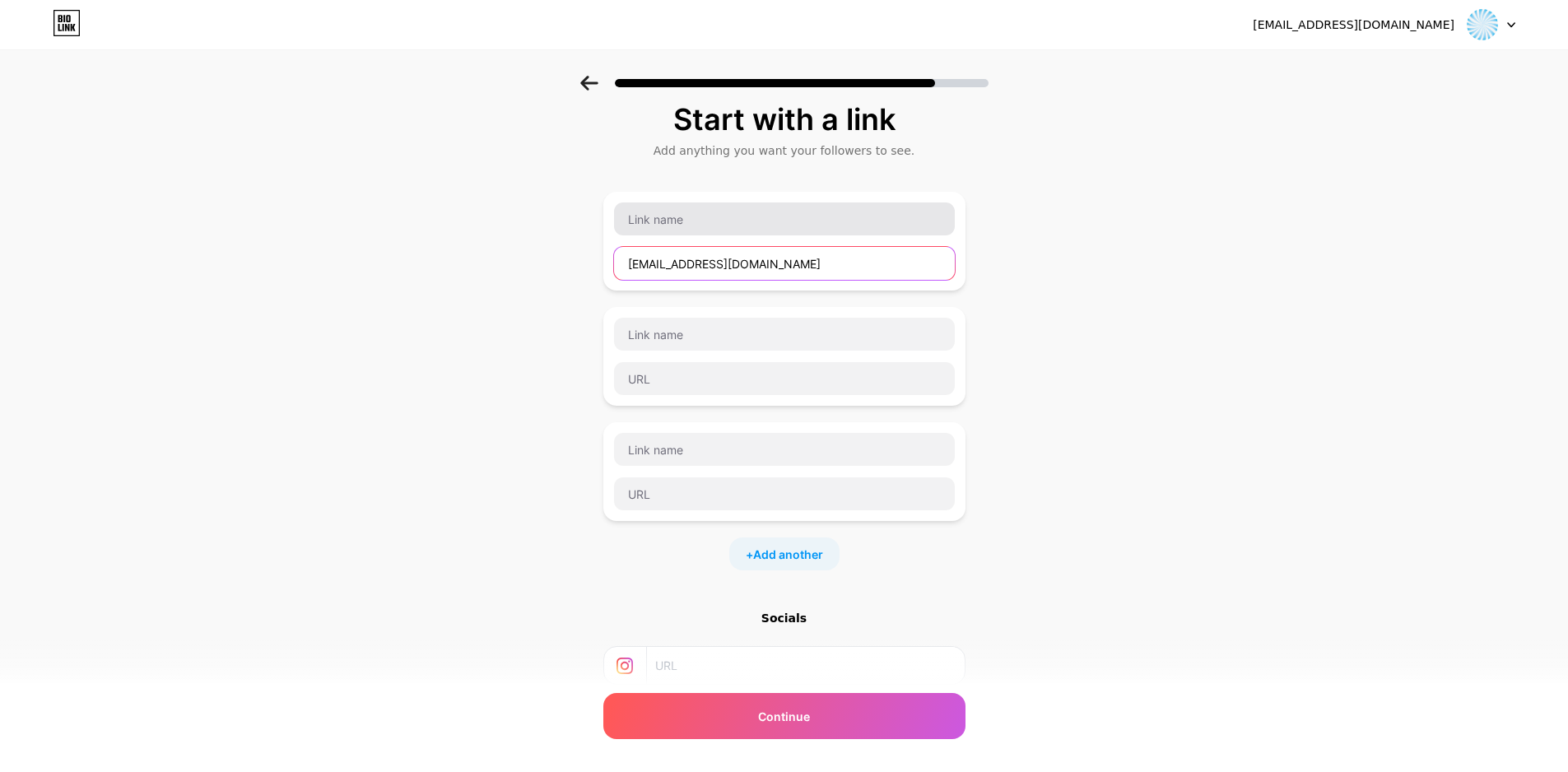
type input "[EMAIL_ADDRESS][DOMAIN_NAME]"
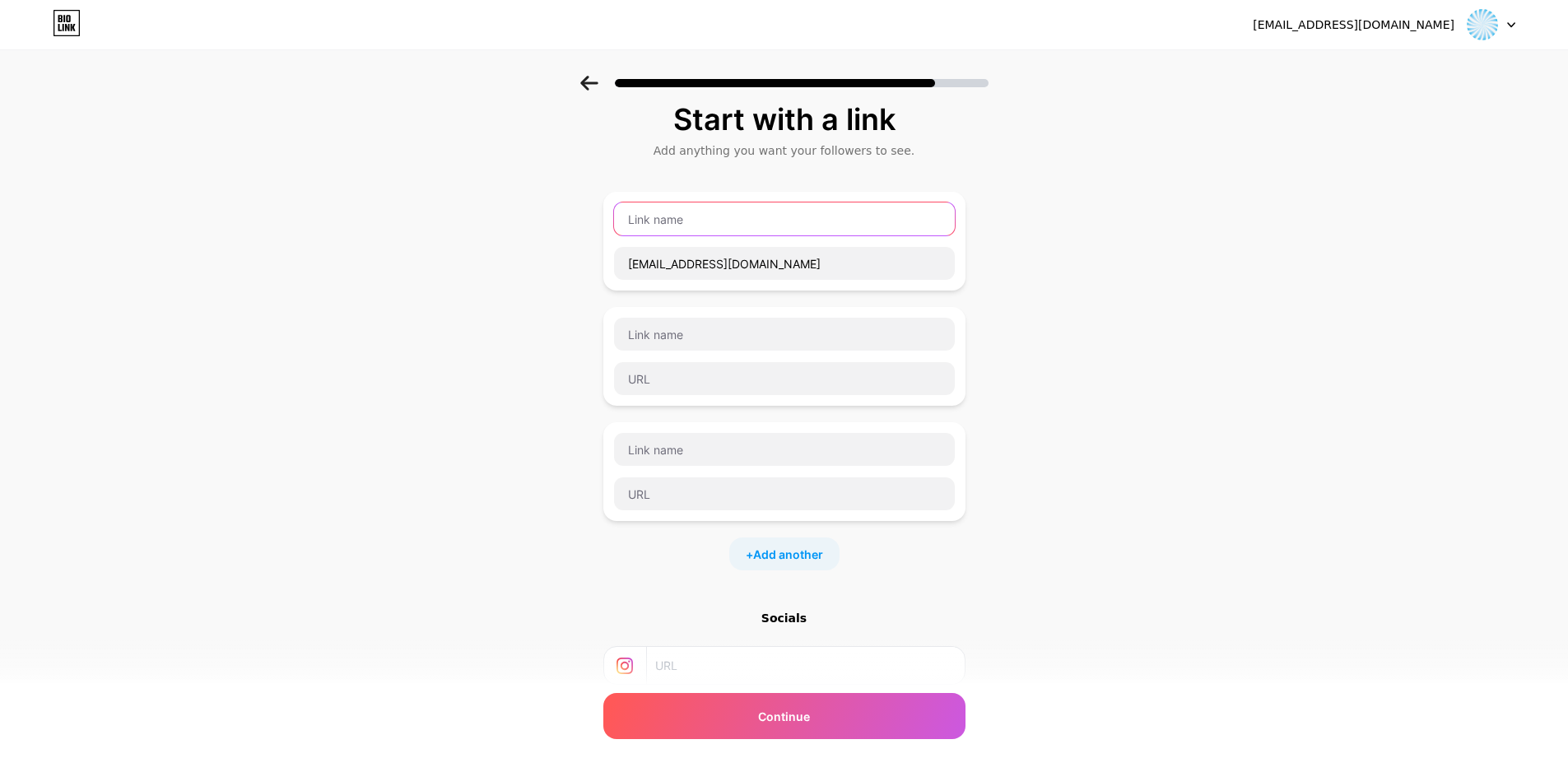
click at [701, 230] on input "text" at bounding box center [784, 219] width 341 height 33
type input "هلاقضاهكه"
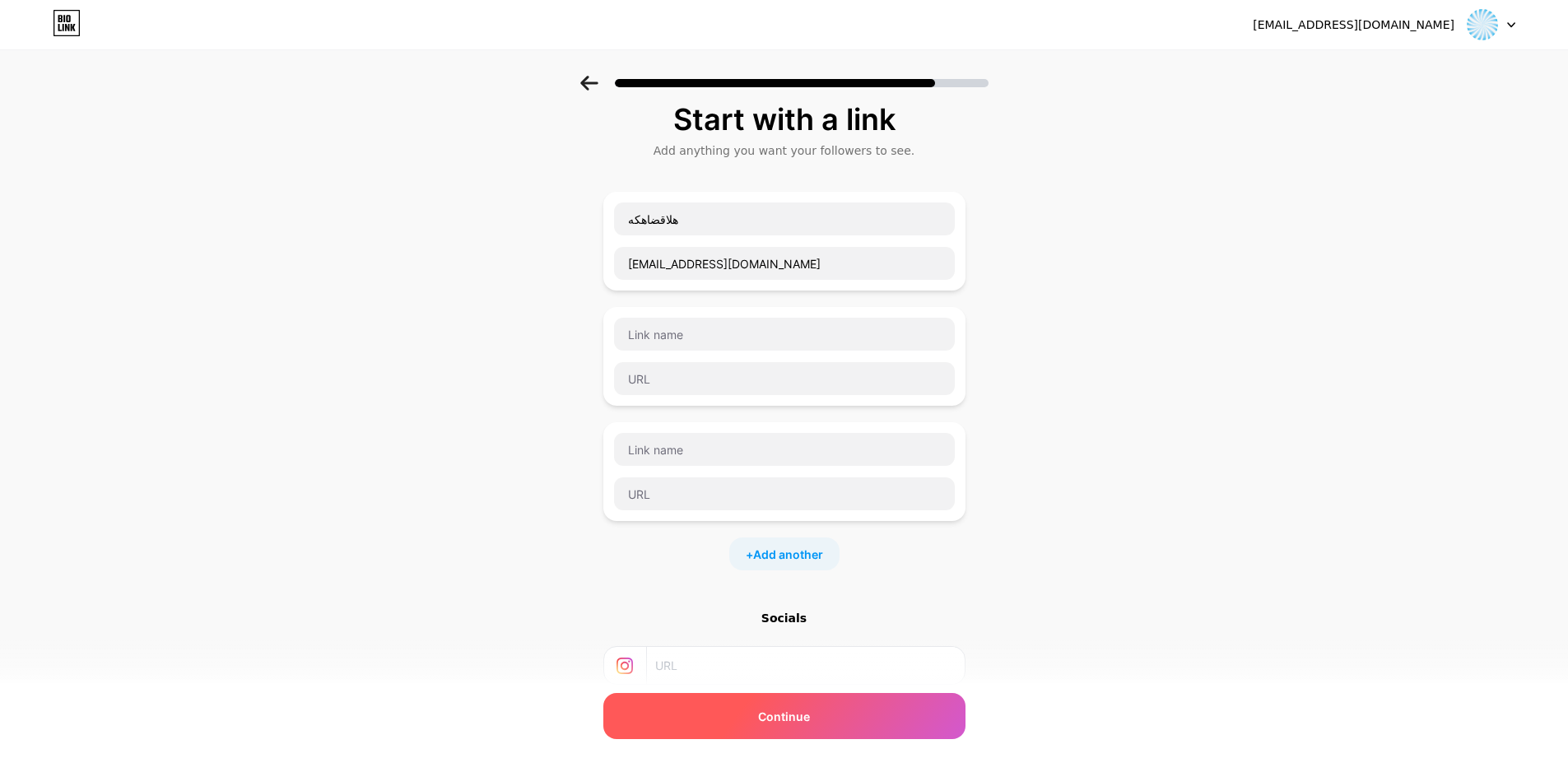
click at [793, 728] on div "Continue" at bounding box center [784, 715] width 362 height 46
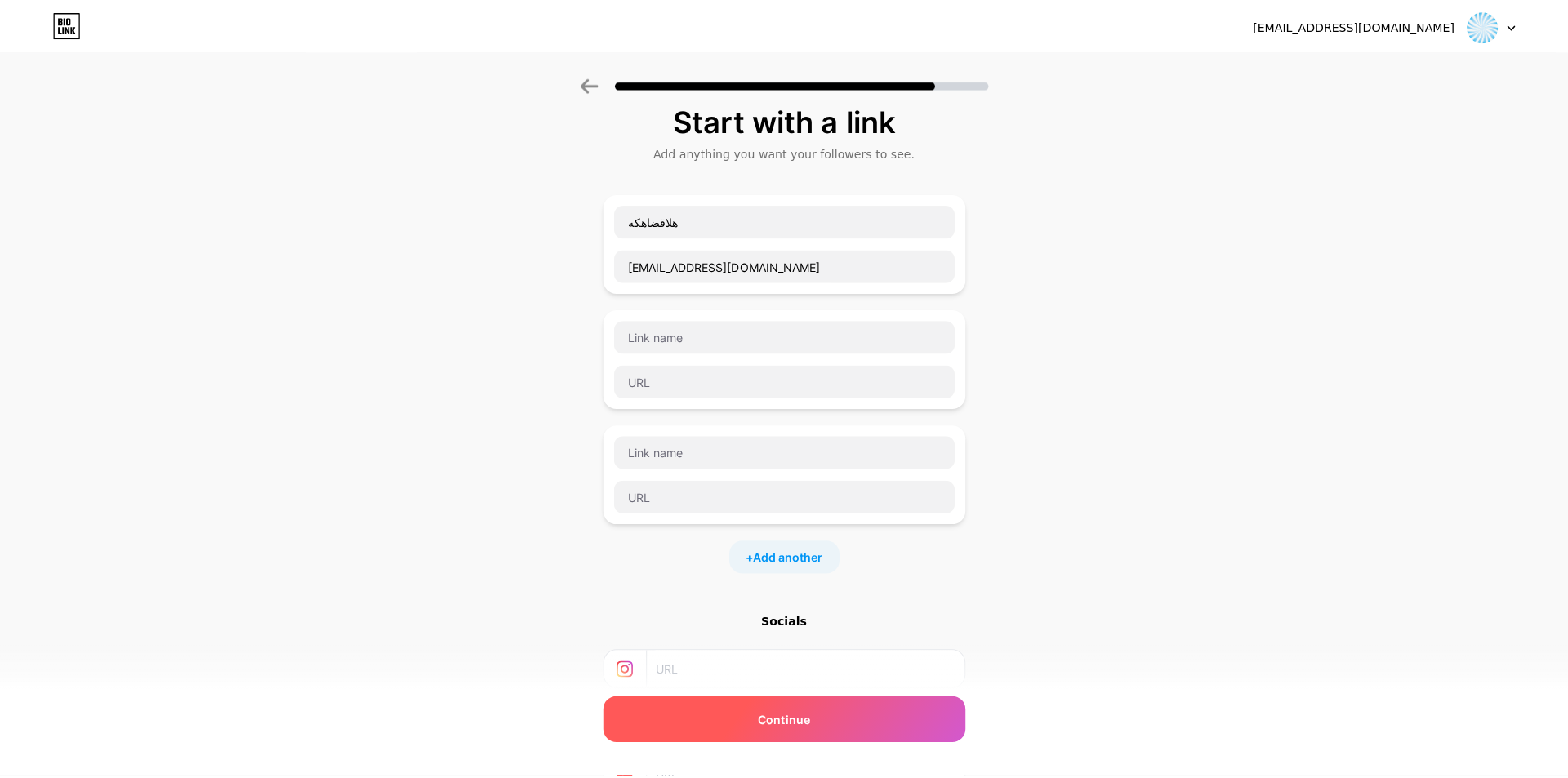
scroll to position [0, 0]
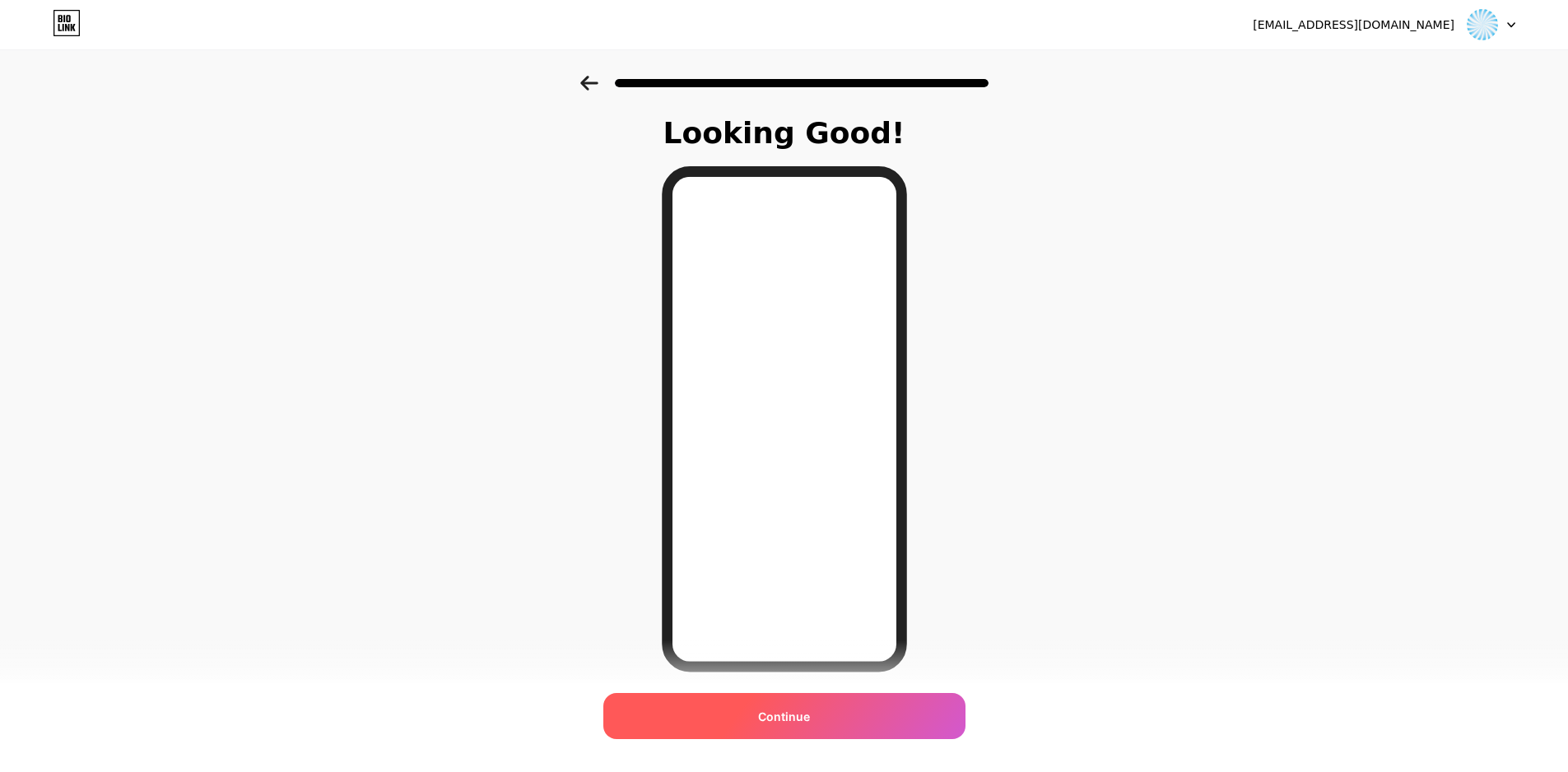
click at [821, 722] on div "Continue" at bounding box center [784, 715] width 362 height 46
